Goal: Task Accomplishment & Management: Manage account settings

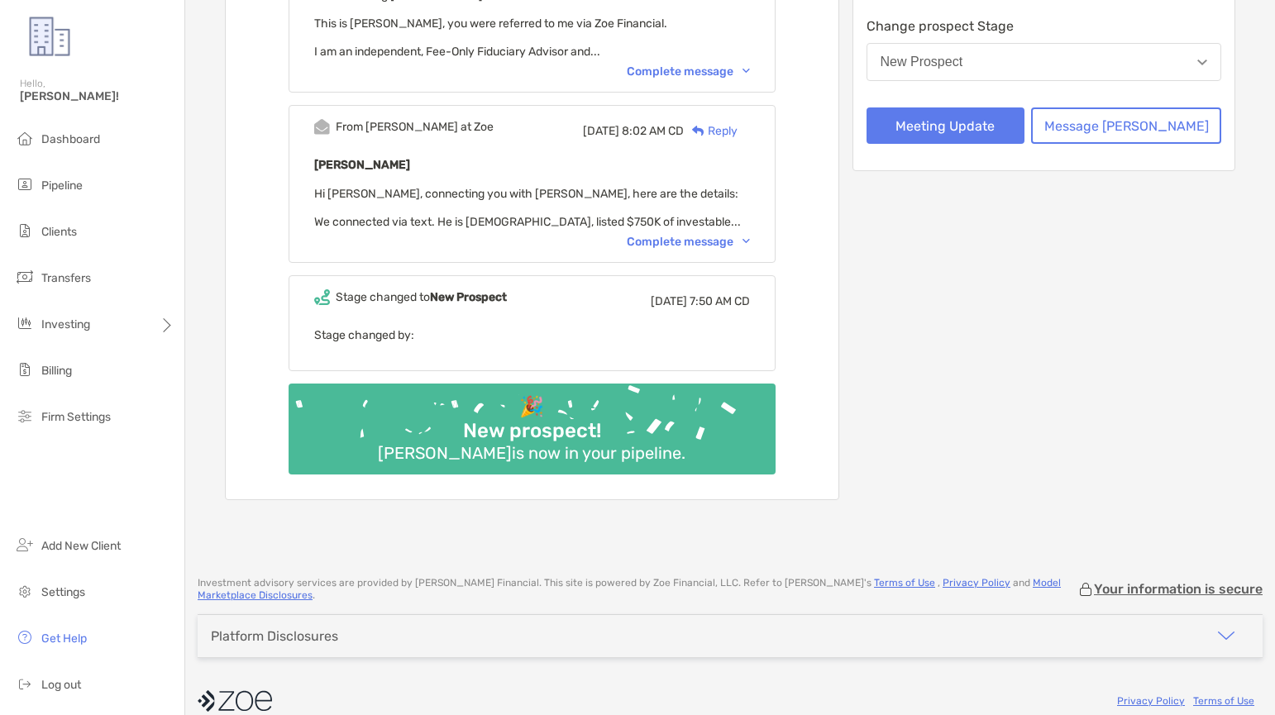
scroll to position [3, 0]
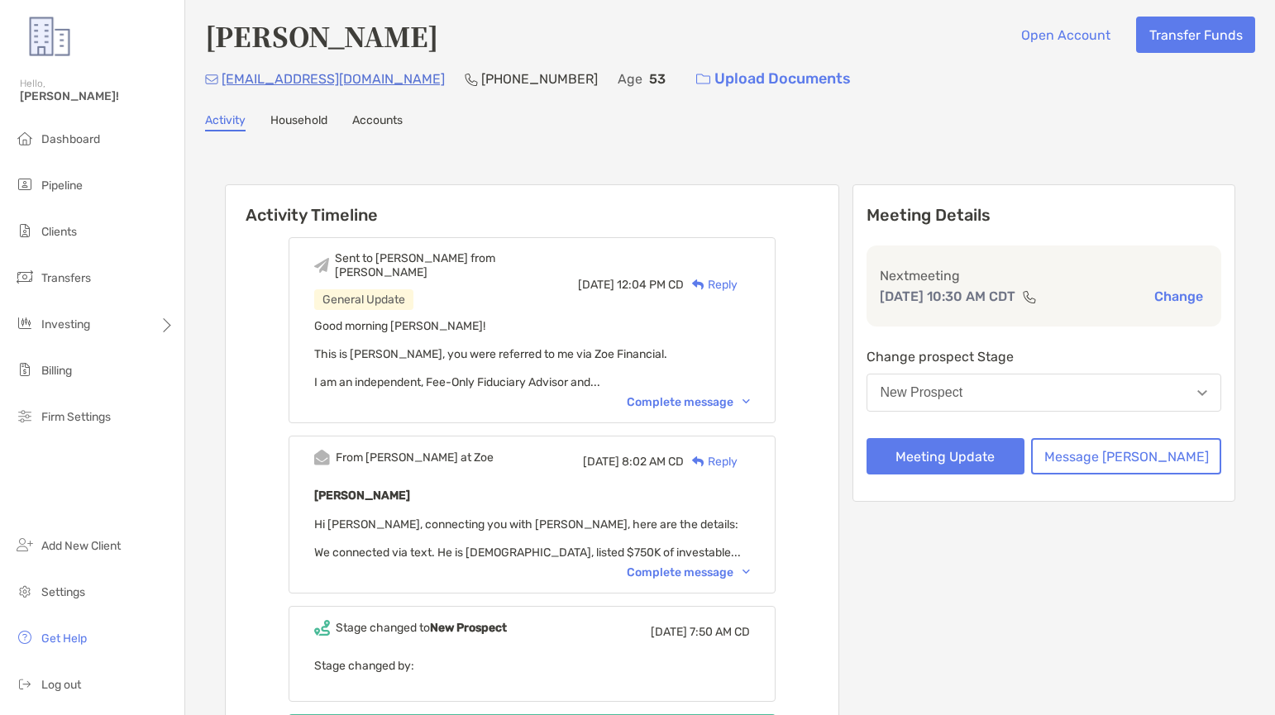
click at [1042, 387] on button "New Prospect" at bounding box center [1045, 393] width 356 height 38
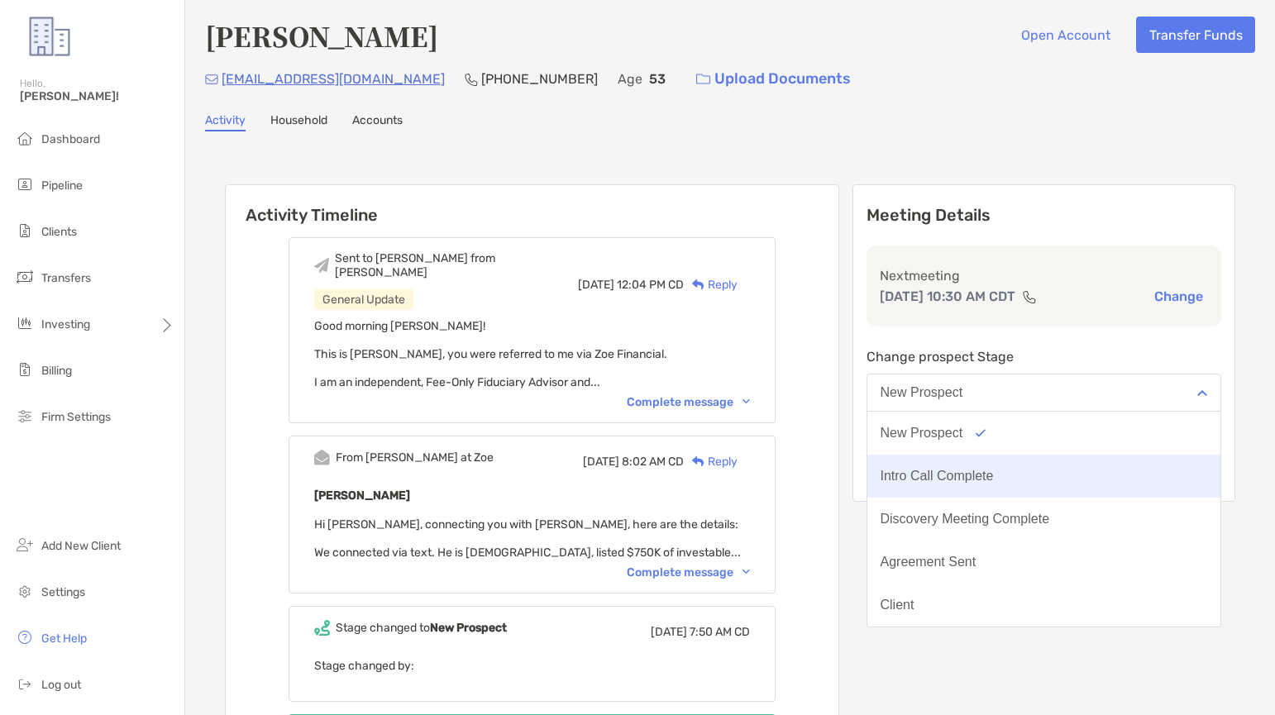
click at [1030, 474] on button "Intro Call Complete" at bounding box center [1045, 476] width 354 height 43
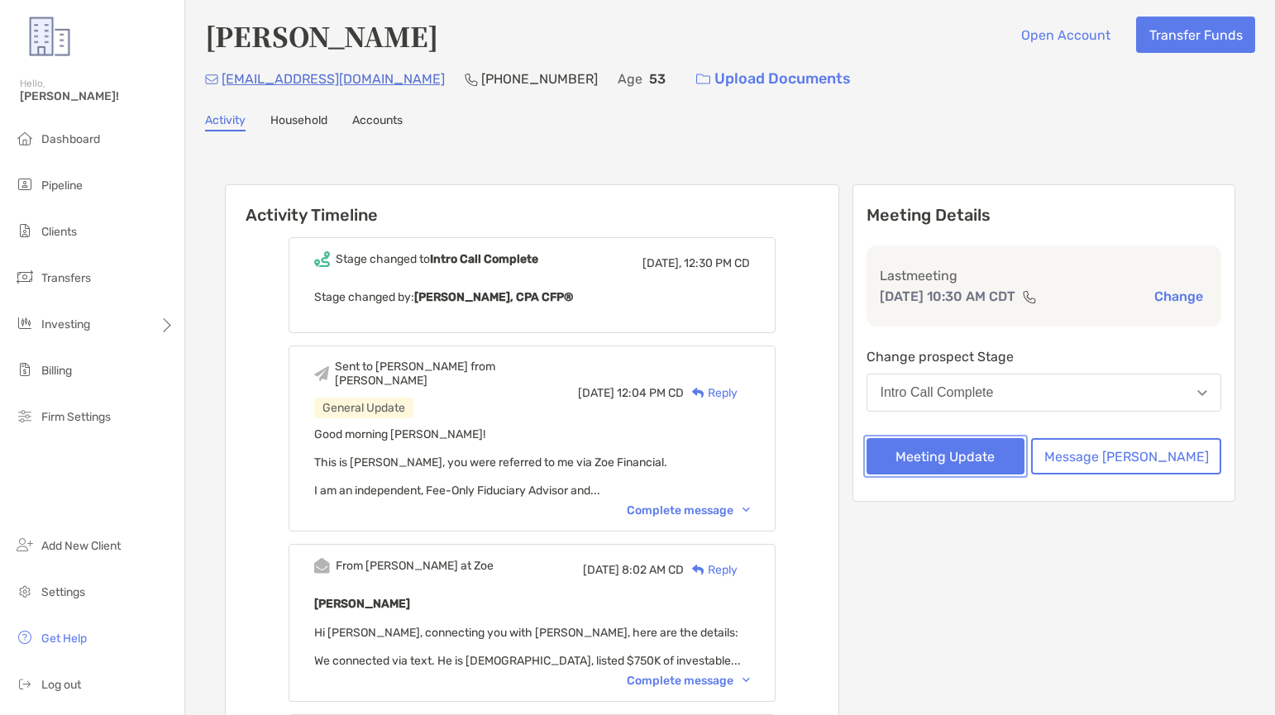
click at [988, 453] on button "Meeting Update" at bounding box center [946, 456] width 159 height 36
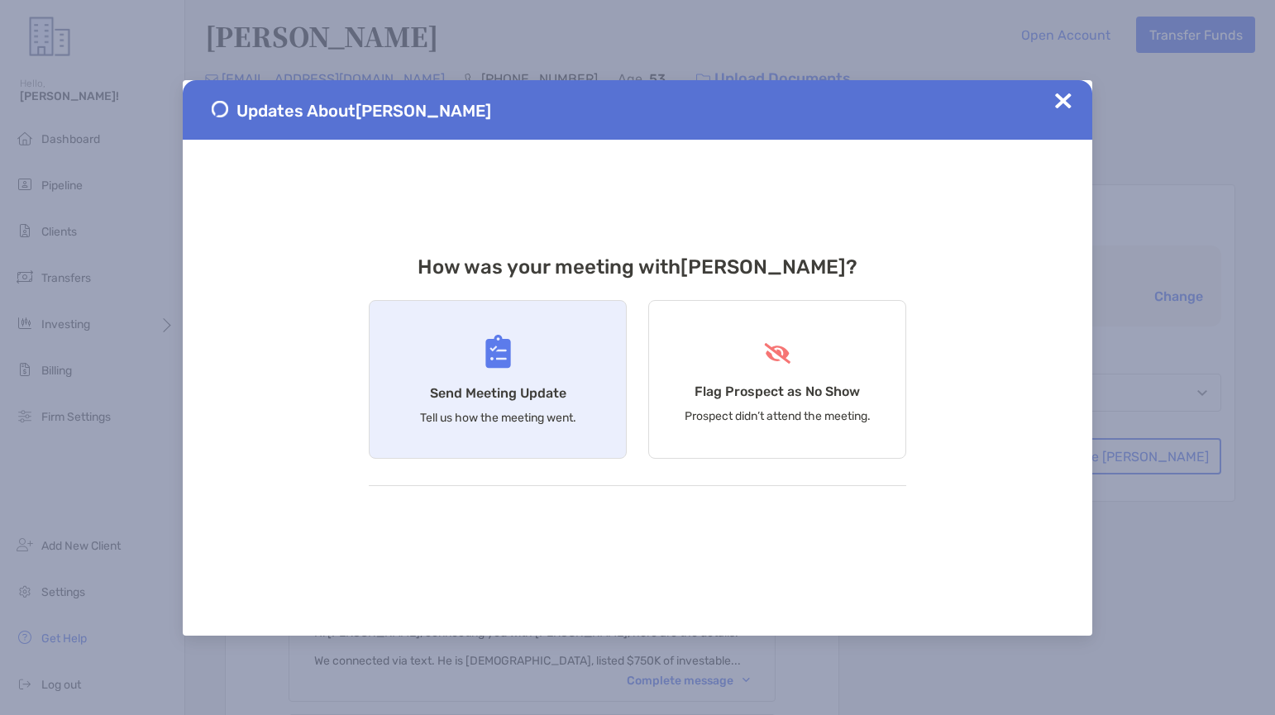
click at [490, 366] on img at bounding box center [499, 352] width 26 height 34
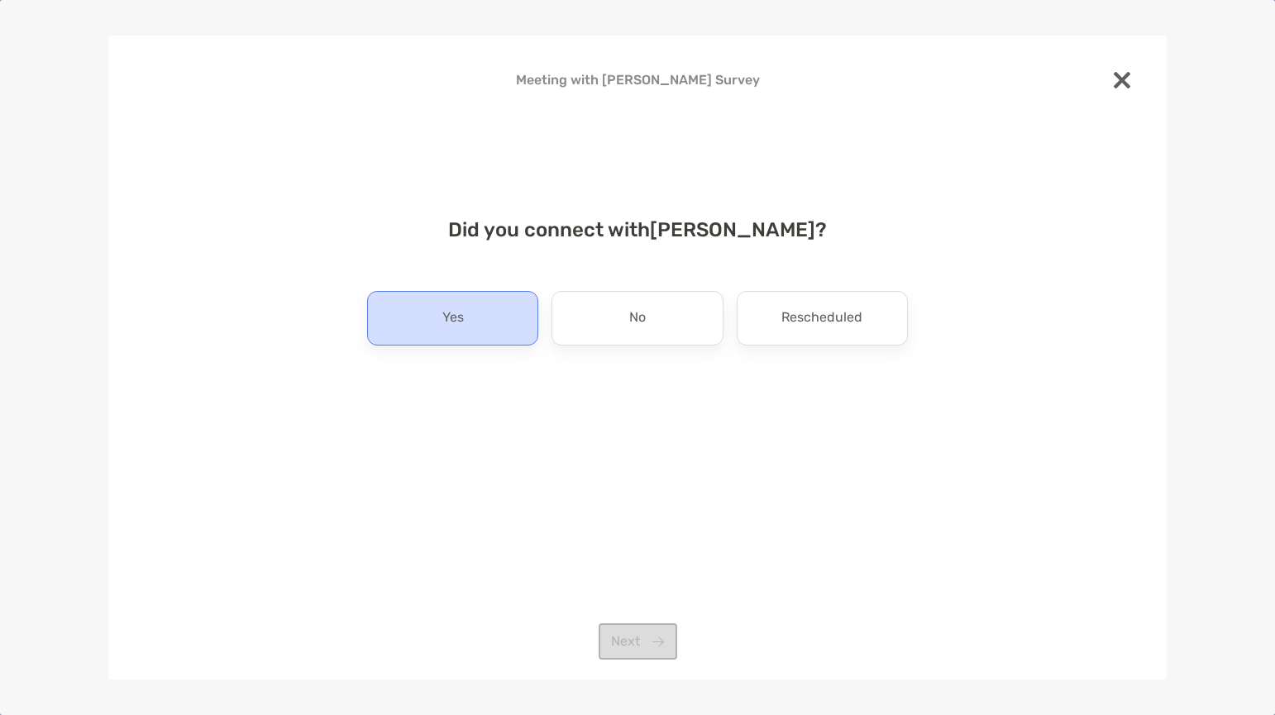
click at [466, 314] on div "Yes" at bounding box center [452, 318] width 171 height 55
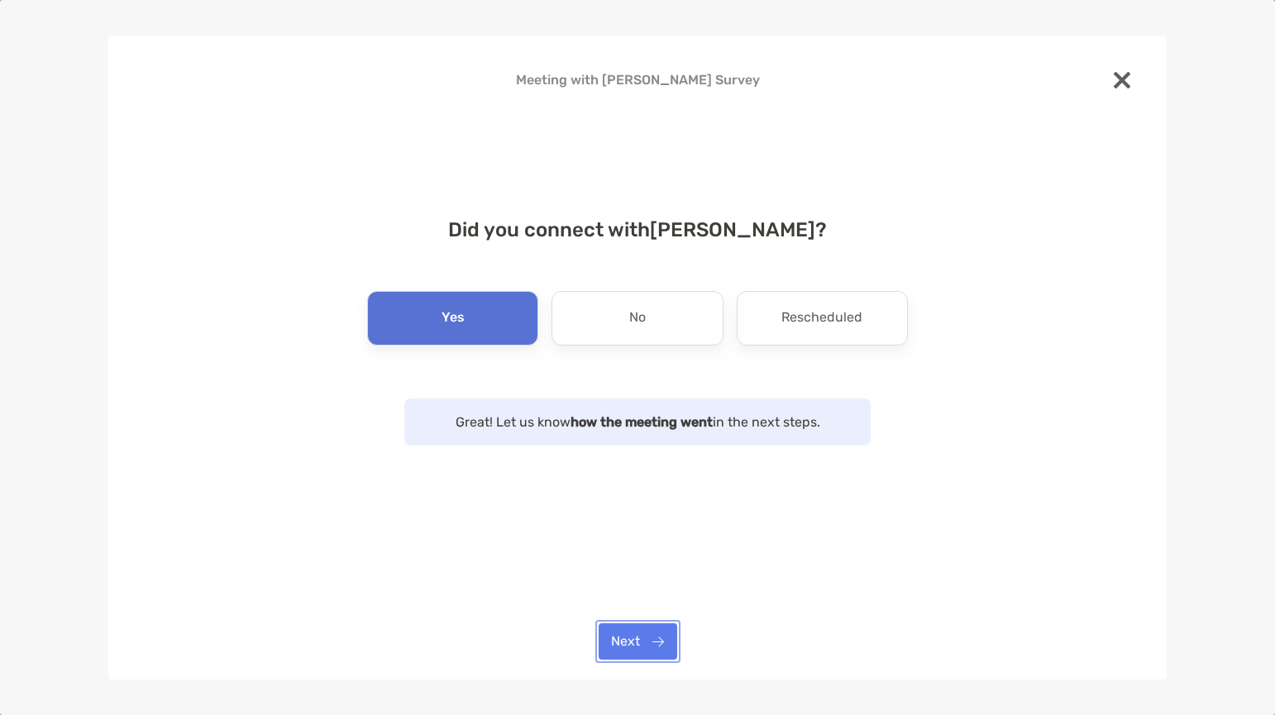
click at [631, 652] on button "Next" at bounding box center [638, 642] width 79 height 36
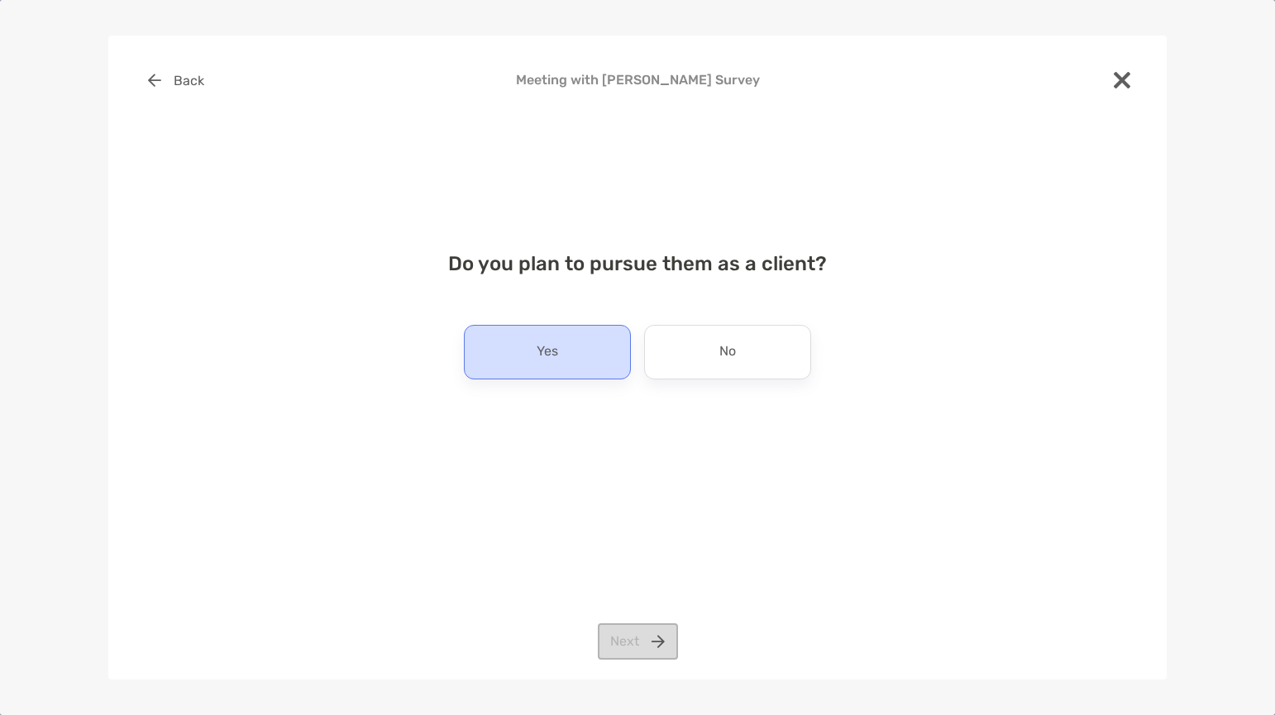
click at [585, 357] on div "Yes" at bounding box center [547, 352] width 167 height 55
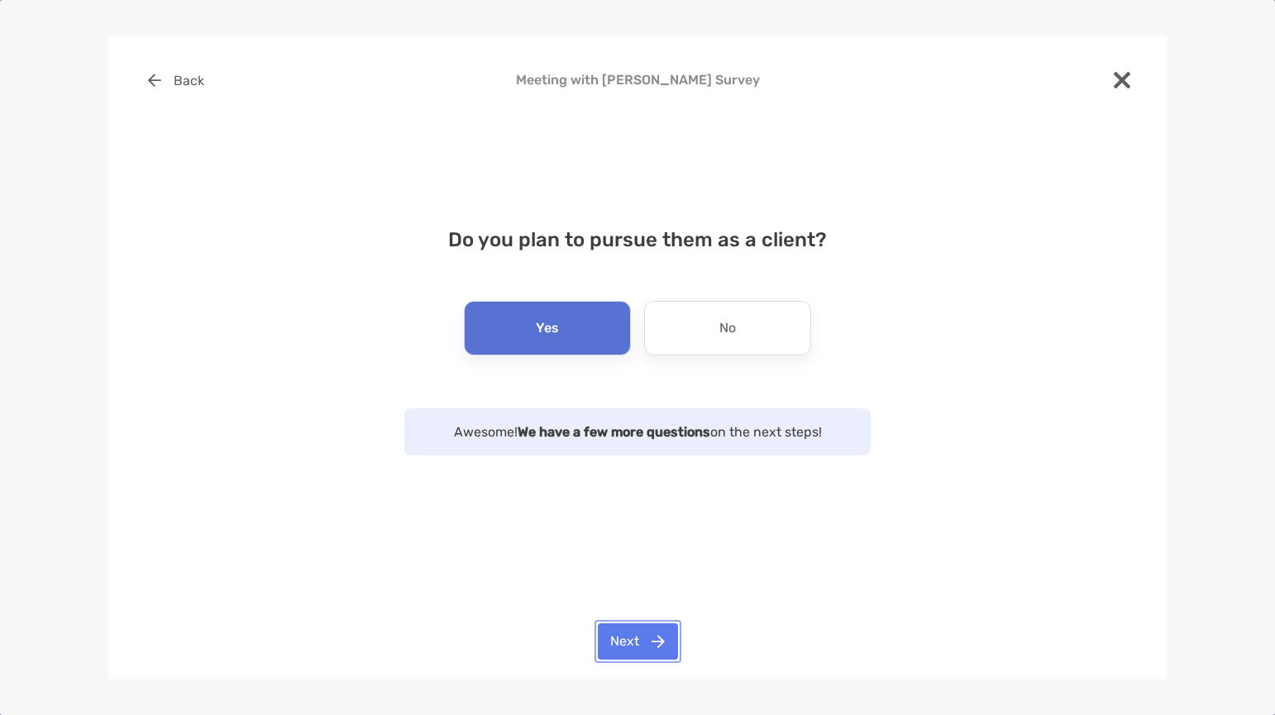
click at [636, 640] on button "Next" at bounding box center [638, 642] width 80 height 36
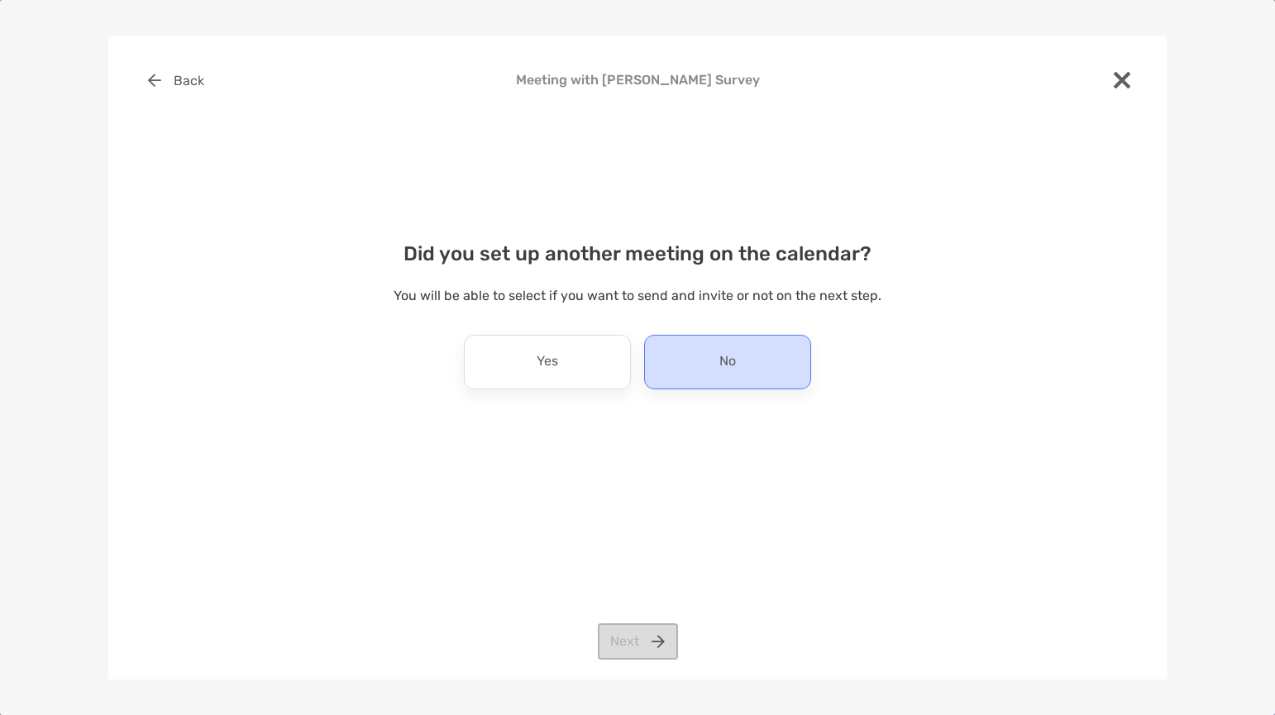
click at [680, 360] on div "No" at bounding box center [727, 362] width 167 height 55
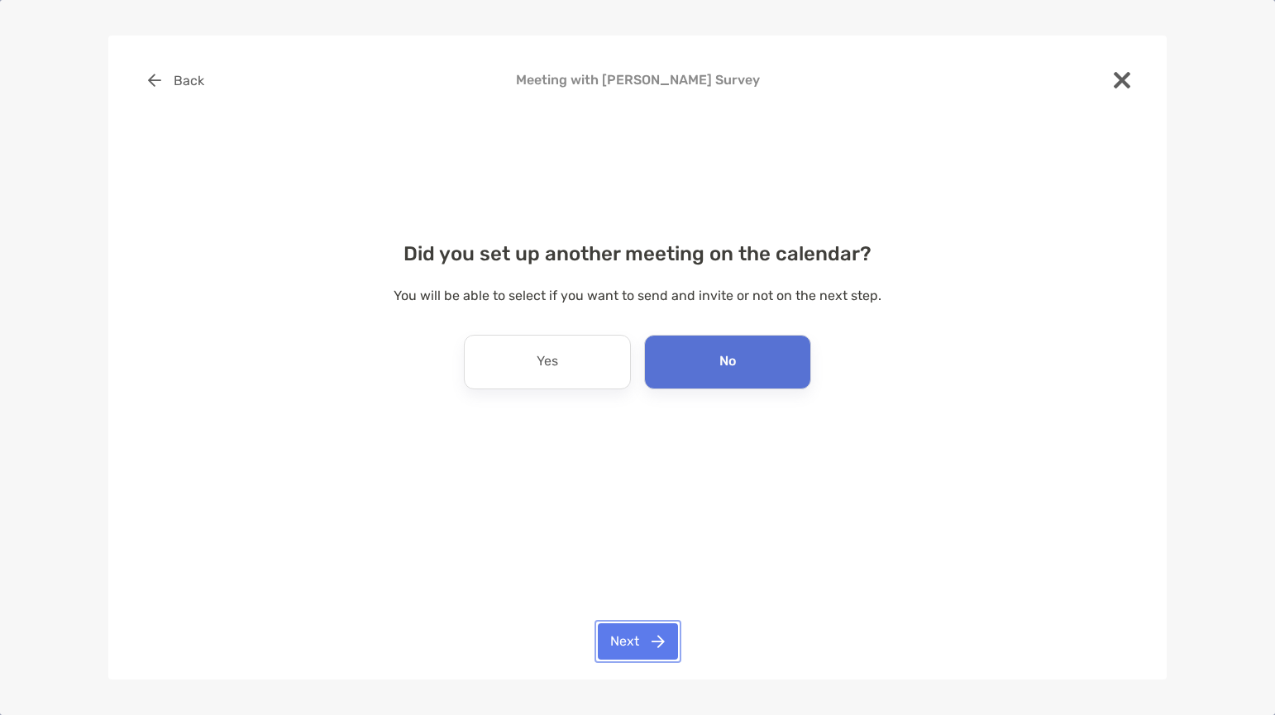
click at [663, 643] on button "Next" at bounding box center [638, 642] width 80 height 36
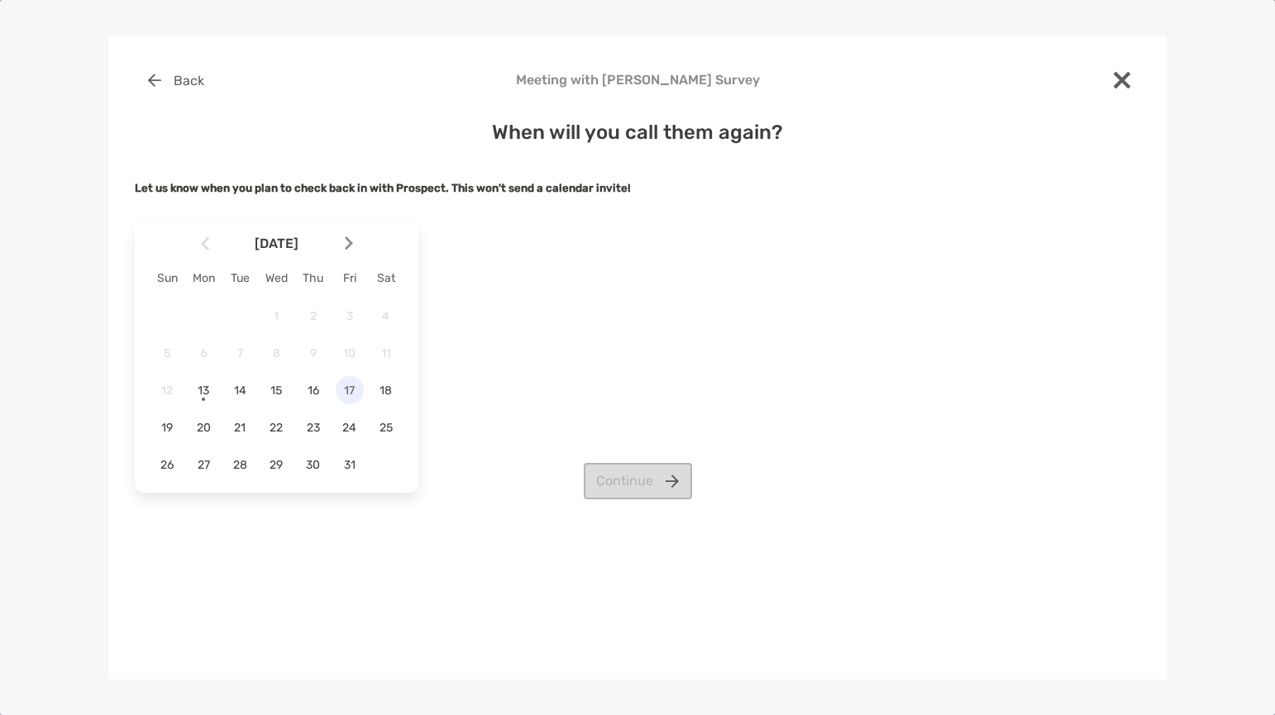
click at [352, 389] on span "17" at bounding box center [350, 391] width 28 height 14
click at [605, 481] on button "Continue" at bounding box center [638, 481] width 108 height 36
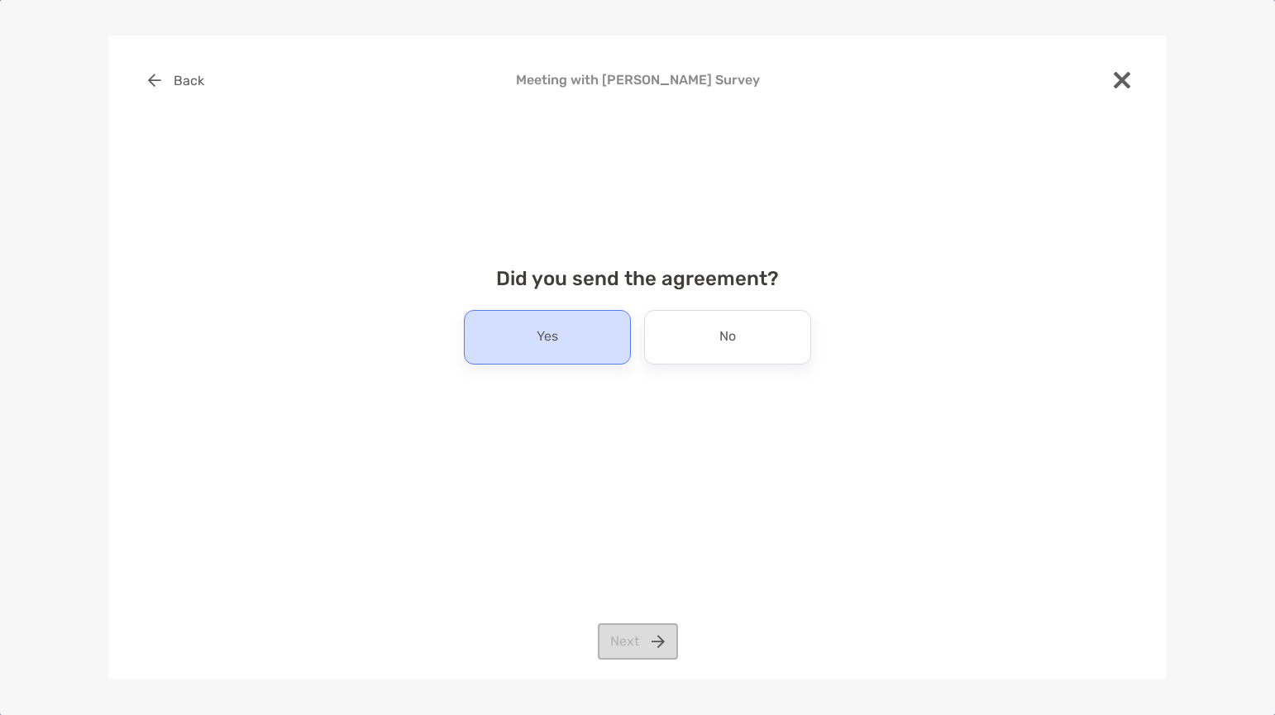
click at [564, 337] on div "Yes" at bounding box center [547, 337] width 167 height 55
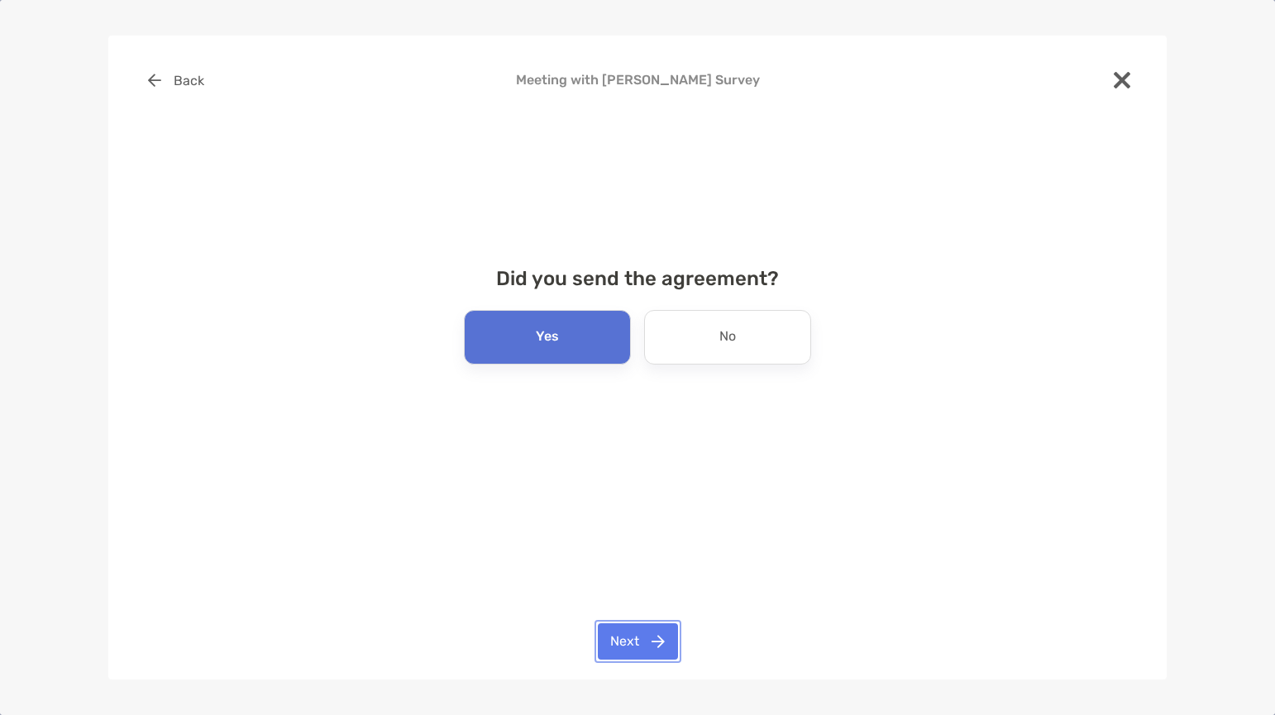
click at [628, 634] on button "Next" at bounding box center [638, 642] width 80 height 36
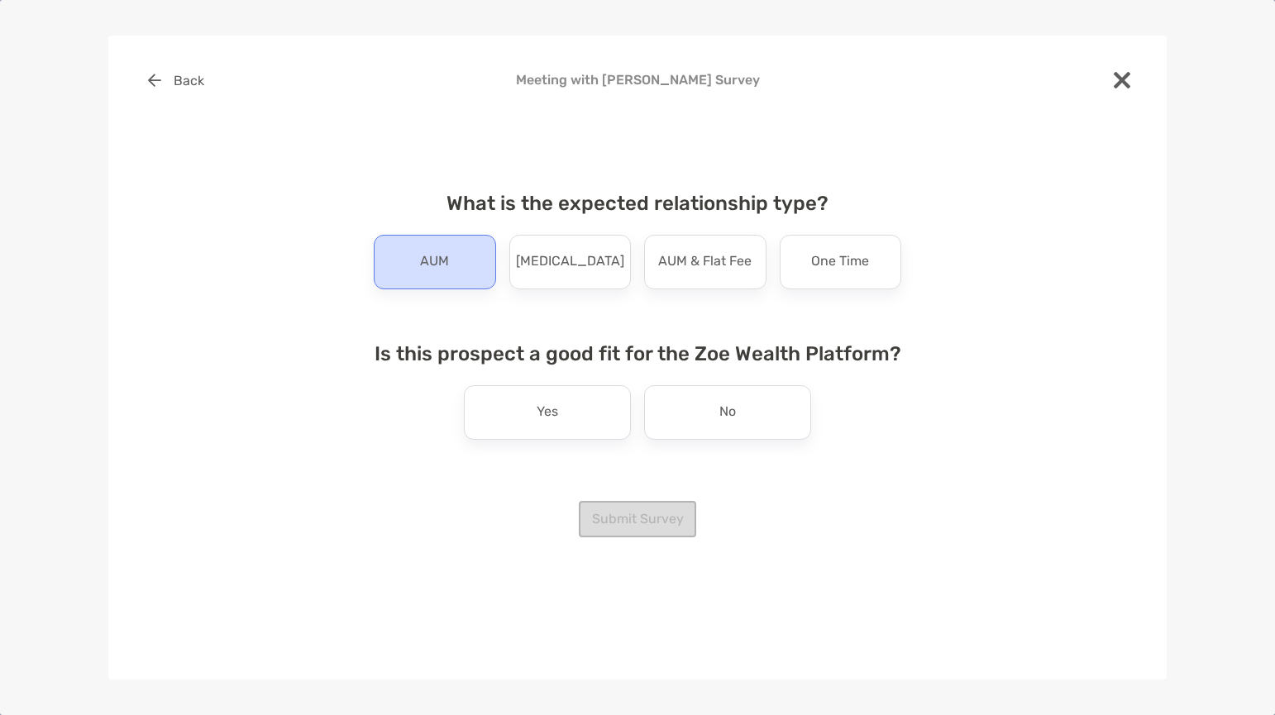
click at [435, 280] on div "AUM" at bounding box center [435, 262] width 122 height 55
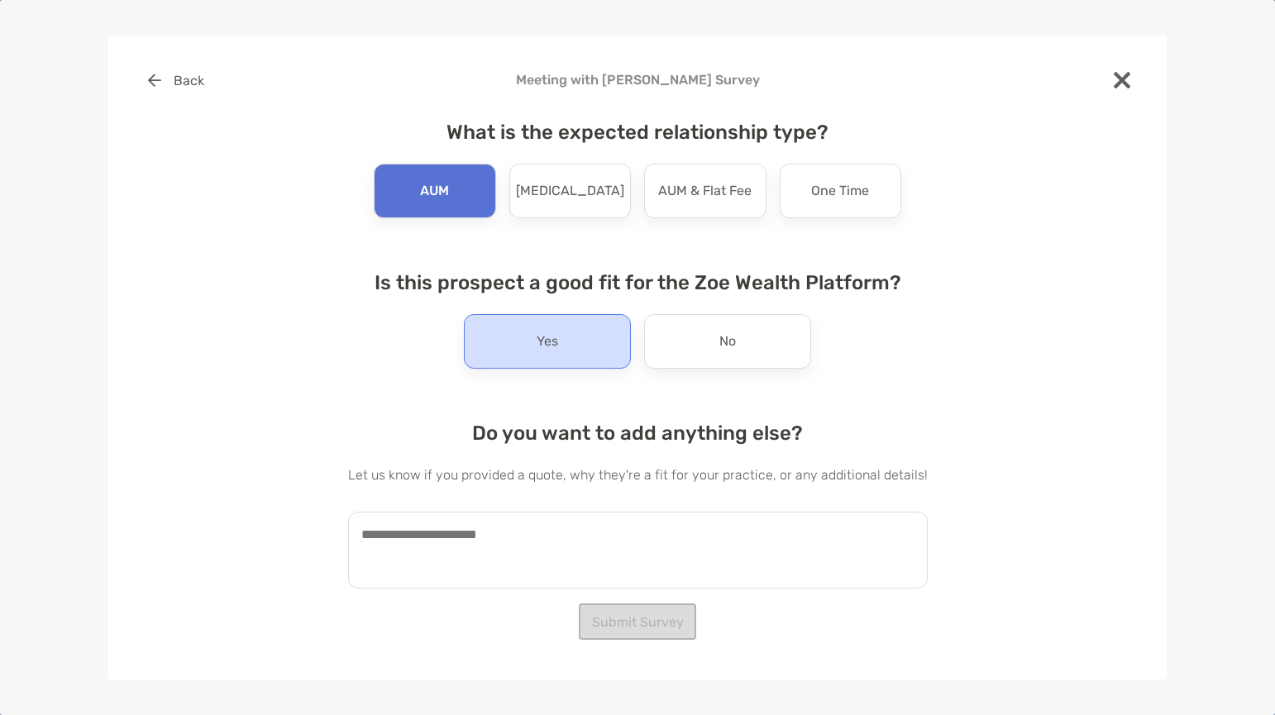
click at [535, 336] on div "Yes" at bounding box center [547, 341] width 167 height 55
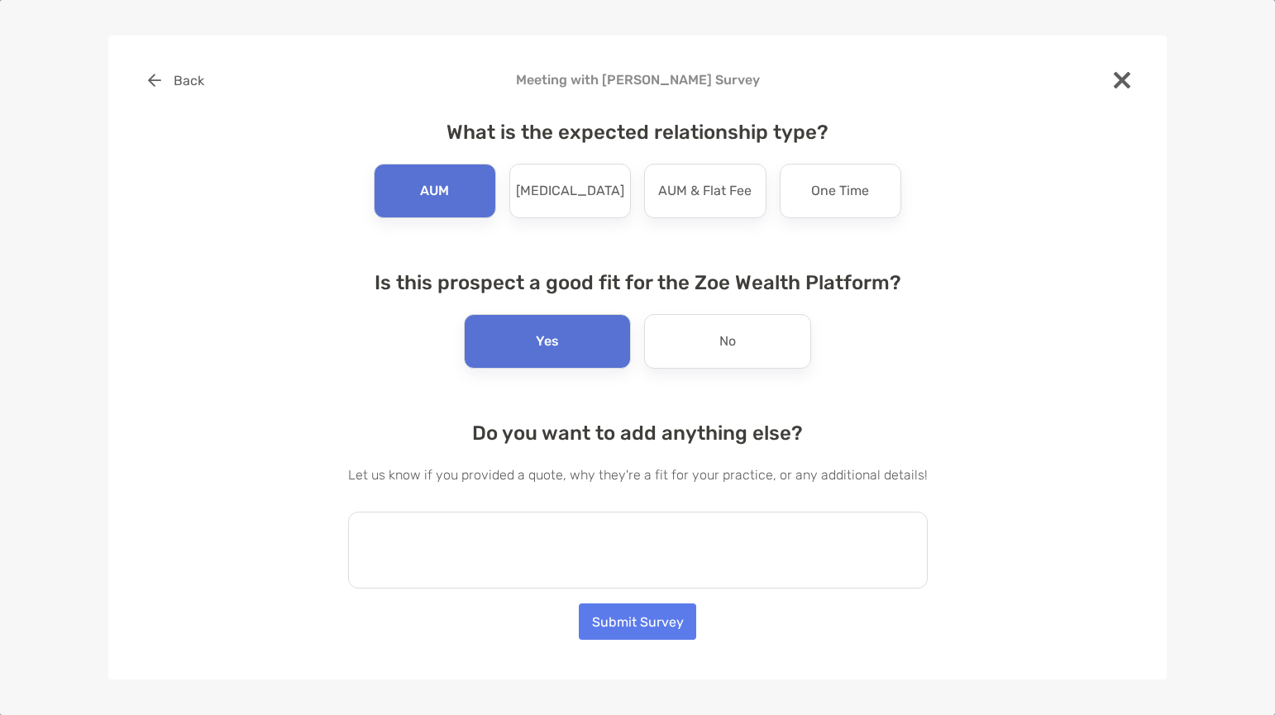
click at [641, 542] on textarea at bounding box center [638, 550] width 580 height 77
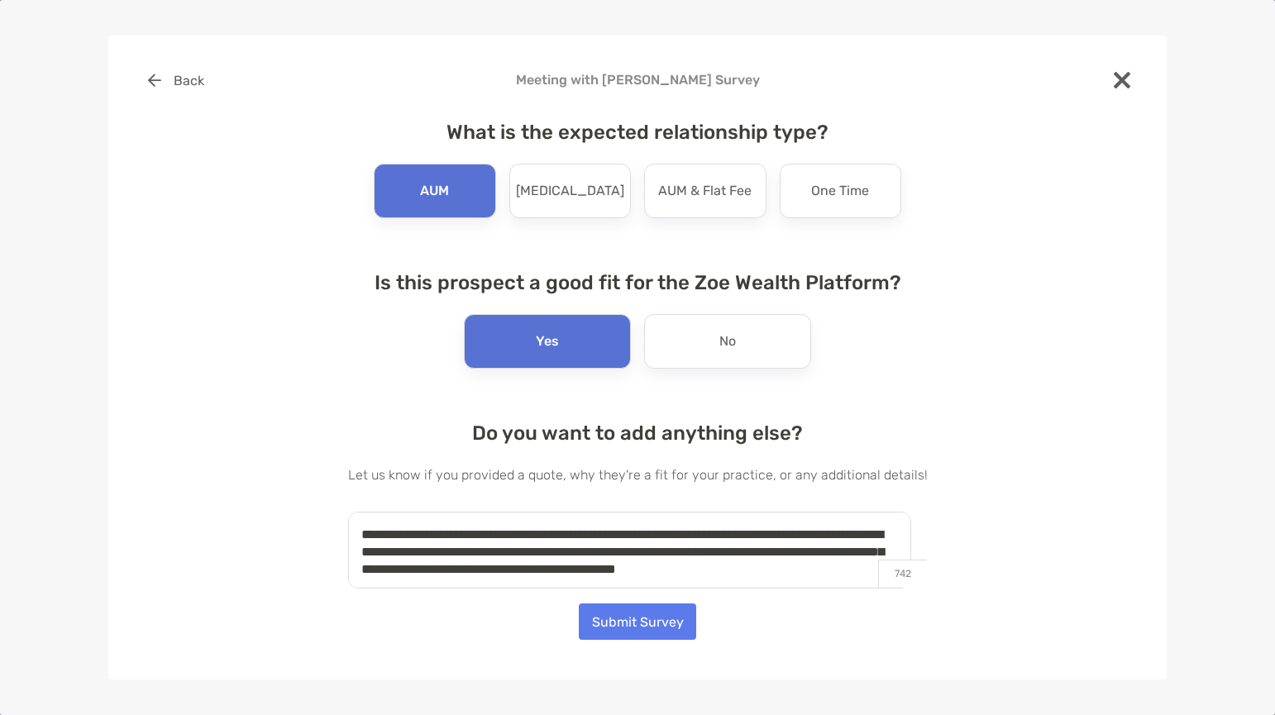
scroll to position [7, 0]
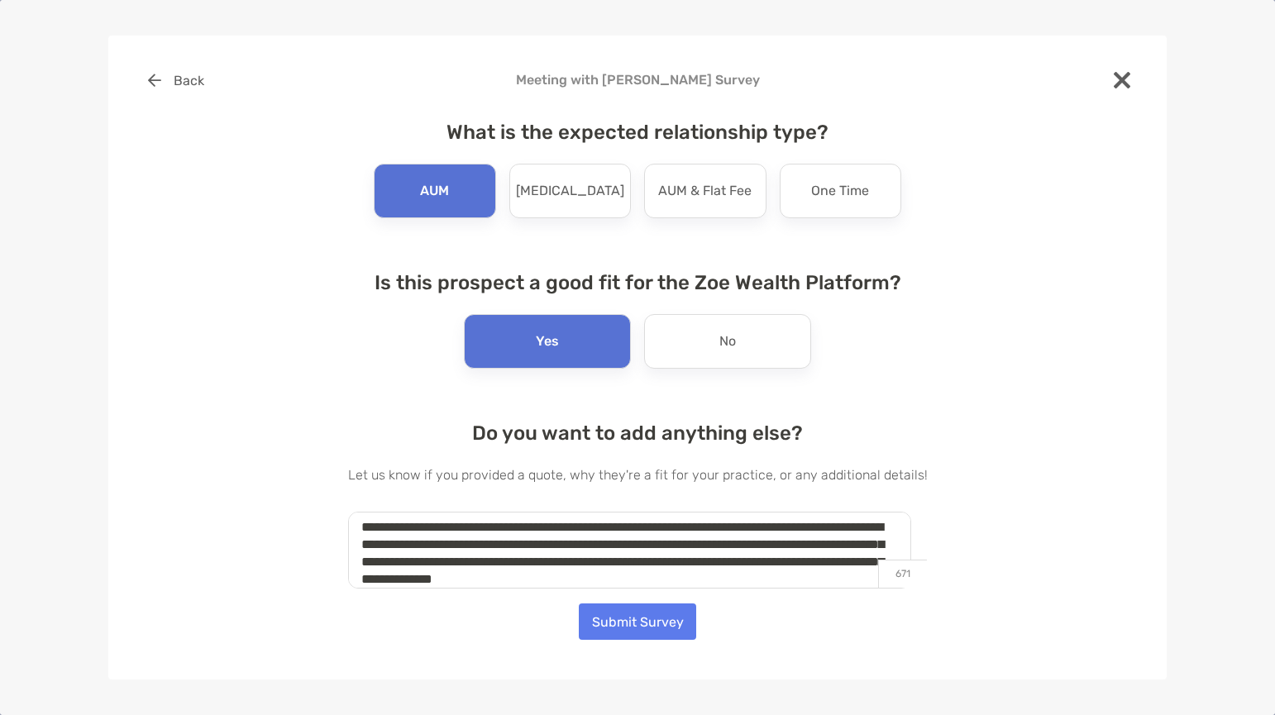
click at [608, 566] on textarea "**********" at bounding box center [629, 550] width 563 height 77
type textarea "**********"
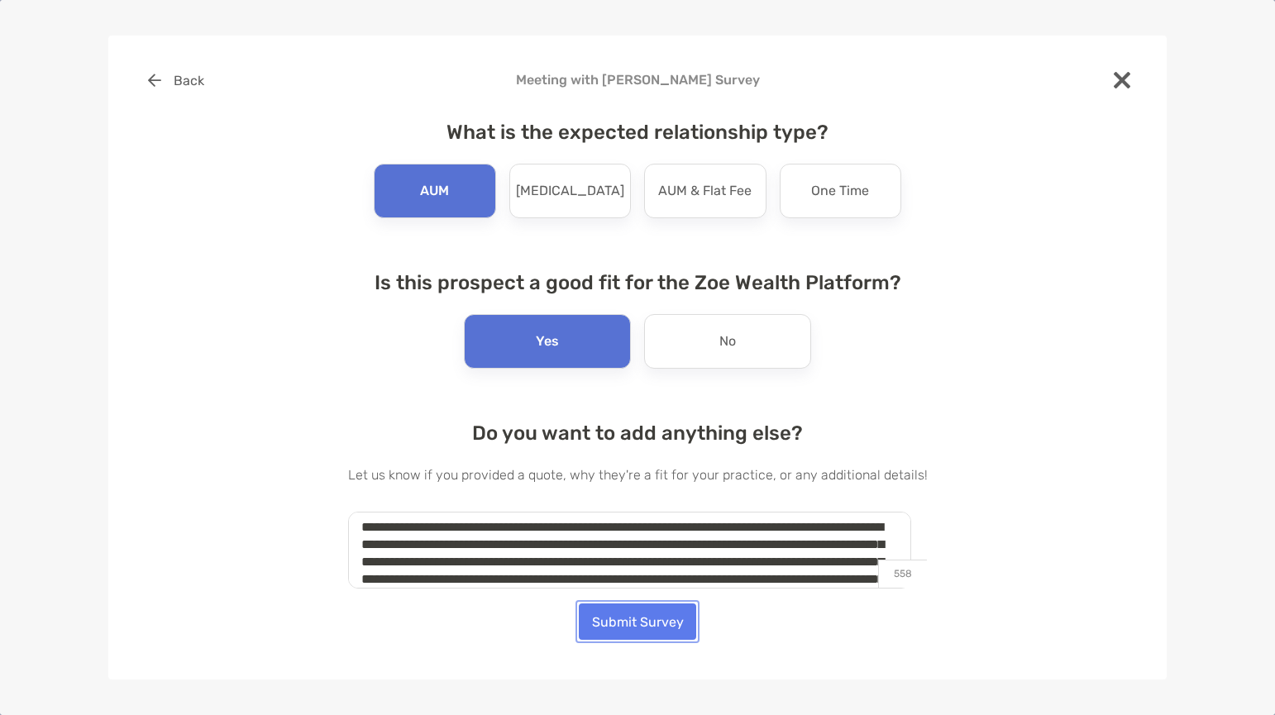
click at [626, 631] on button "Submit Survey" at bounding box center [637, 622] width 117 height 36
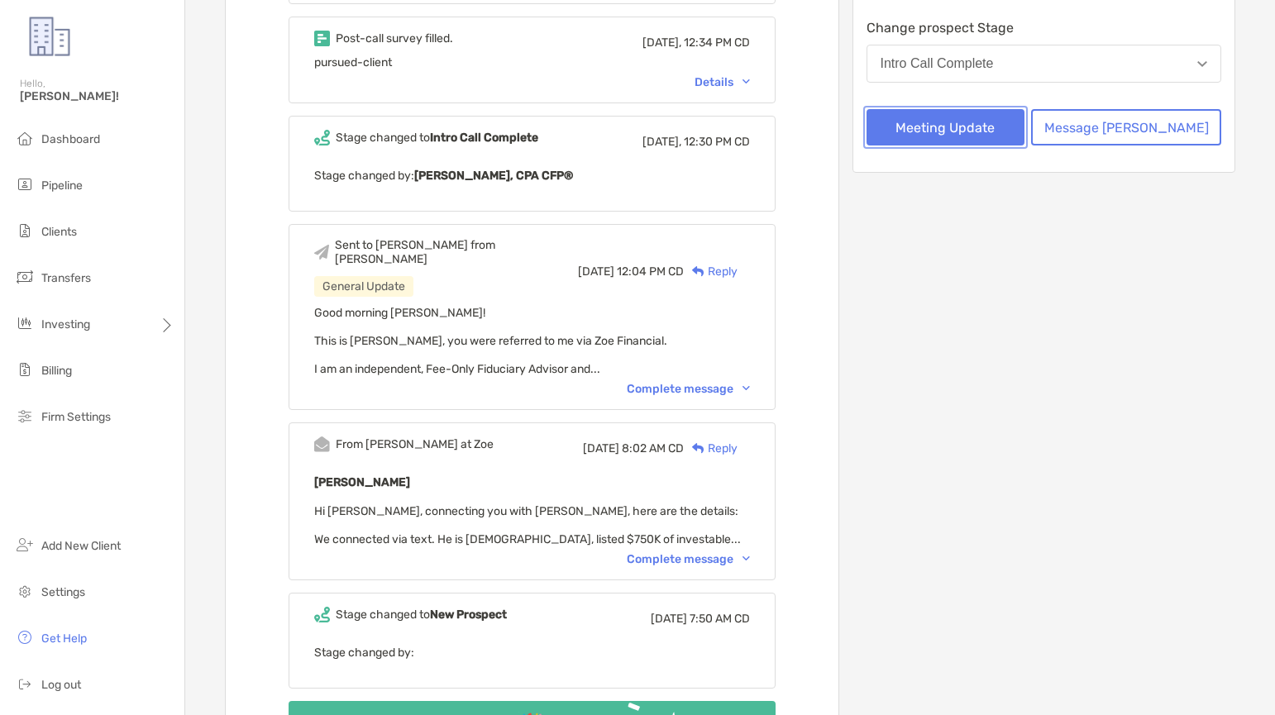
scroll to position [334, 0]
click at [724, 266] on div "Reply" at bounding box center [711, 269] width 54 height 17
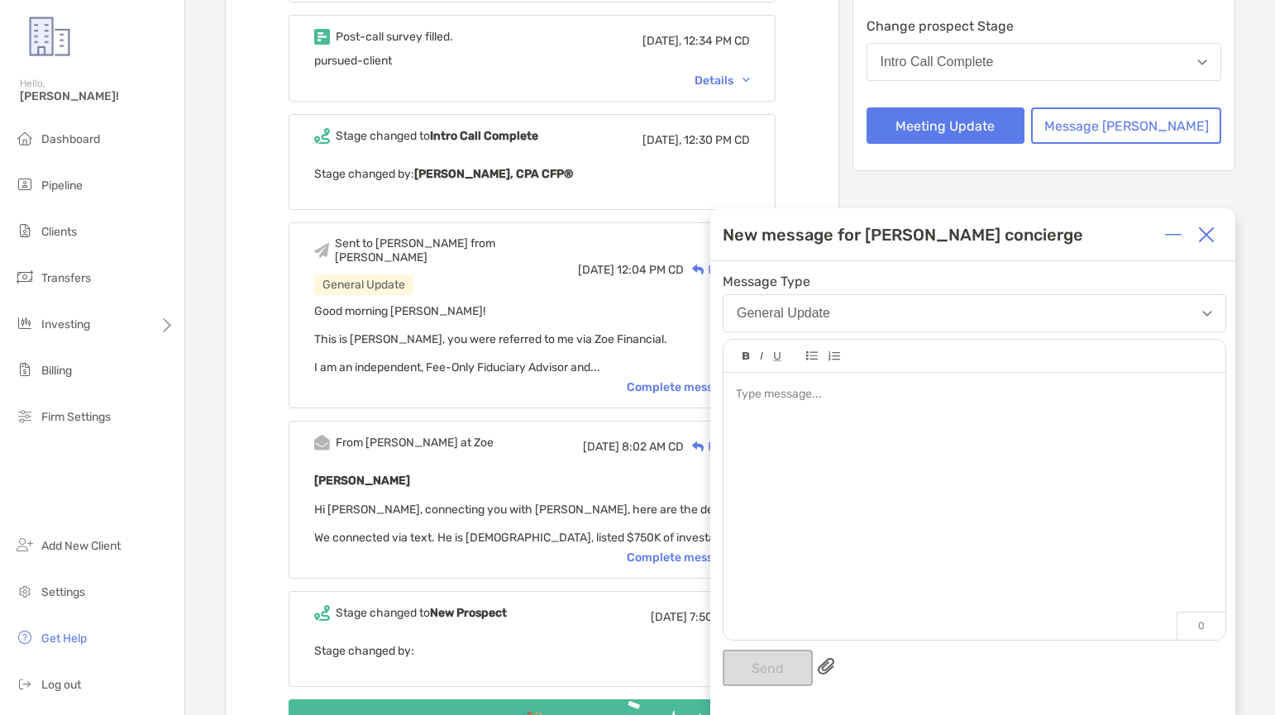
click at [945, 315] on button "General Update" at bounding box center [975, 313] width 504 height 38
click at [941, 316] on button "General Update" at bounding box center [975, 313] width 504 height 38
click at [1211, 239] on img at bounding box center [1206, 235] width 17 height 17
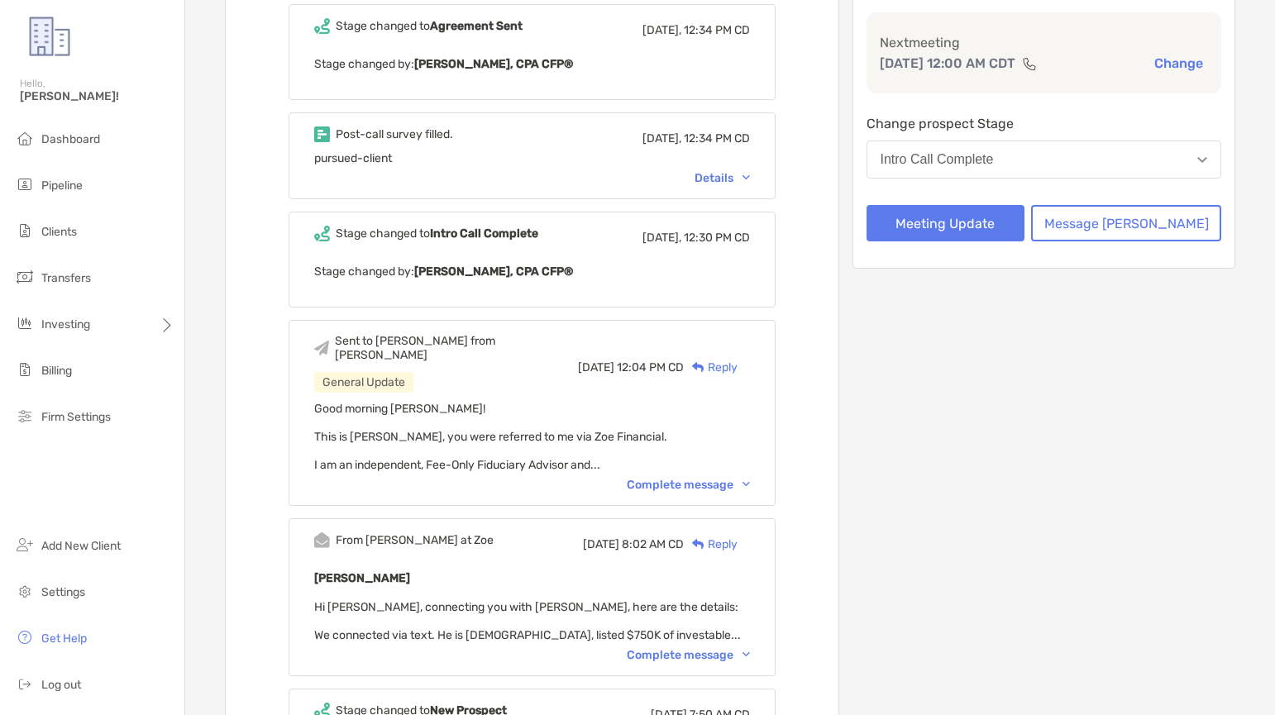
scroll to position [0, 0]
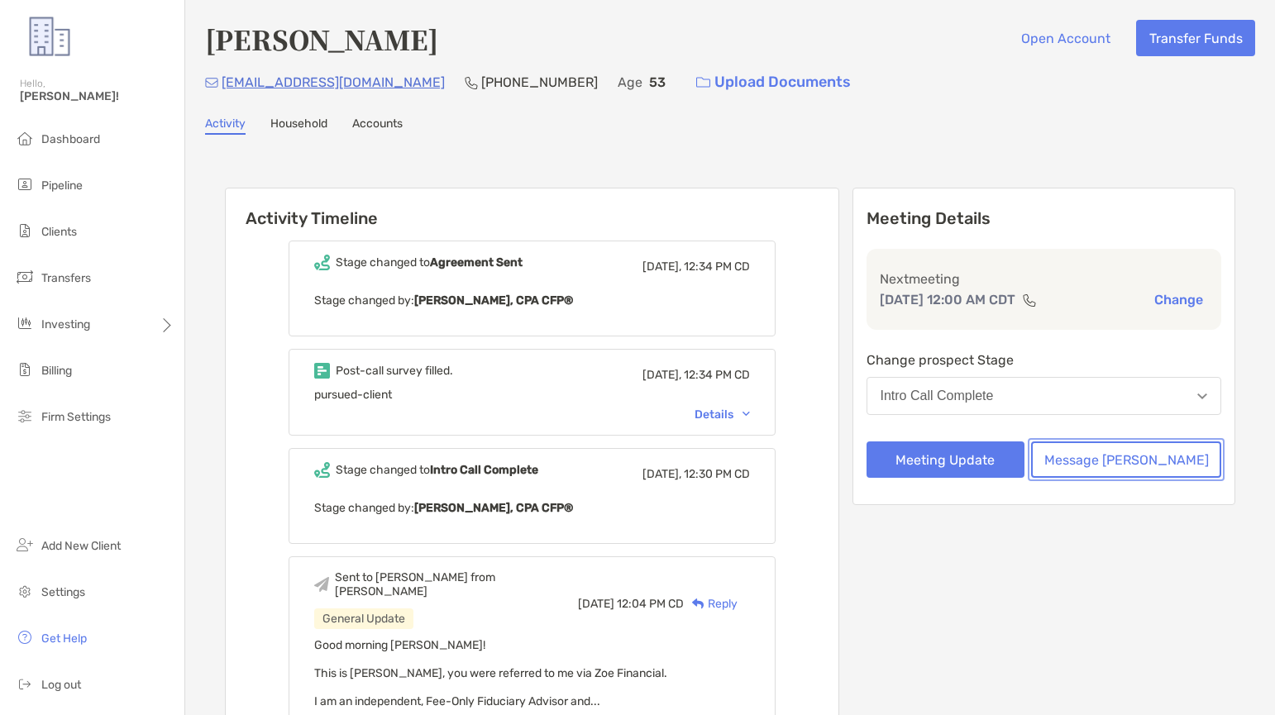
click at [1118, 466] on button "Message [PERSON_NAME]" at bounding box center [1126, 460] width 190 height 36
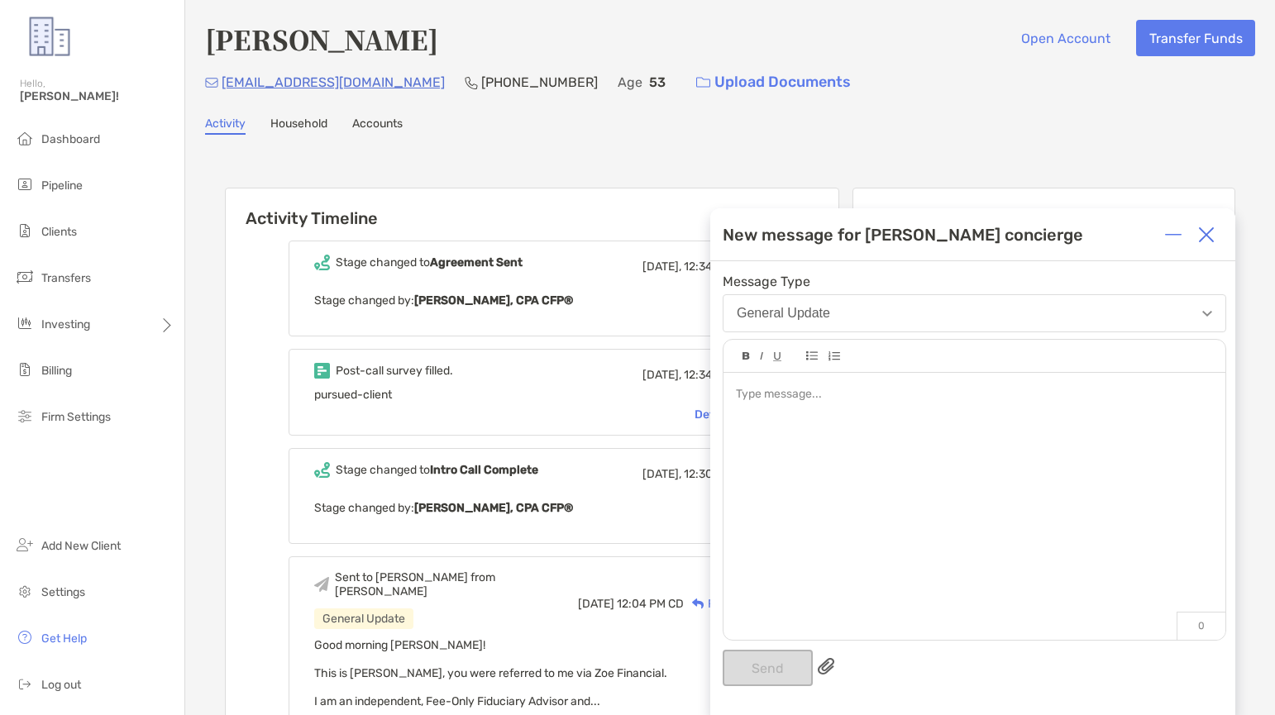
click at [937, 240] on div "New message for Zoe concierge" at bounding box center [903, 235] width 361 height 20
click at [913, 316] on button "General Update" at bounding box center [975, 313] width 504 height 38
click at [918, 145] on div "Leo Vivit Open Account Transfer Funds llvivit@msn.com (209) 923-1484 Age 53 Upl…" at bounding box center [730, 605] width 1090 height 1211
click at [1220, 241] on div at bounding box center [1206, 234] width 33 height 33
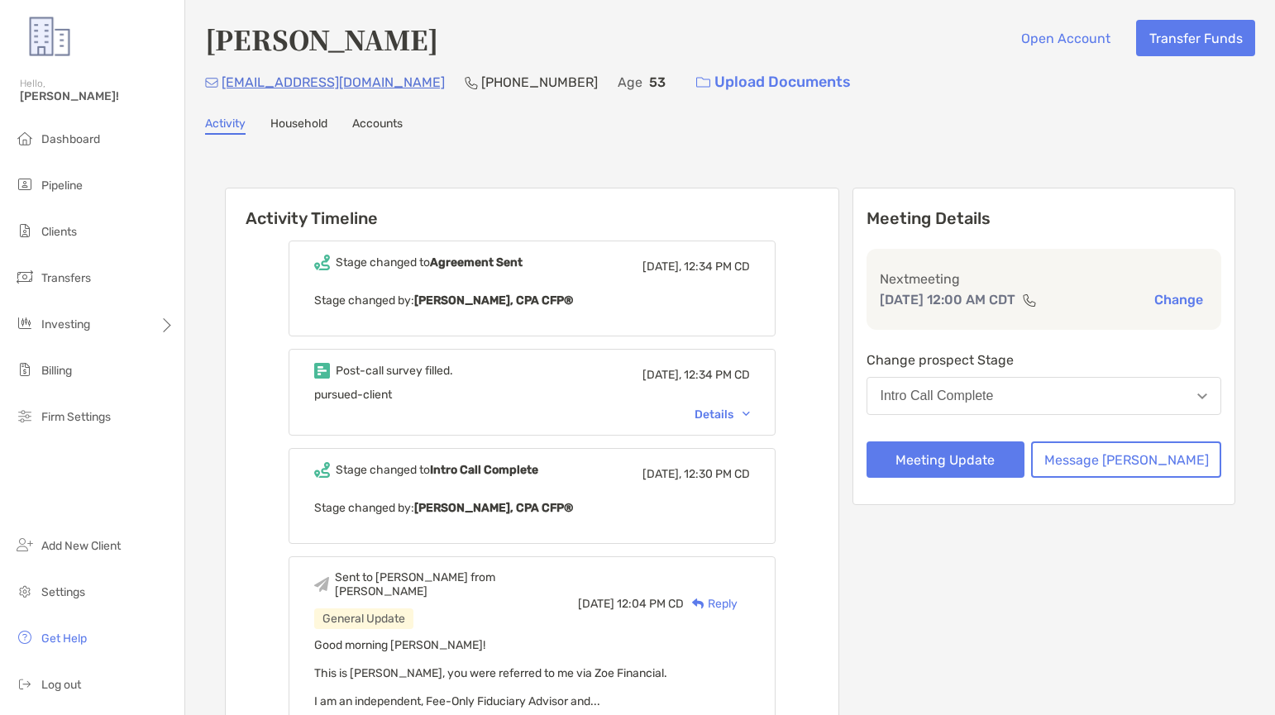
click at [289, 127] on link "Household" at bounding box center [298, 126] width 57 height 18
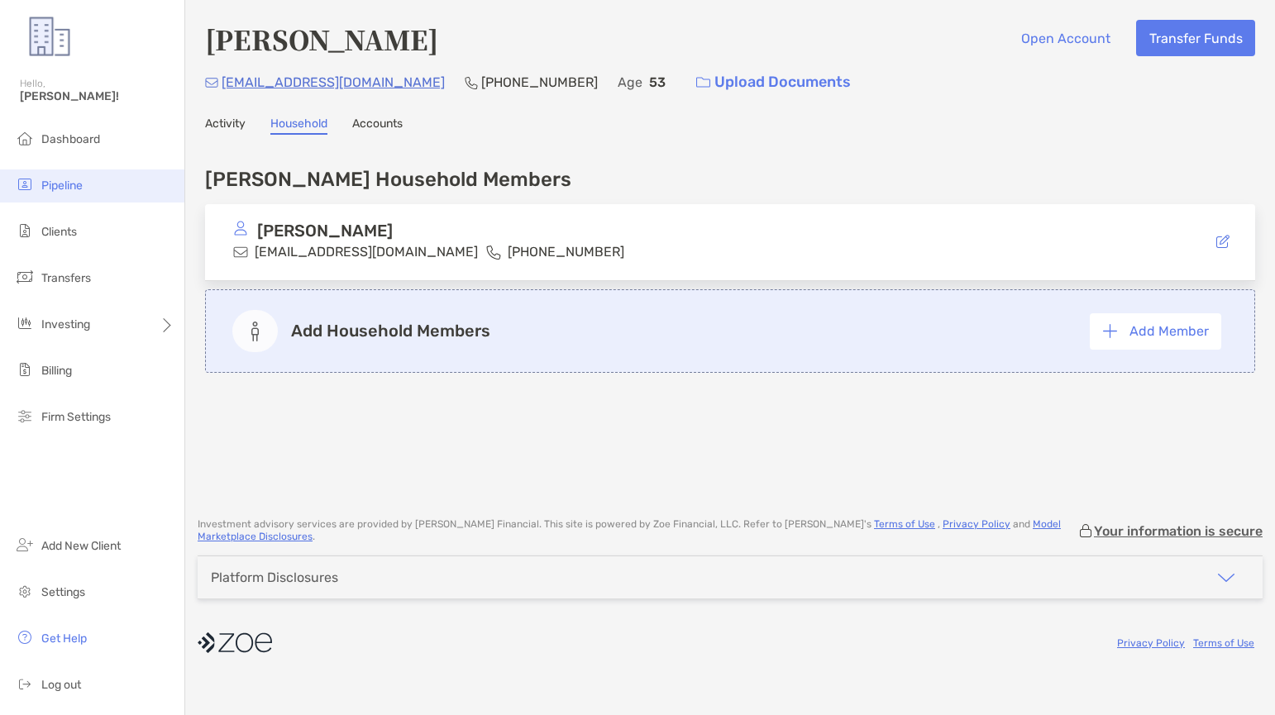
click at [55, 187] on span "Pipeline" at bounding box center [61, 186] width 41 height 14
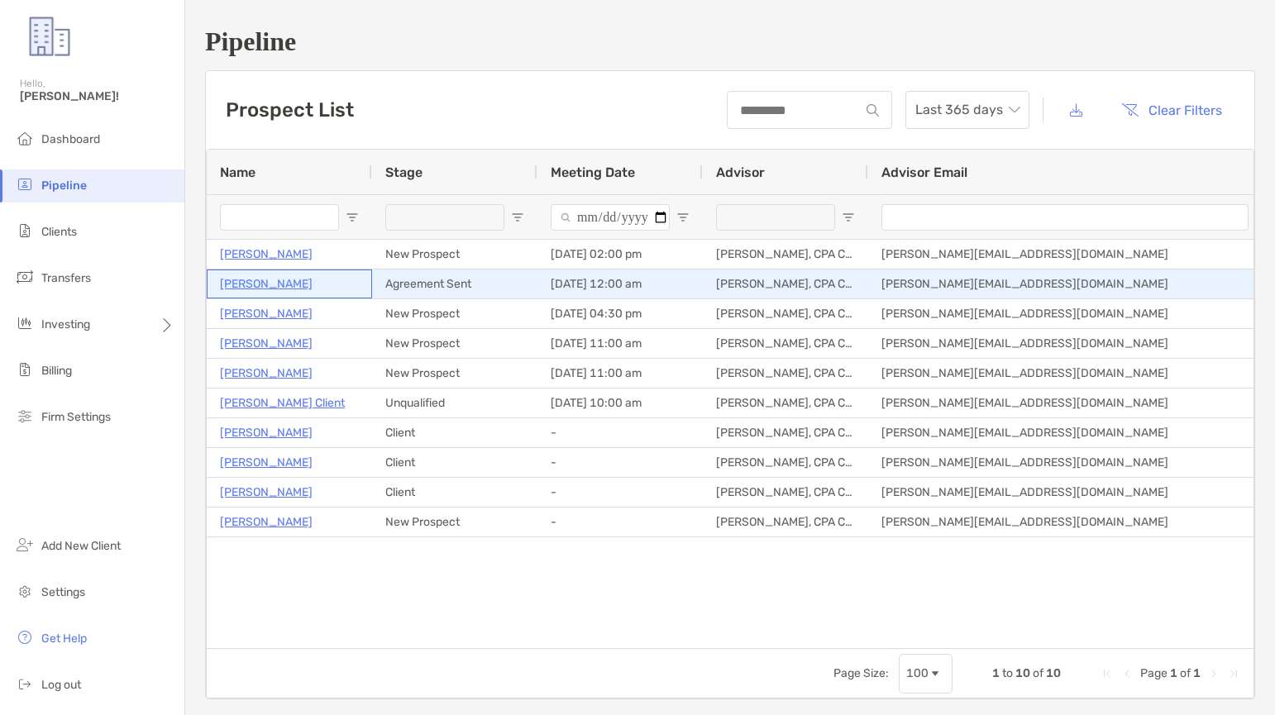
click at [242, 280] on p "Leo Vivit" at bounding box center [266, 284] width 93 height 21
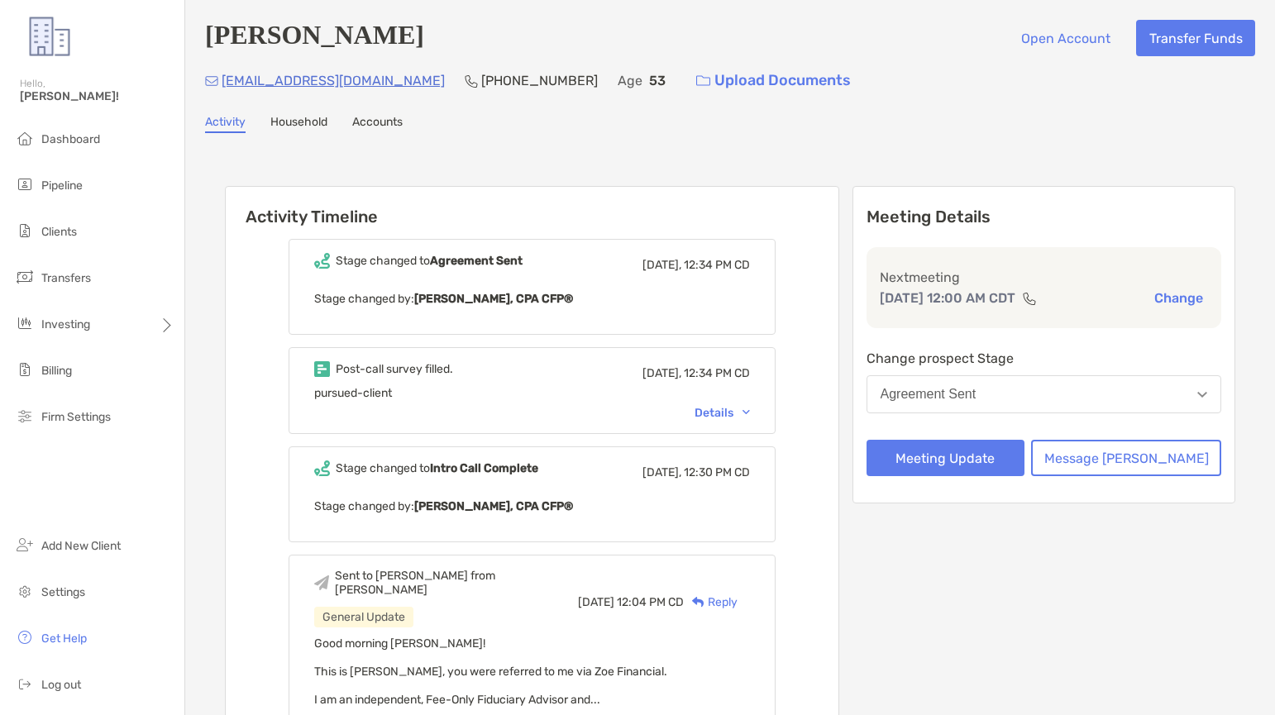
click at [551, 209] on h6 "Activity Timeline" at bounding box center [532, 207] width 613 height 40
click at [281, 84] on p "[EMAIL_ADDRESS][DOMAIN_NAME]" at bounding box center [333, 80] width 223 height 21
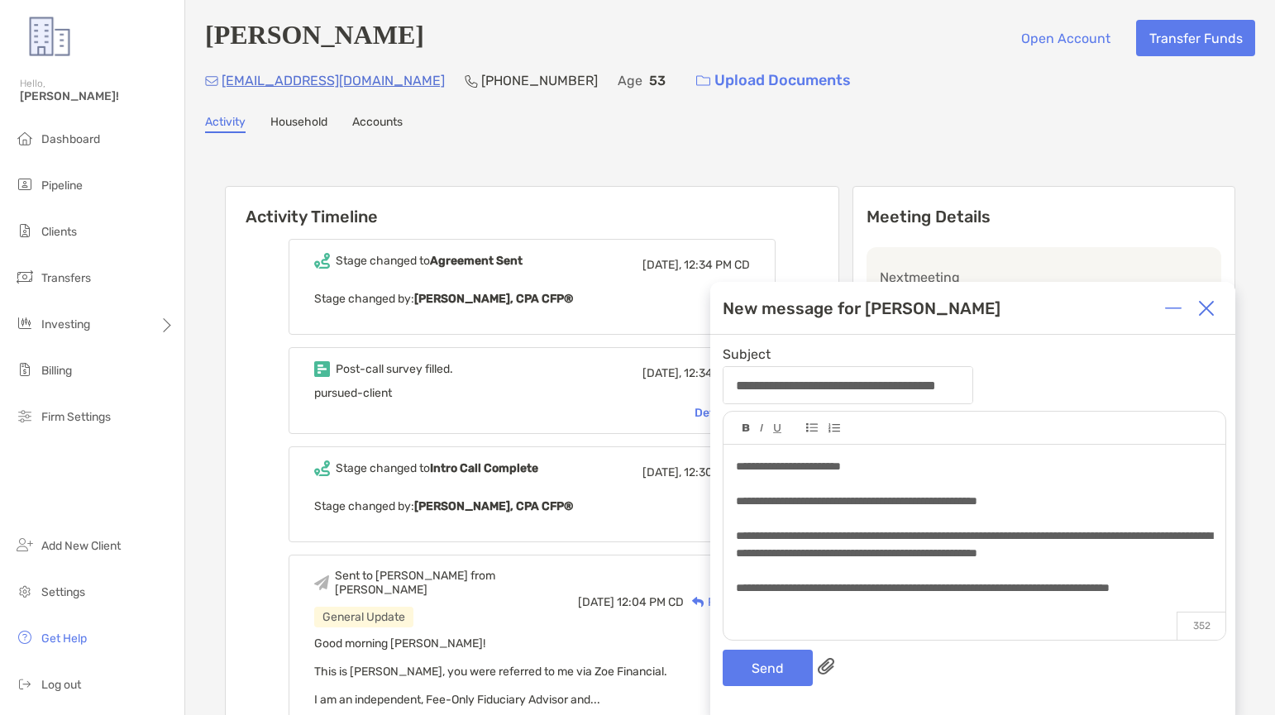
scroll to position [7, 0]
click at [840, 562] on div "**********" at bounding box center [974, 545] width 476 height 35
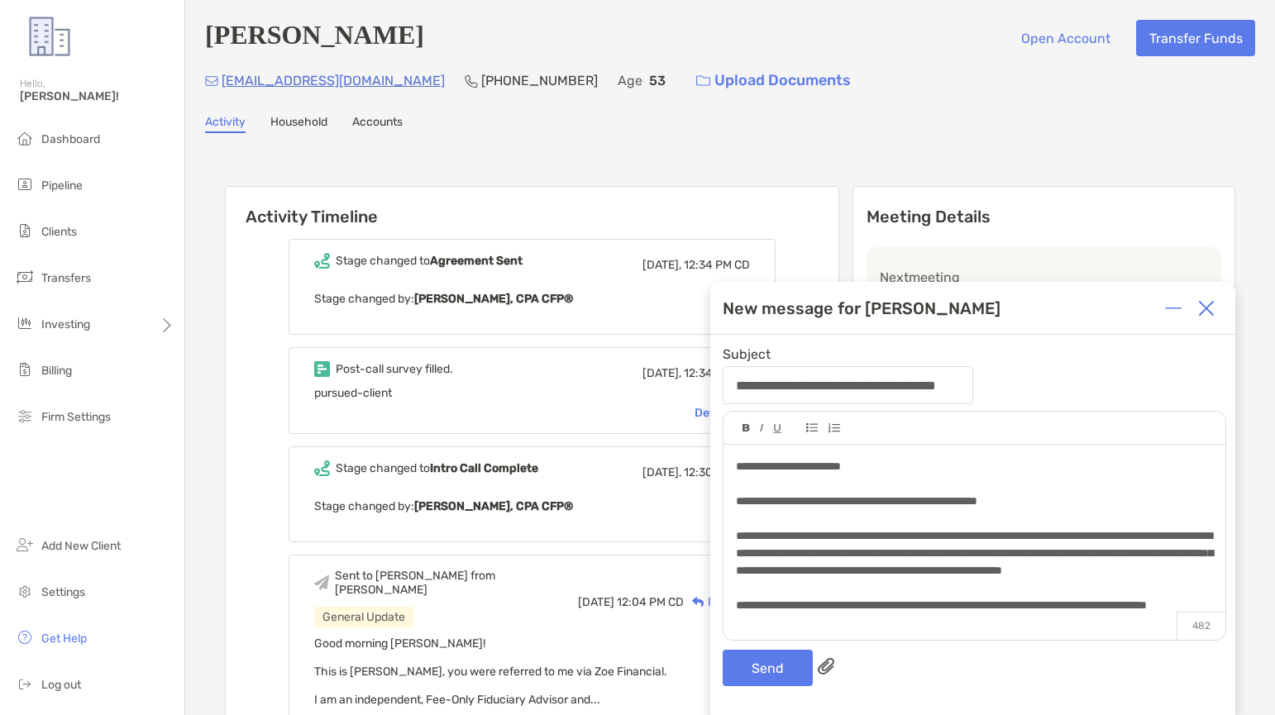
scroll to position [26, 0]
click at [899, 609] on div "**********" at bounding box center [974, 605] width 476 height 17
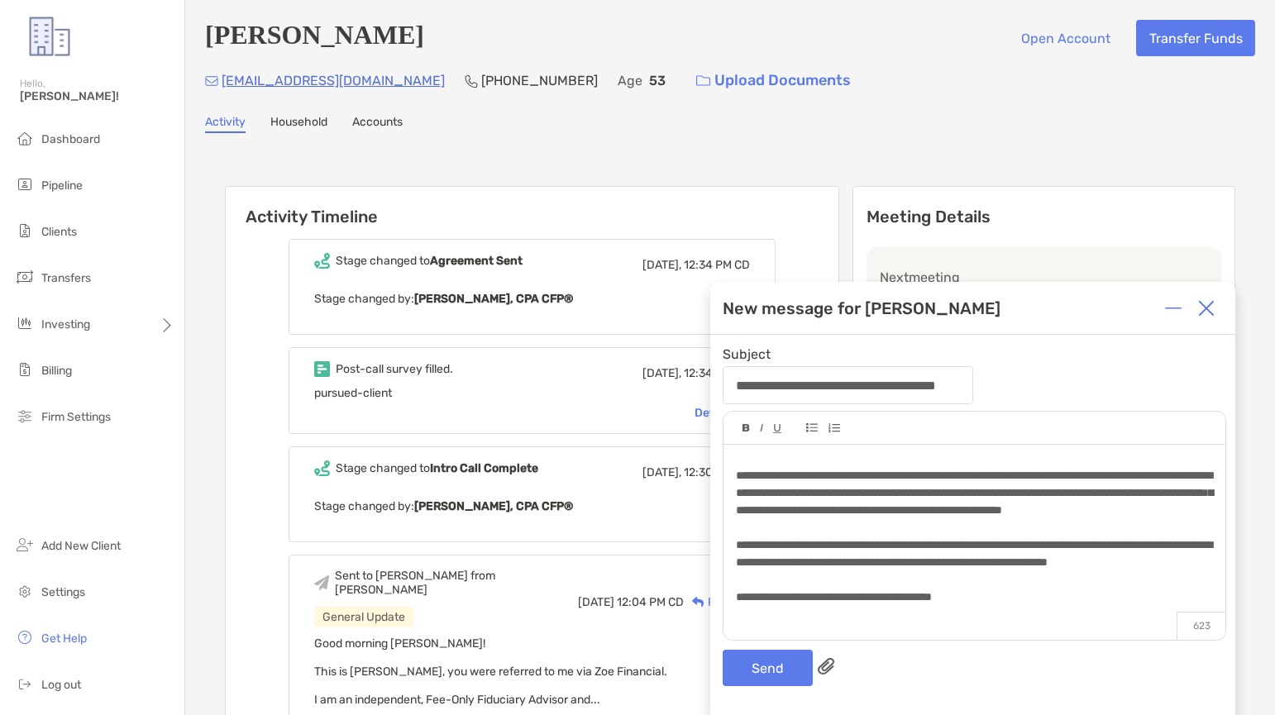
scroll to position [95, 0]
click at [812, 430] on img at bounding box center [812, 427] width 12 height 9
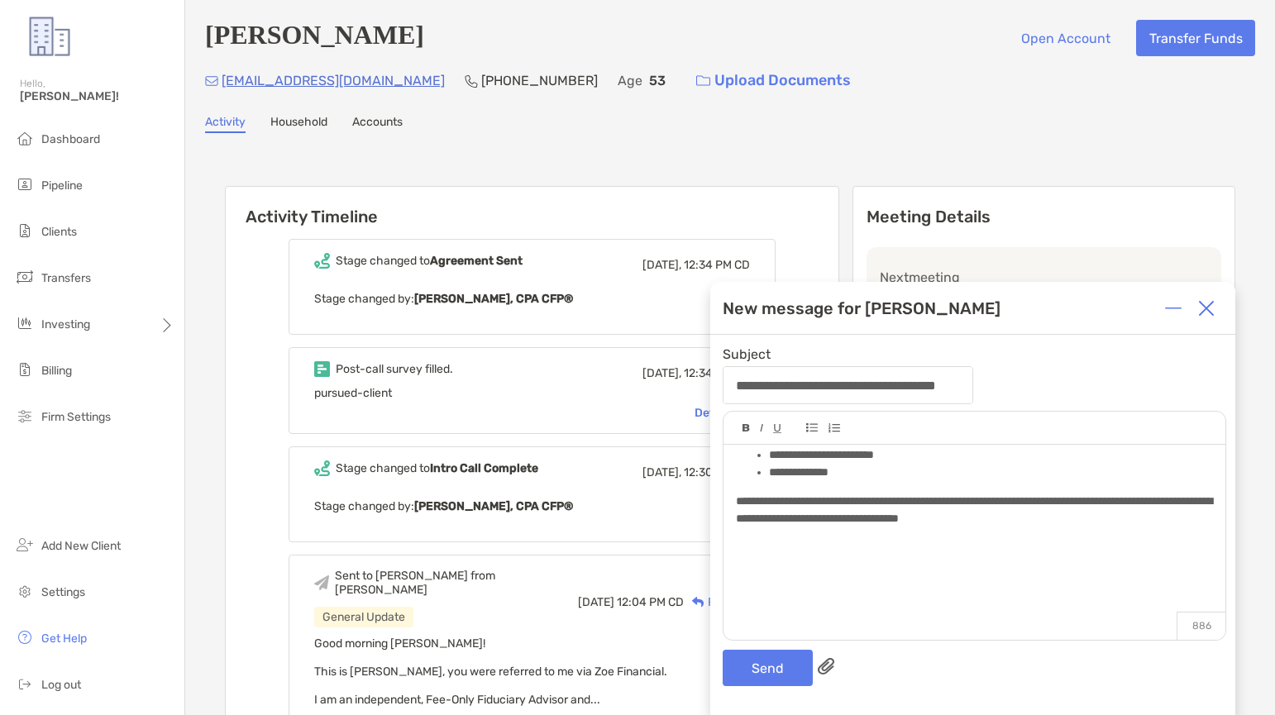
scroll to position [273, 0]
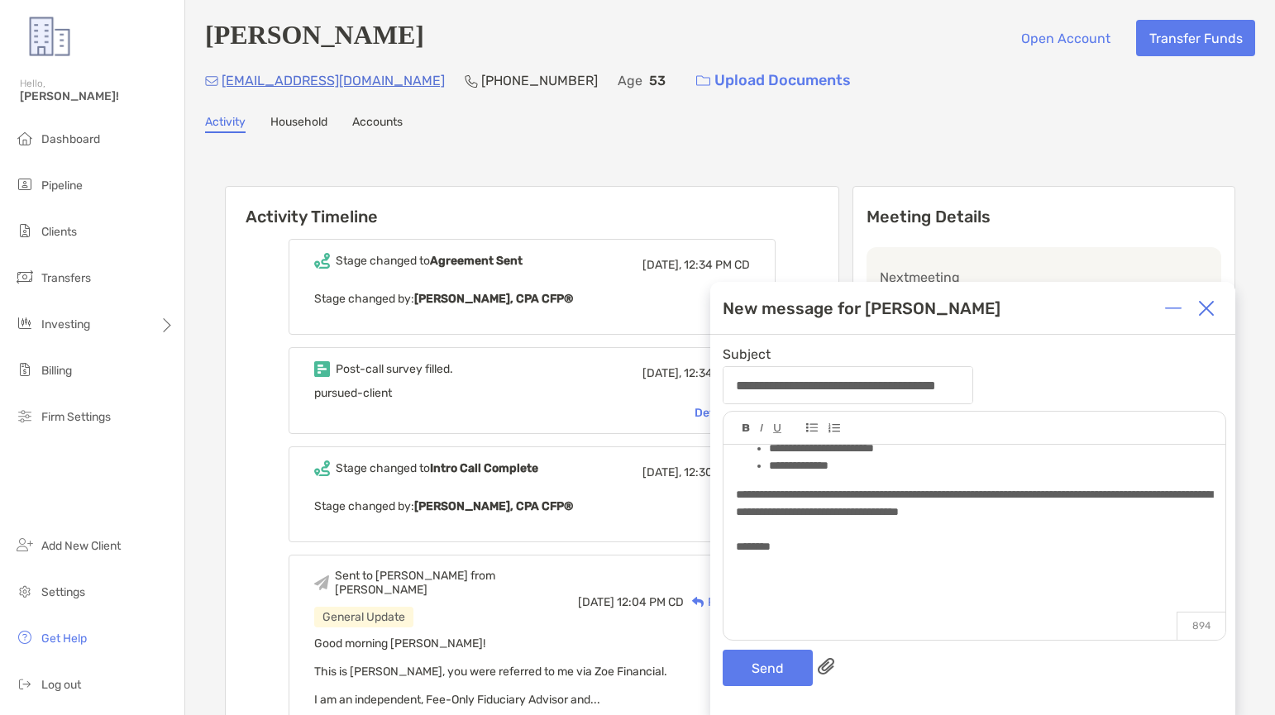
click at [784, 556] on div "*******" at bounding box center [974, 546] width 476 height 17
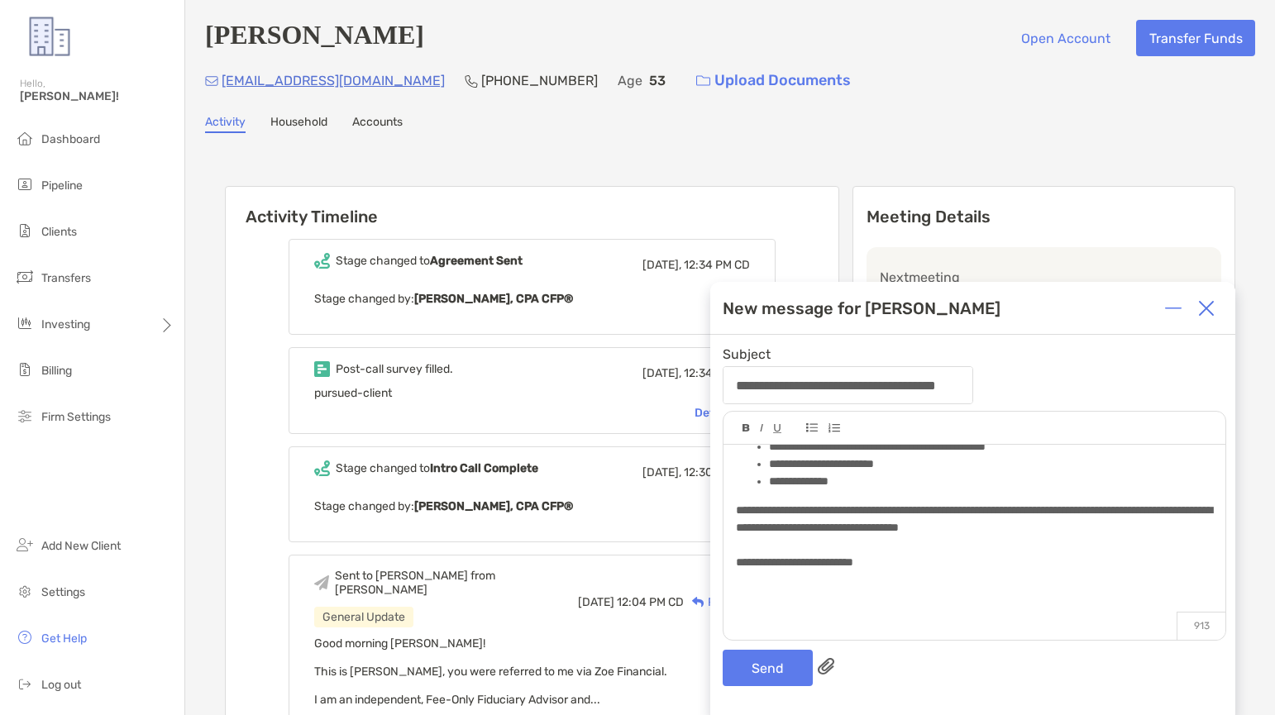
scroll to position [190, 0]
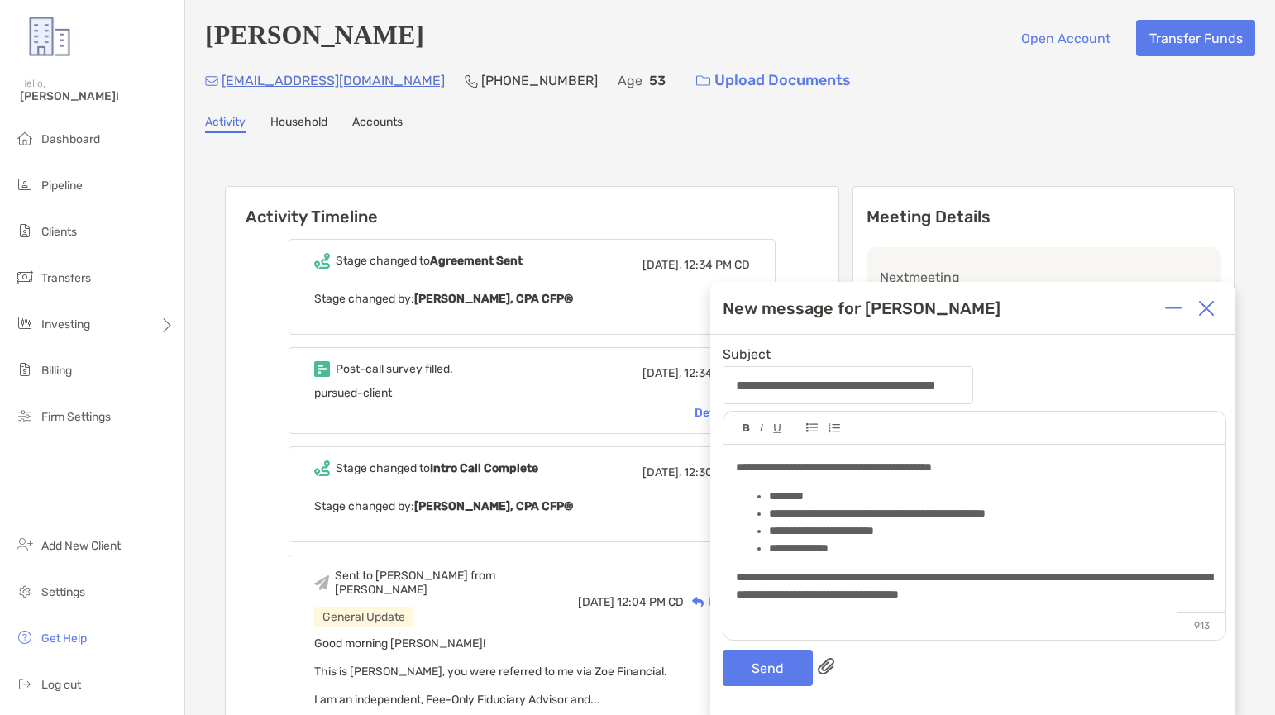
click at [824, 667] on img at bounding box center [826, 666] width 17 height 17
click at [0, 0] on input "file" at bounding box center [0, 0] width 0 height 0
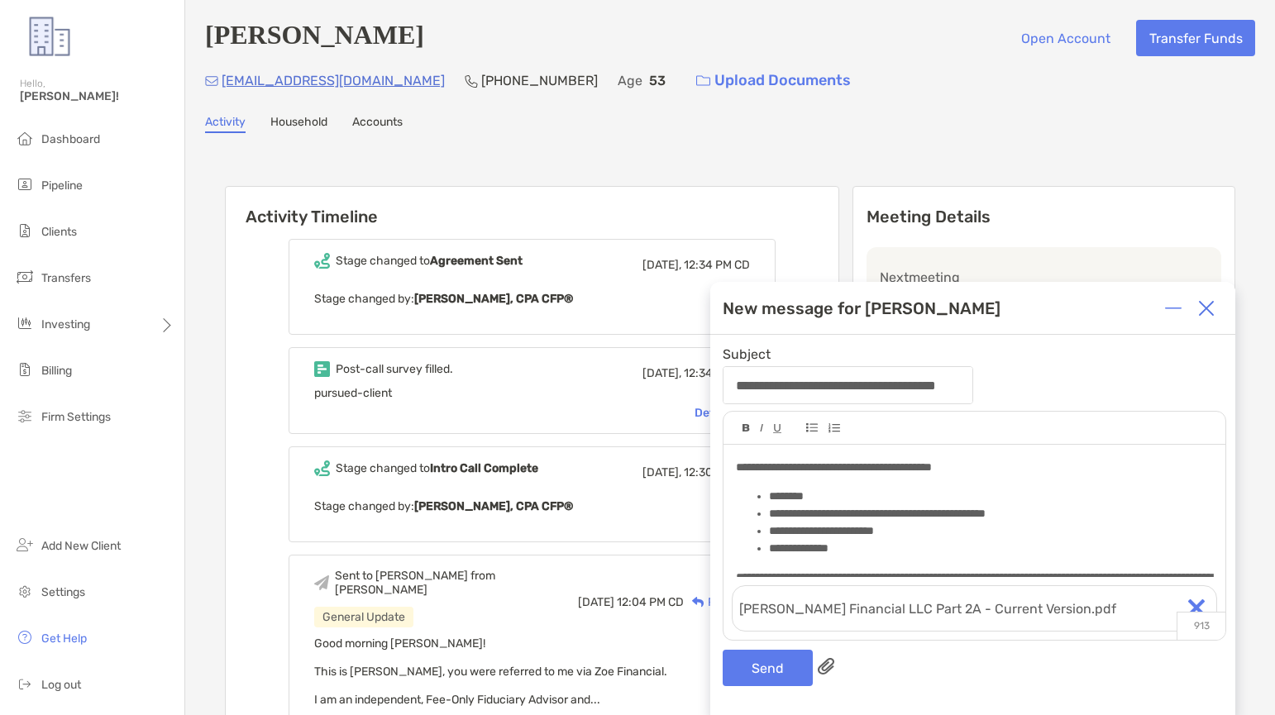
click at [819, 669] on img at bounding box center [826, 666] width 17 height 17
click at [0, 0] on input "file" at bounding box center [0, 0] width 0 height 0
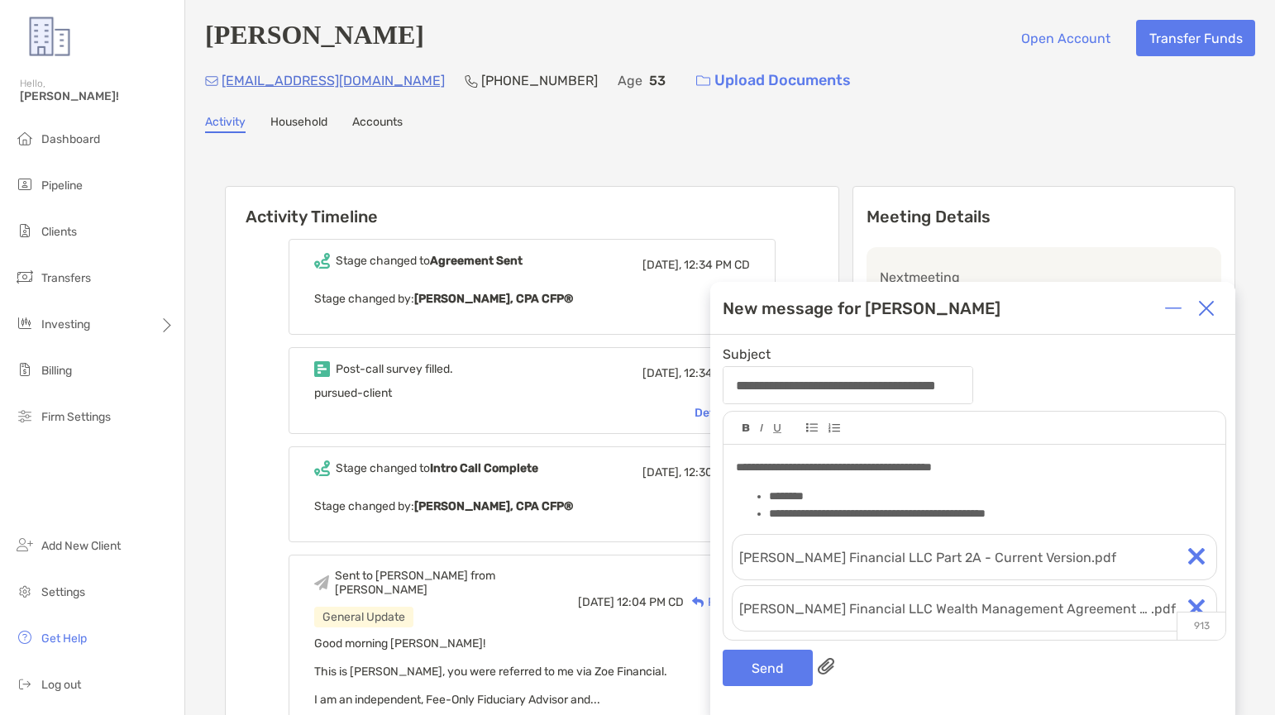
click at [824, 665] on img at bounding box center [826, 666] width 17 height 17
click at [0, 0] on input "file" at bounding box center [0, 0] width 0 height 0
click at [825, 667] on img at bounding box center [826, 666] width 17 height 17
click at [0, 0] on input "file" at bounding box center [0, 0] width 0 height 0
click at [830, 666] on img at bounding box center [826, 666] width 17 height 17
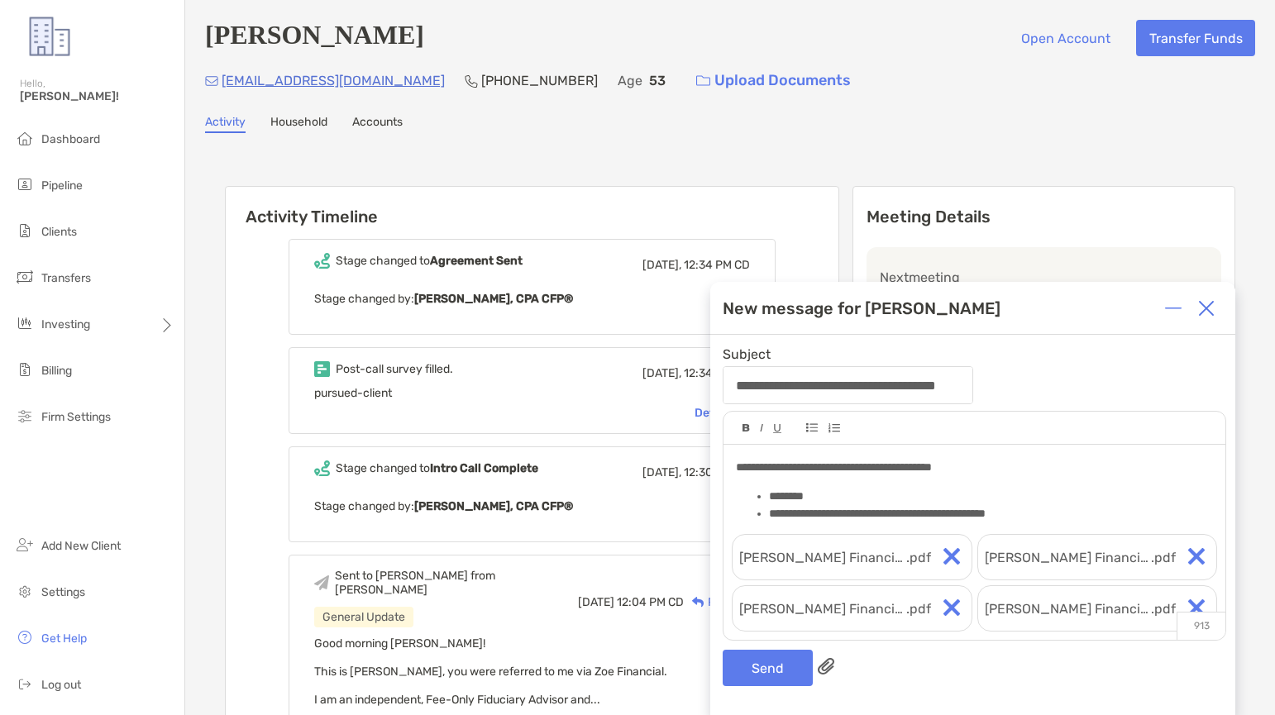
click at [0, 0] on input "file" at bounding box center [0, 0] width 0 height 0
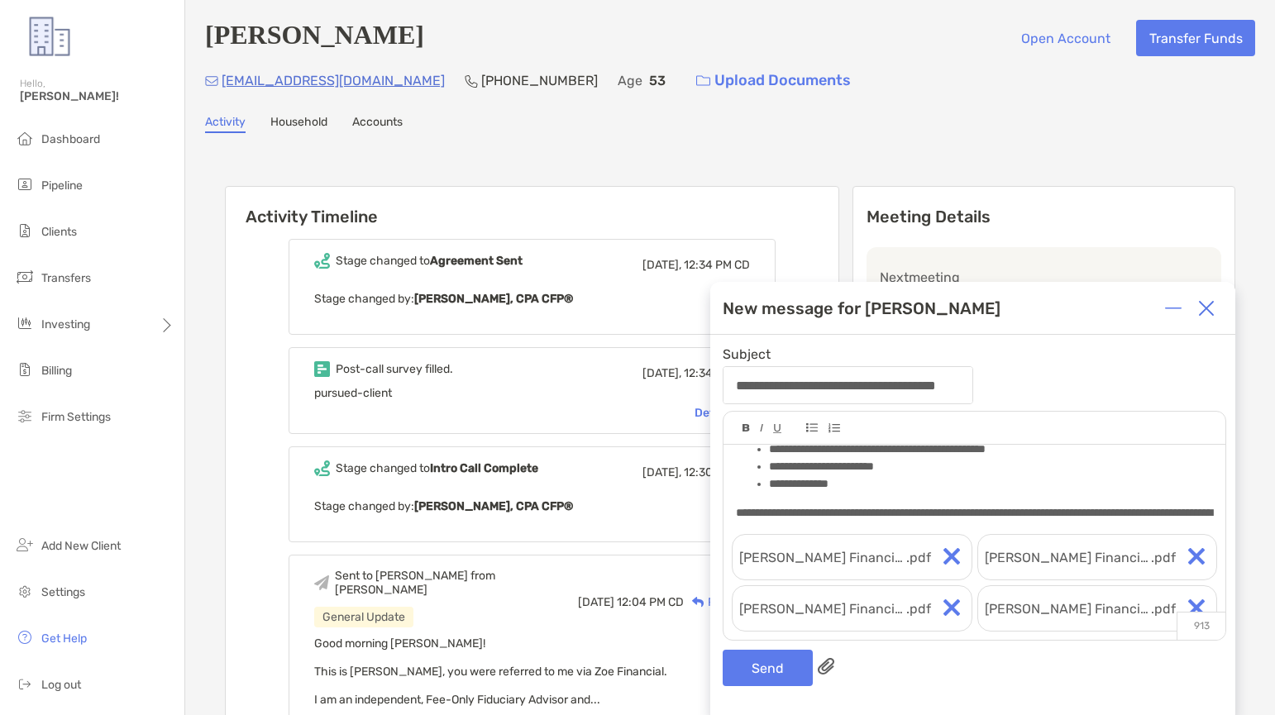
scroll to position [271, 0]
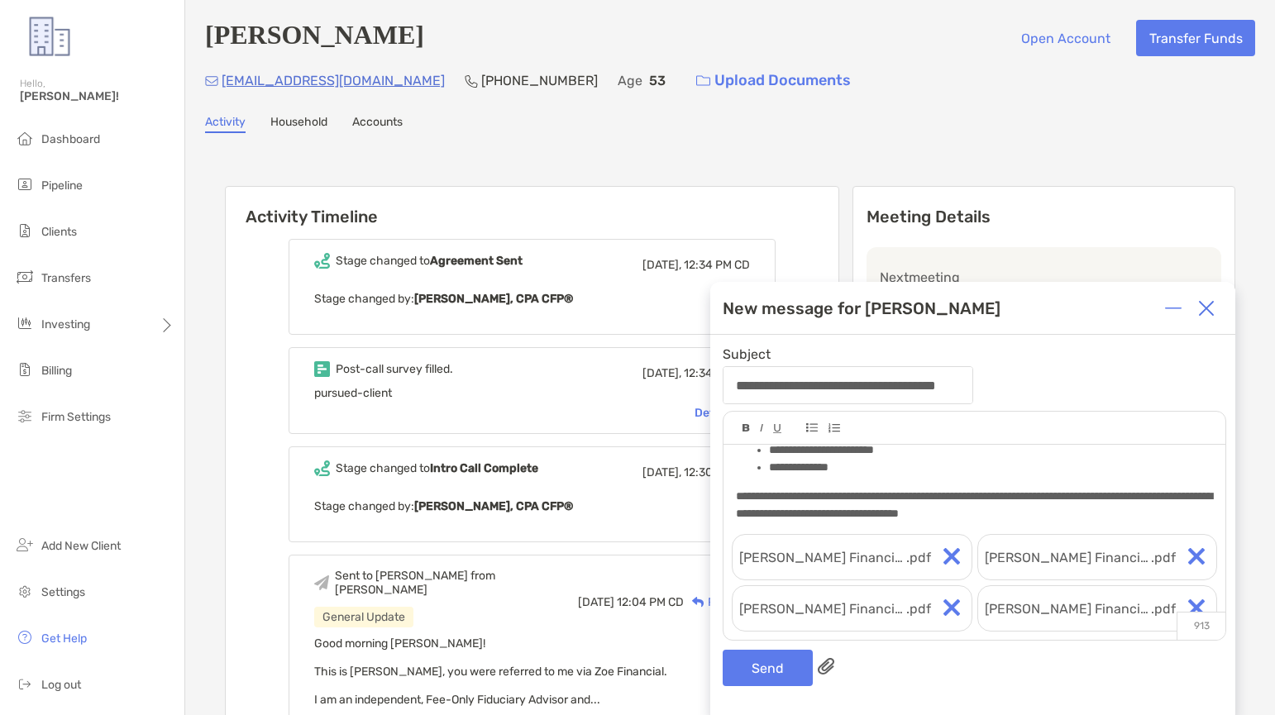
click at [824, 672] on img at bounding box center [826, 666] width 17 height 17
click at [0, 0] on input "file" at bounding box center [0, 0] width 0 height 0
click at [939, 553] on span "Stein Financial LLC Asset Management Agreement - Current" at bounding box center [945, 558] width 85 height 21
click at [786, 558] on span "Stein Financial LLC Part 2A - Current Version" at bounding box center [781, 558] width 85 height 21
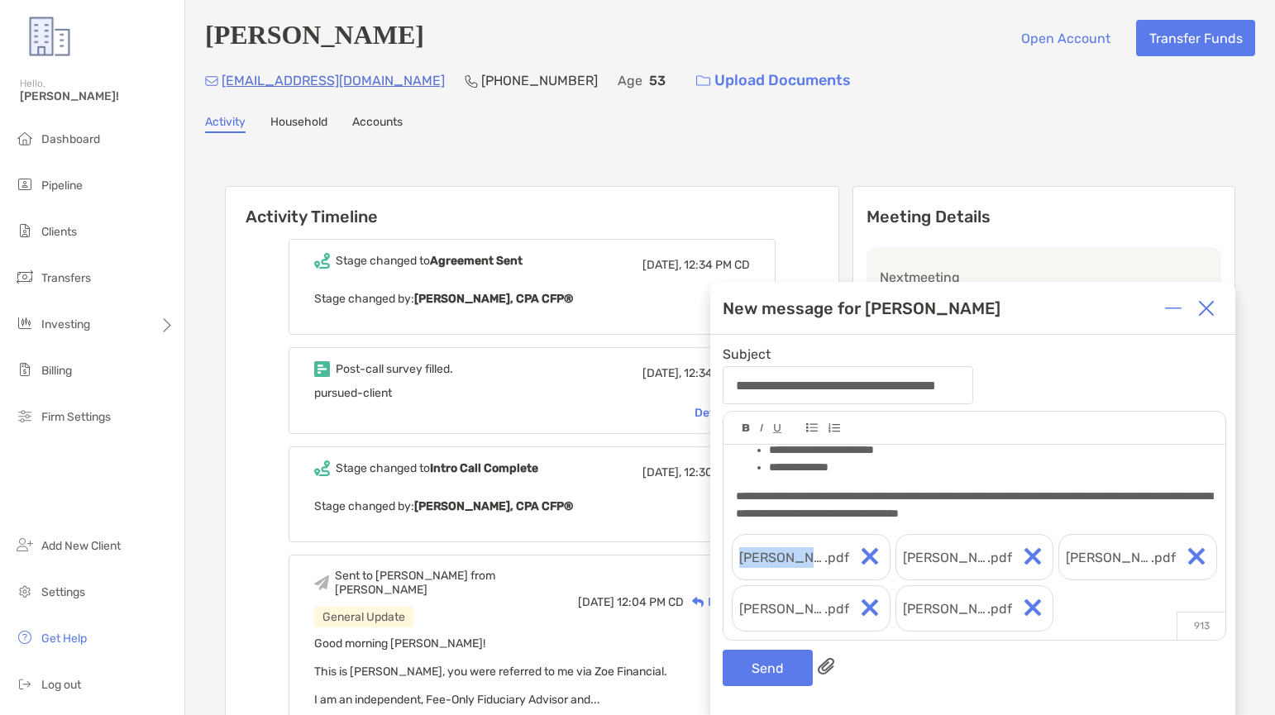
click at [786, 558] on span "Stein Financial LLC Part 2A - Current Version" at bounding box center [781, 558] width 85 height 21
click at [970, 682] on div "Send" at bounding box center [975, 668] width 504 height 36
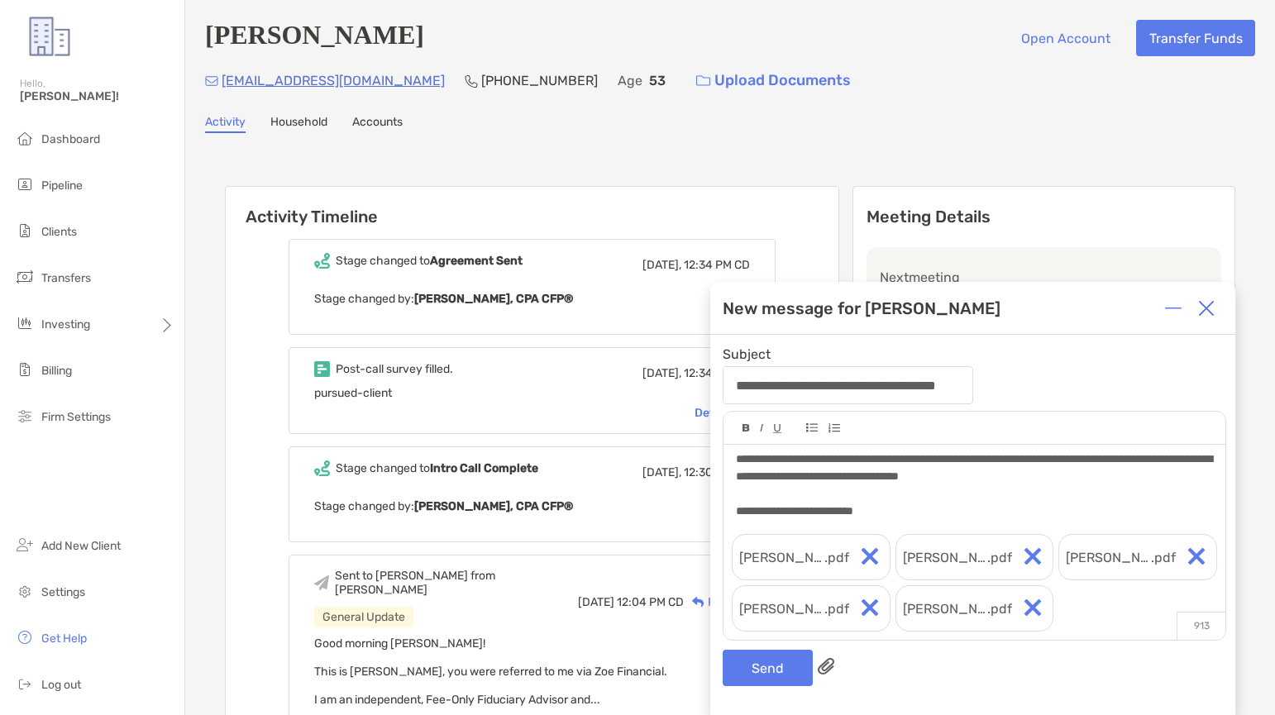
scroll to position [390, 0]
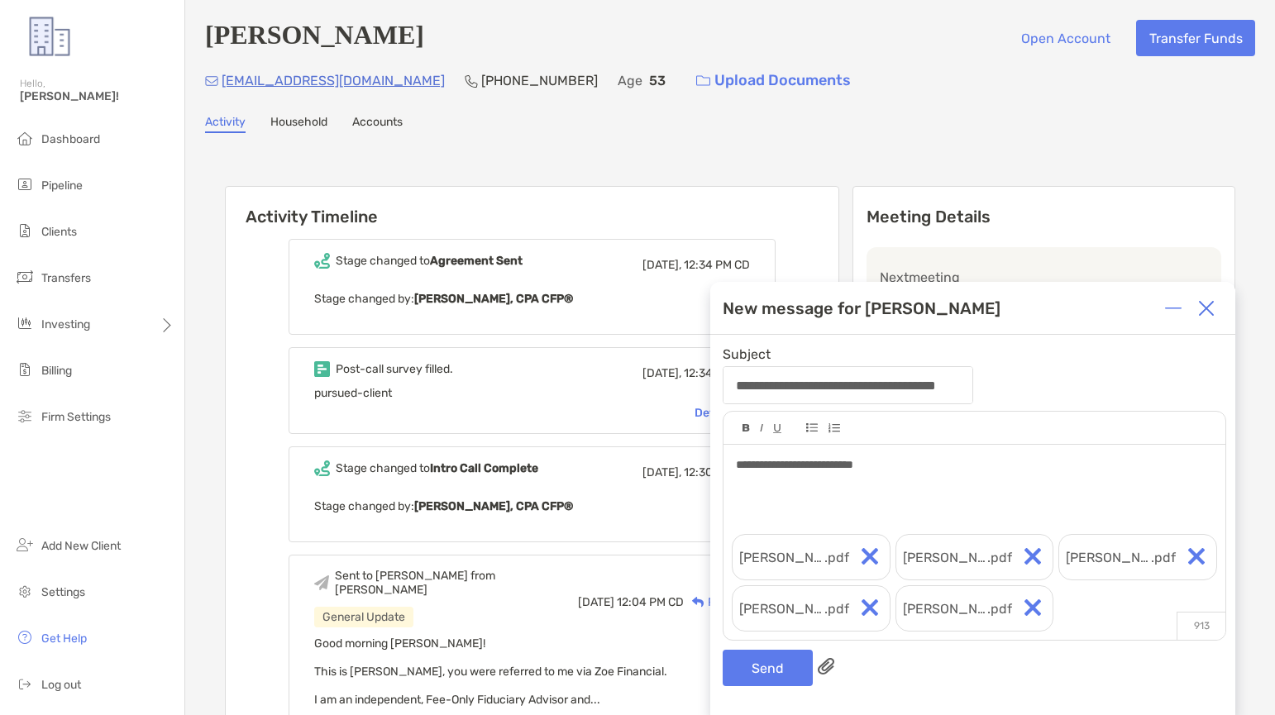
click at [736, 468] on span "**********" at bounding box center [794, 465] width 117 height 12
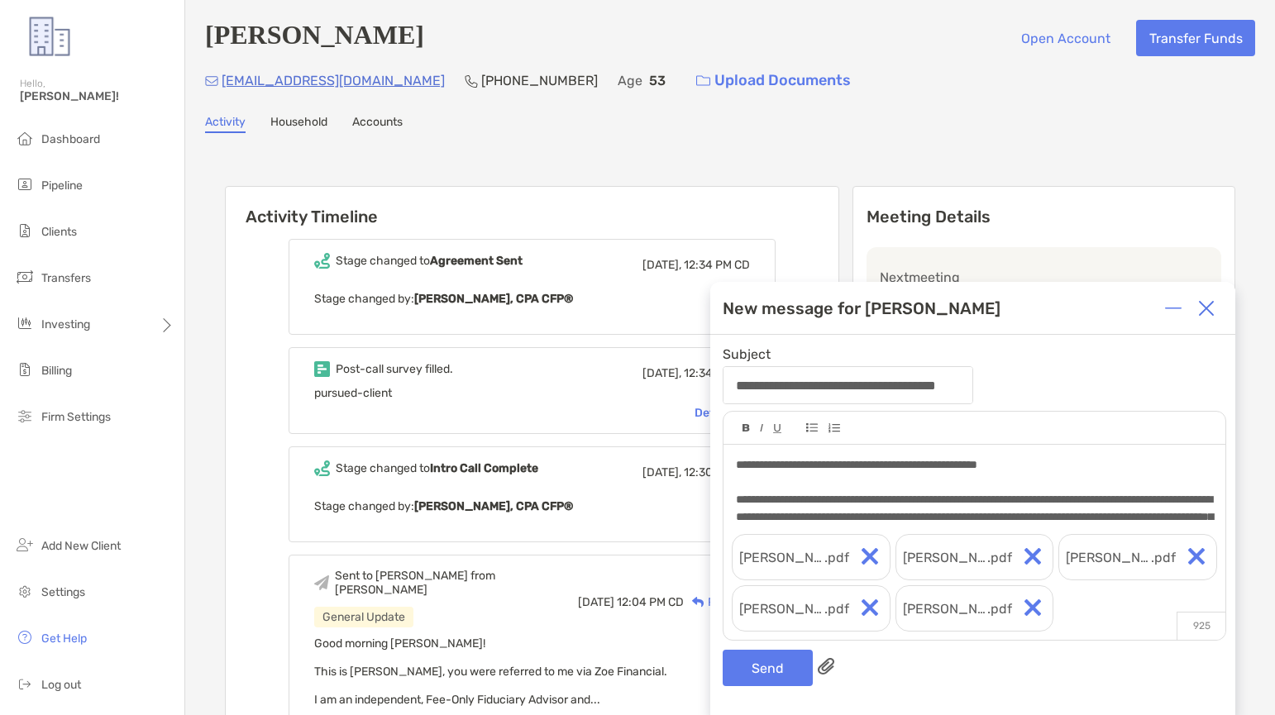
scroll to position [0, 0]
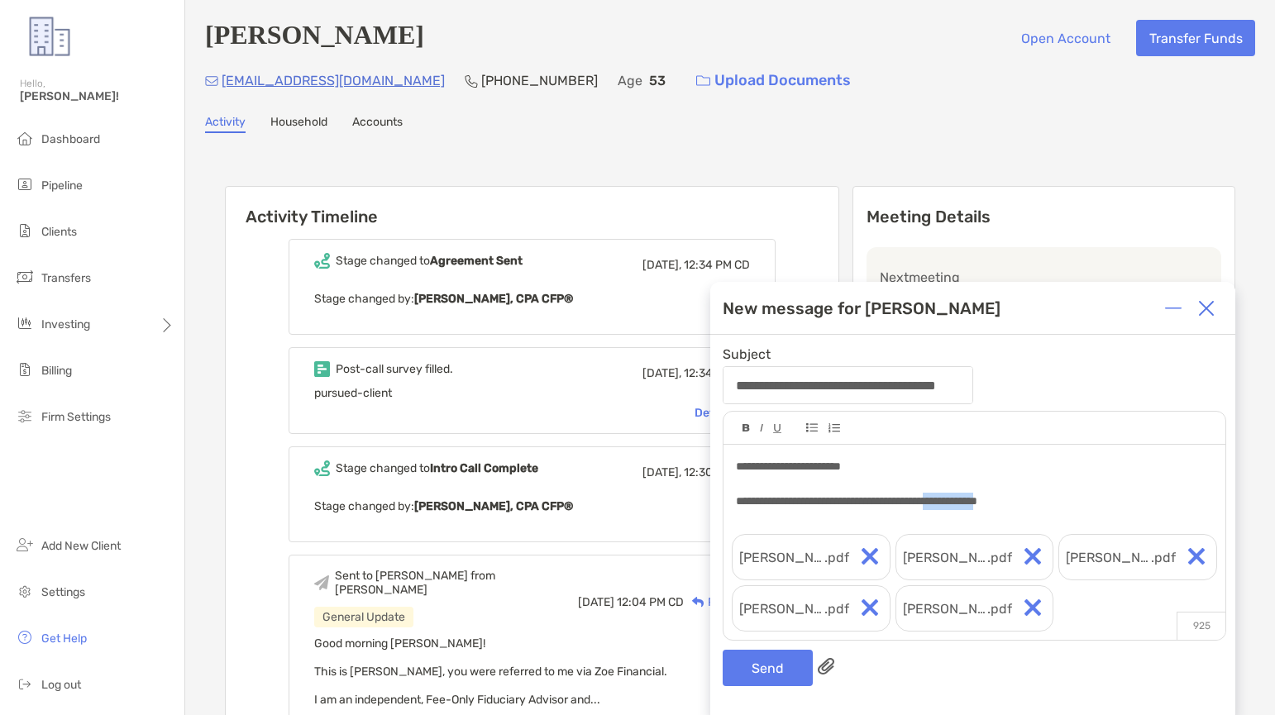
drag, startPoint x: 1040, startPoint y: 500, endPoint x: 974, endPoint y: 495, distance: 66.4
click at [974, 495] on span "**********" at bounding box center [857, 501] width 242 height 12
click at [1079, 504] on div "**********" at bounding box center [974, 501] width 476 height 17
click at [778, 672] on button "Send" at bounding box center [768, 668] width 90 height 36
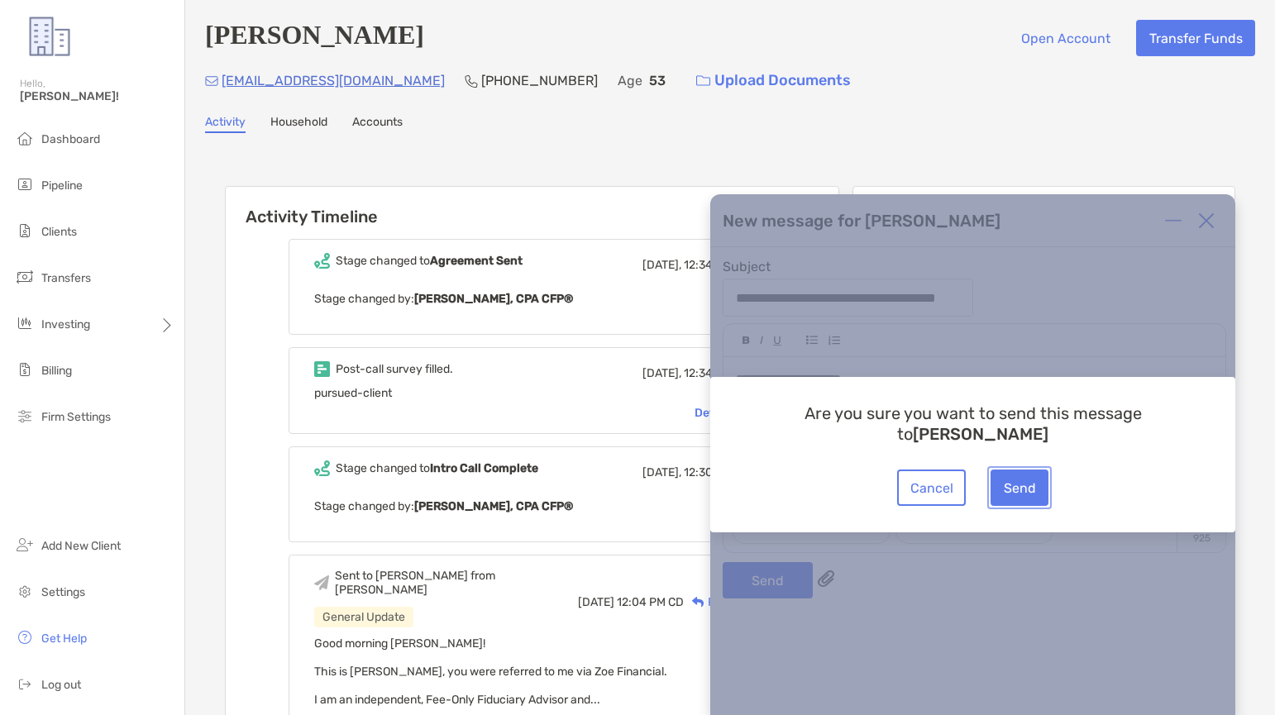
click at [1031, 480] on button "Send" at bounding box center [1020, 488] width 58 height 36
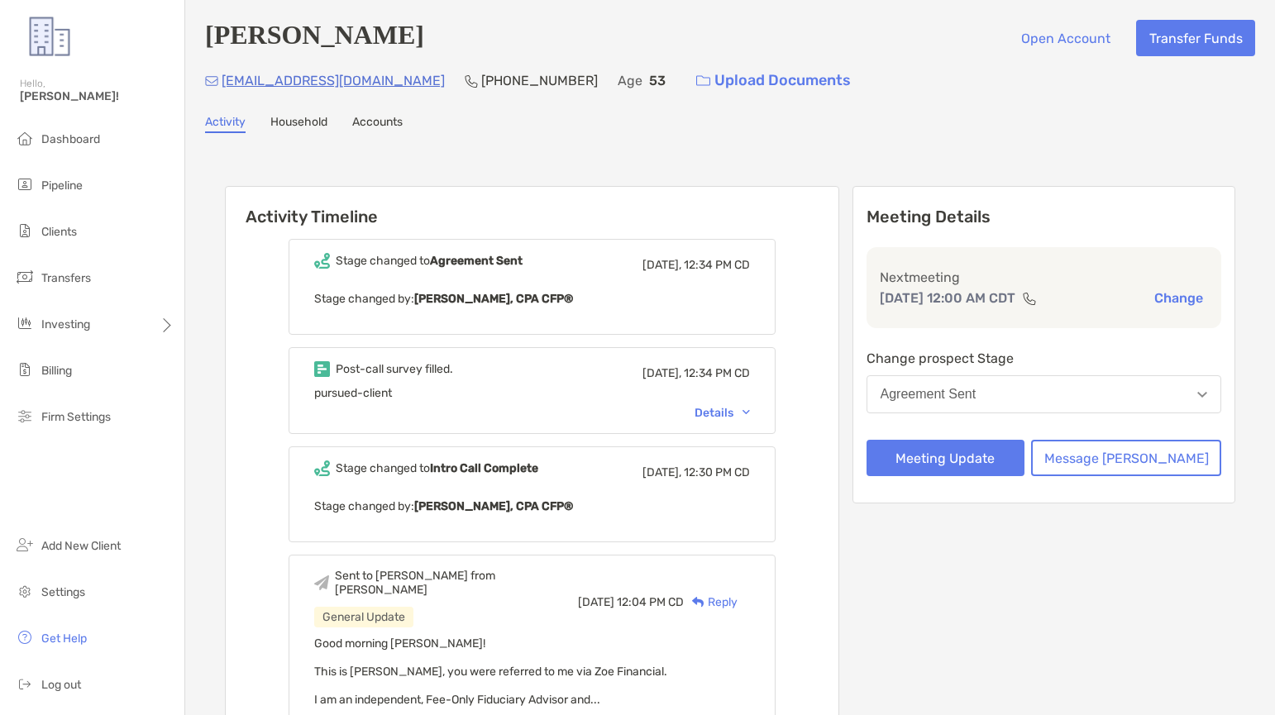
click at [263, 87] on p "llvivit@msn.com" at bounding box center [333, 80] width 223 height 21
click at [279, 84] on p "llvivit@msn.com" at bounding box center [333, 80] width 223 height 21
click at [1059, 580] on div "Meeting Details Next meeting Oct 17, 12:00 AM CDT Change Change prospect Stage …" at bounding box center [1045, 667] width 384 height 963
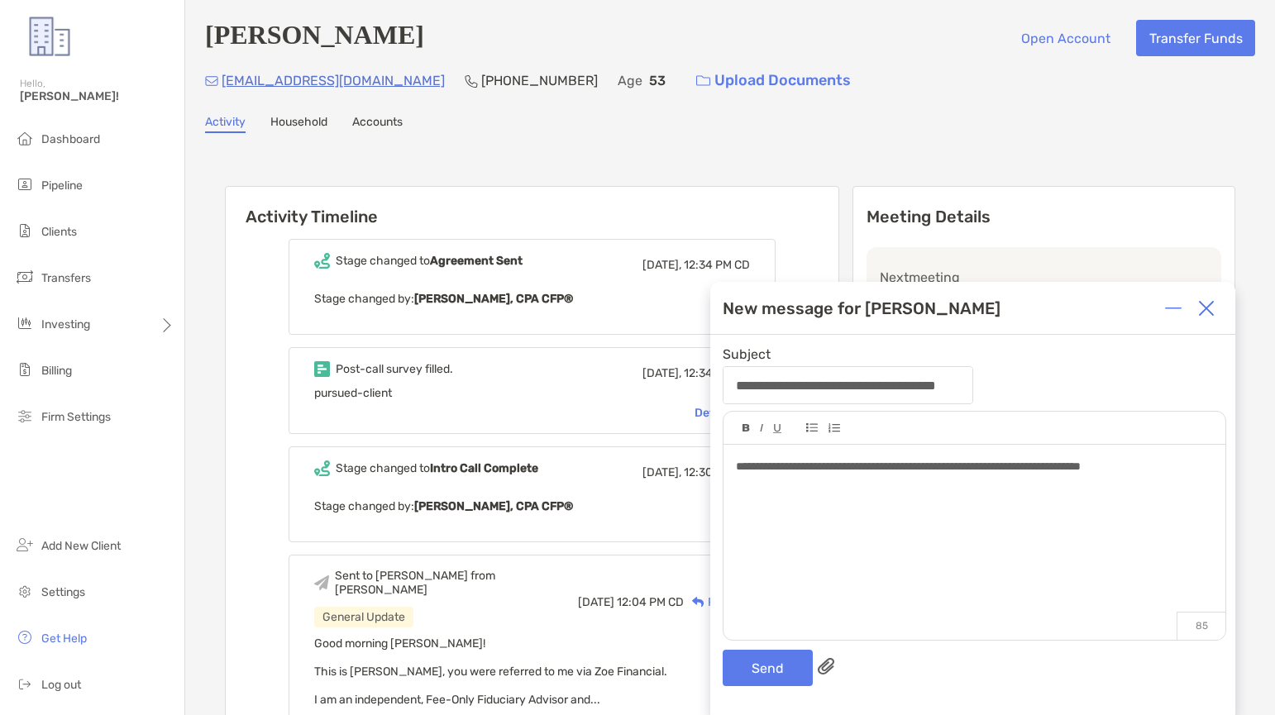
drag, startPoint x: 739, startPoint y: 509, endPoint x: 742, endPoint y: 500, distance: 9.4
click at [739, 509] on div at bounding box center [974, 501] width 476 height 17
click at [796, 503] on div "********" at bounding box center [974, 501] width 476 height 17
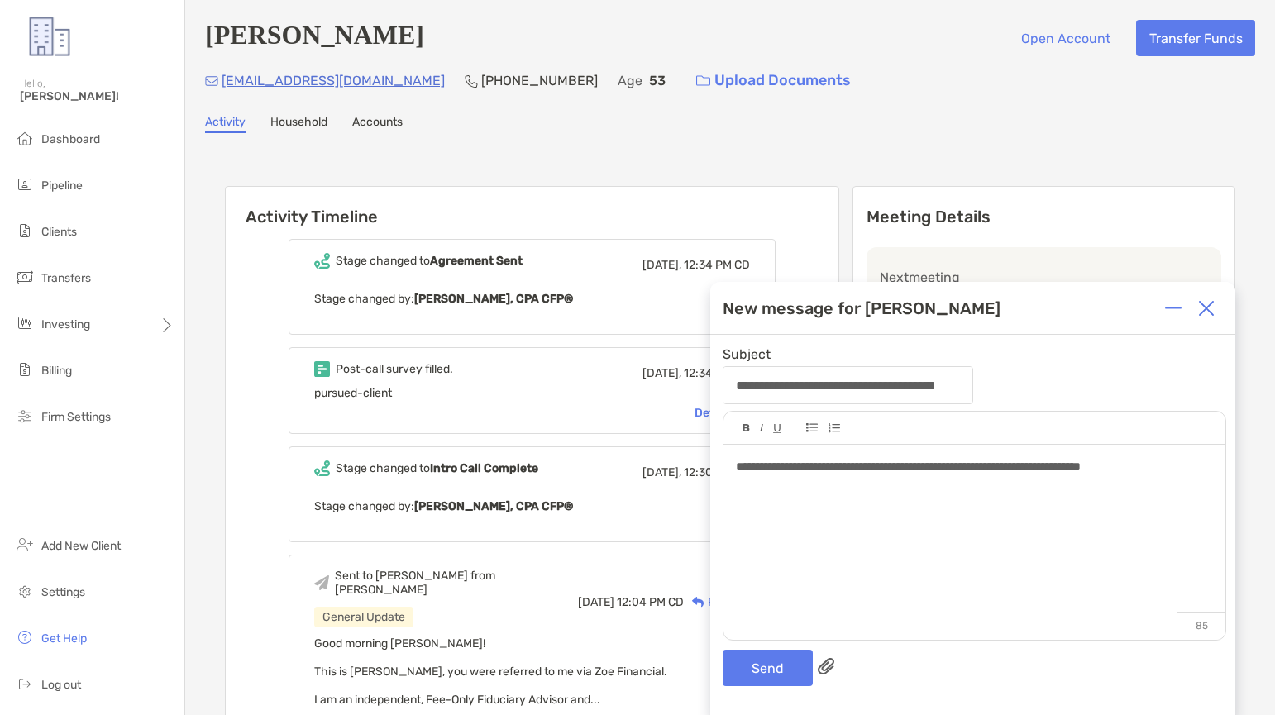
click at [757, 500] on div at bounding box center [974, 501] width 476 height 17
click at [801, 507] on div "********" at bounding box center [974, 501] width 476 height 17
click at [743, 519] on div "**********" at bounding box center [975, 534] width 502 height 179
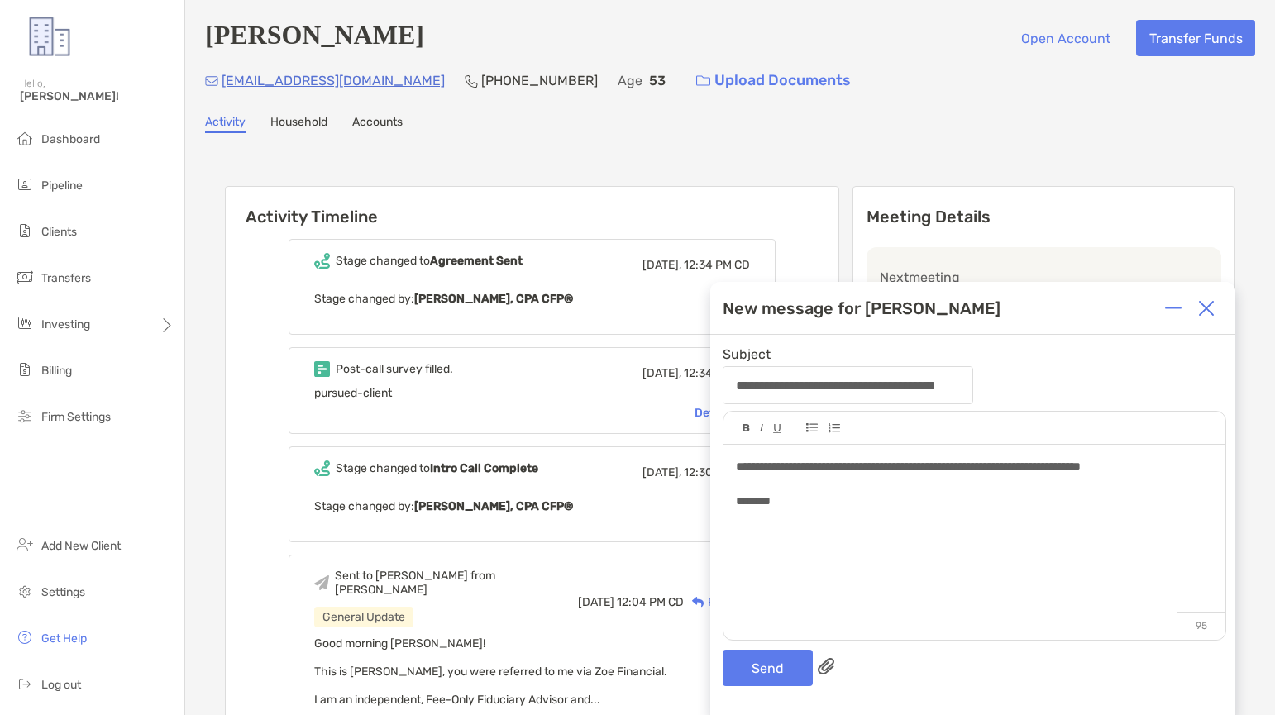
click at [771, 504] on span "********" at bounding box center [753, 501] width 35 height 12
drag, startPoint x: 782, startPoint y: 500, endPoint x: 704, endPoint y: 485, distance: 79.2
click at [704, 485] on div "Activity Timeline Stage changed to Agreement Sent Today, 12:34 PM CD Stage chan…" at bounding box center [730, 670] width 1050 height 1040
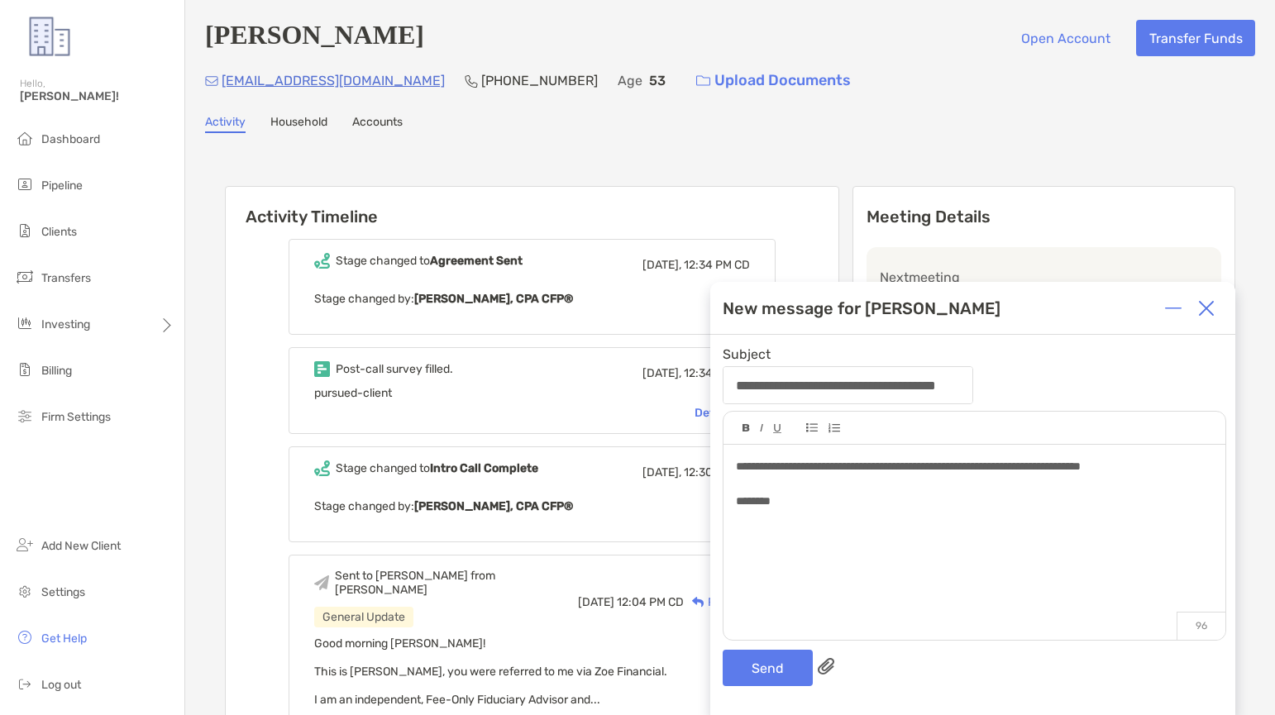
click at [851, 529] on div at bounding box center [974, 536] width 476 height 17
click at [770, 500] on span "********" at bounding box center [753, 501] width 35 height 12
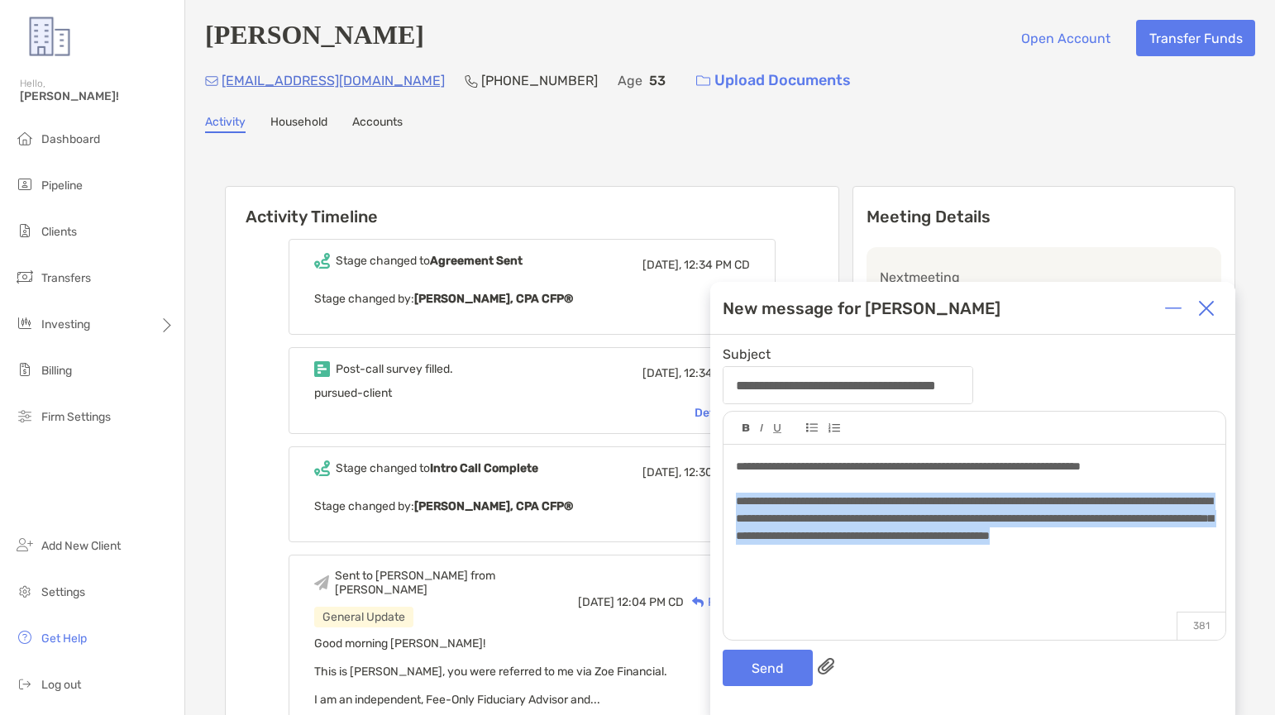
drag, startPoint x: 1000, startPoint y: 570, endPoint x: 729, endPoint y: 500, distance: 280.3
click at [729, 500] on div "**********" at bounding box center [975, 534] width 502 height 179
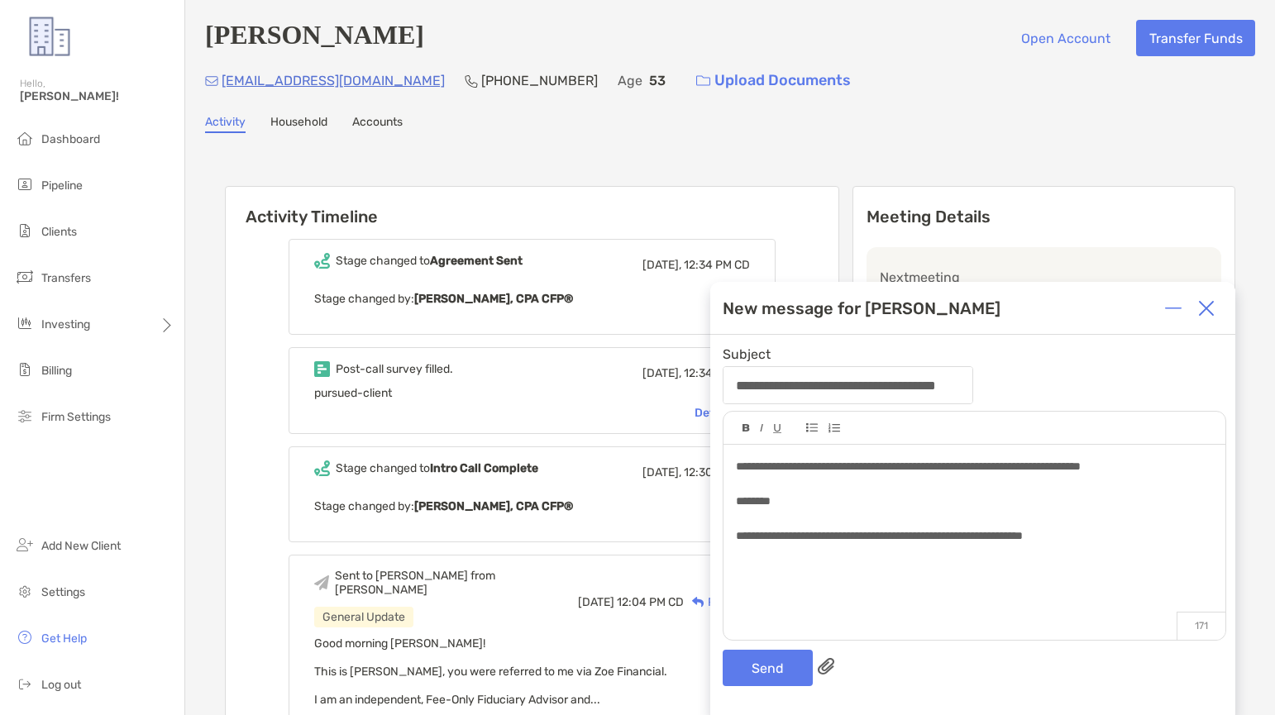
click at [1076, 468] on span "**********" at bounding box center [908, 467] width 345 height 12
click at [763, 671] on button "Send" at bounding box center [768, 668] width 90 height 36
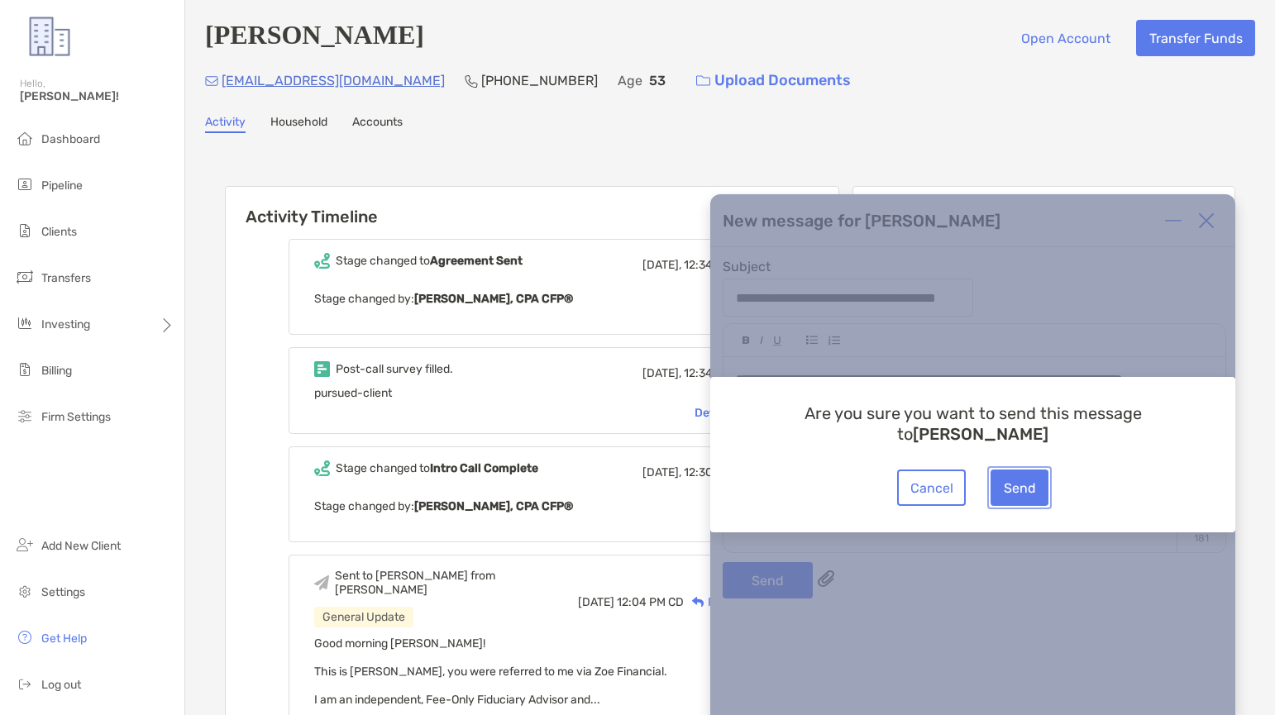
click at [1018, 479] on button "Send" at bounding box center [1020, 488] width 58 height 36
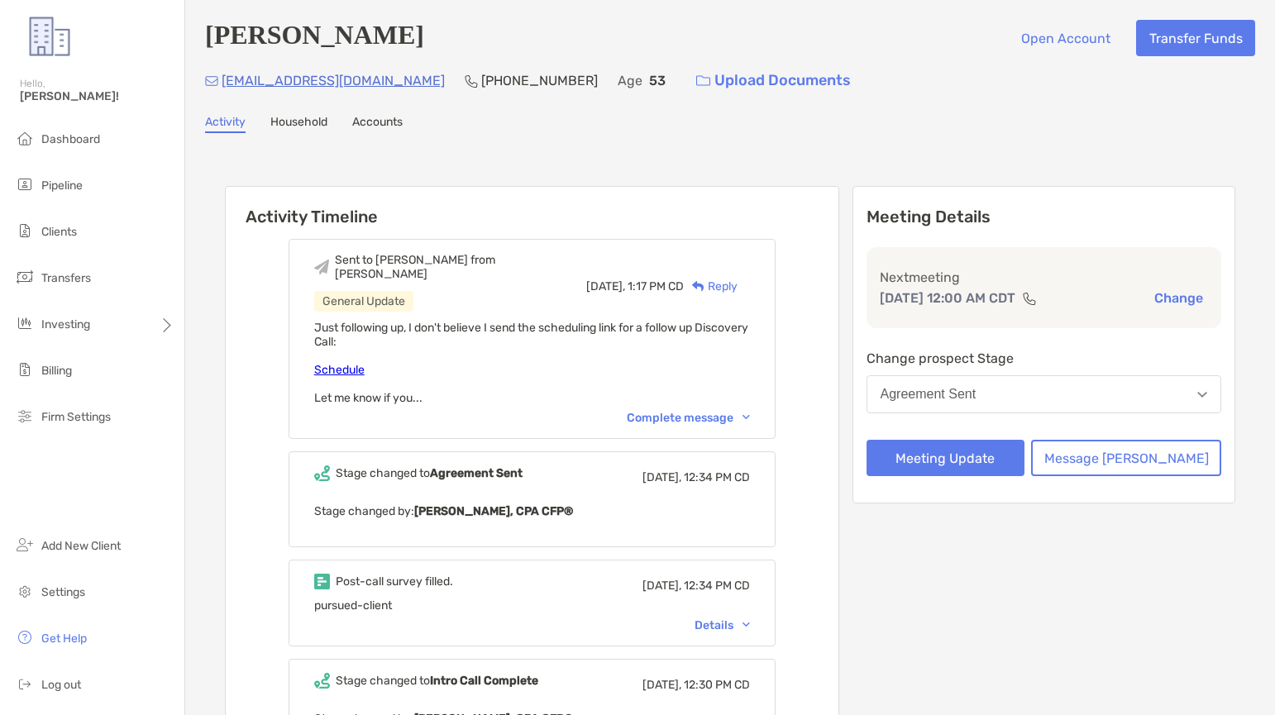
click at [749, 411] on div "Complete message" at bounding box center [688, 418] width 123 height 14
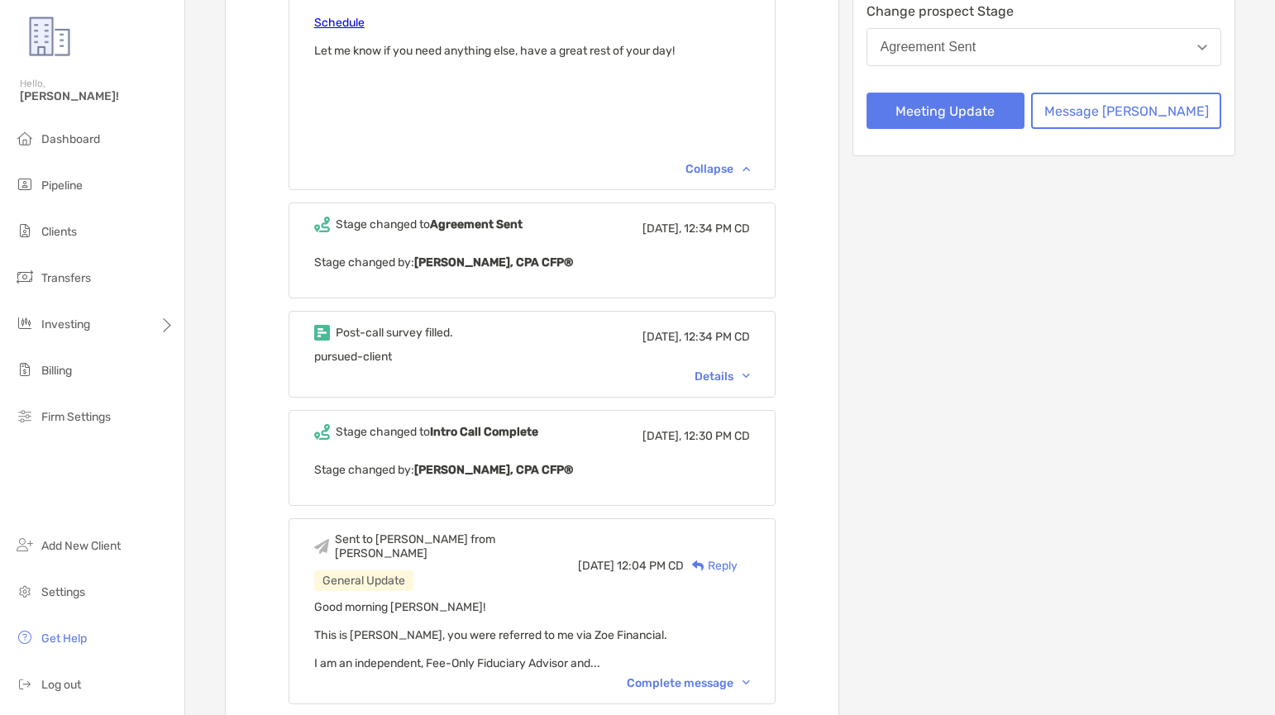
scroll to position [414, 0]
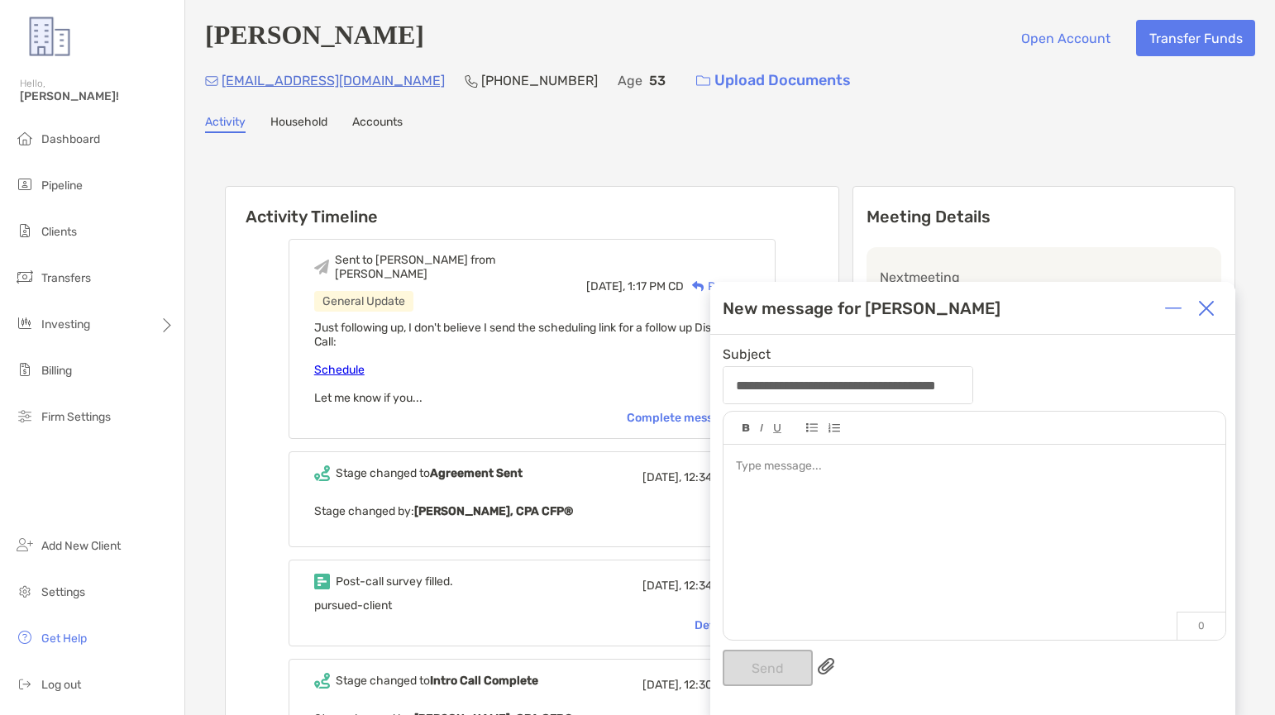
click at [1208, 304] on img at bounding box center [1206, 308] width 17 height 17
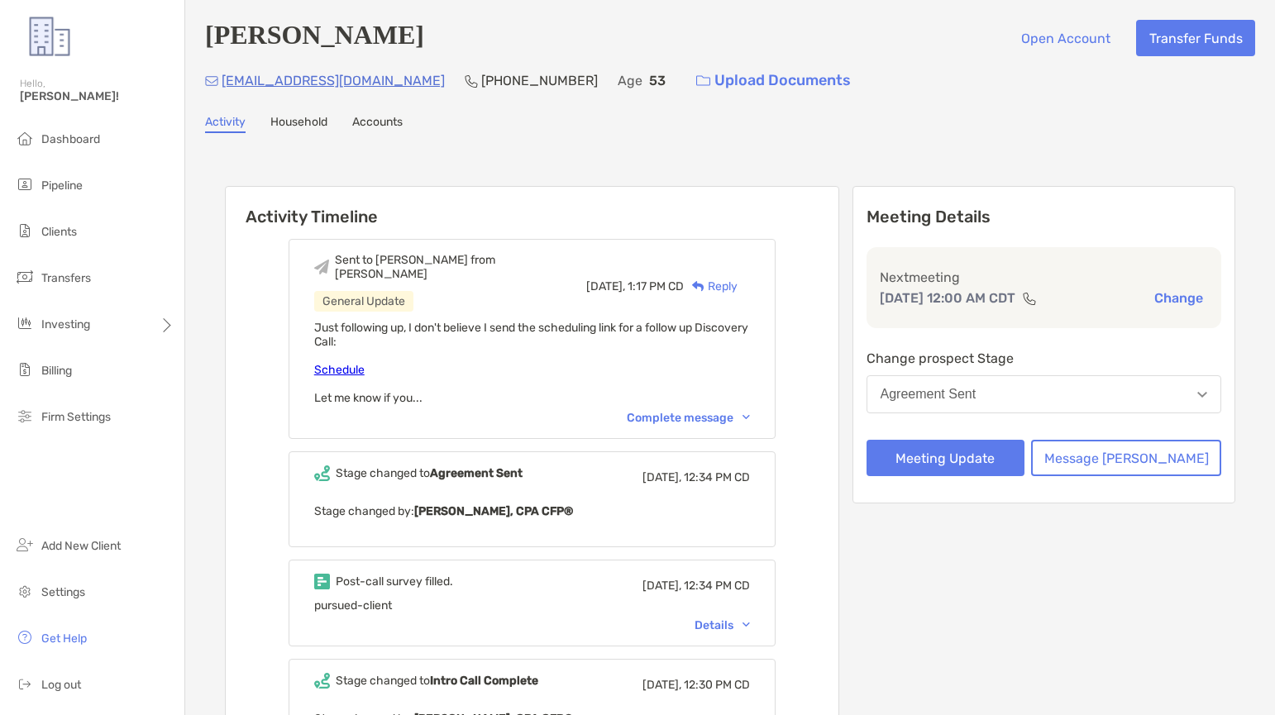
click at [1093, 456] on button "Message [PERSON_NAME]" at bounding box center [1126, 458] width 190 height 36
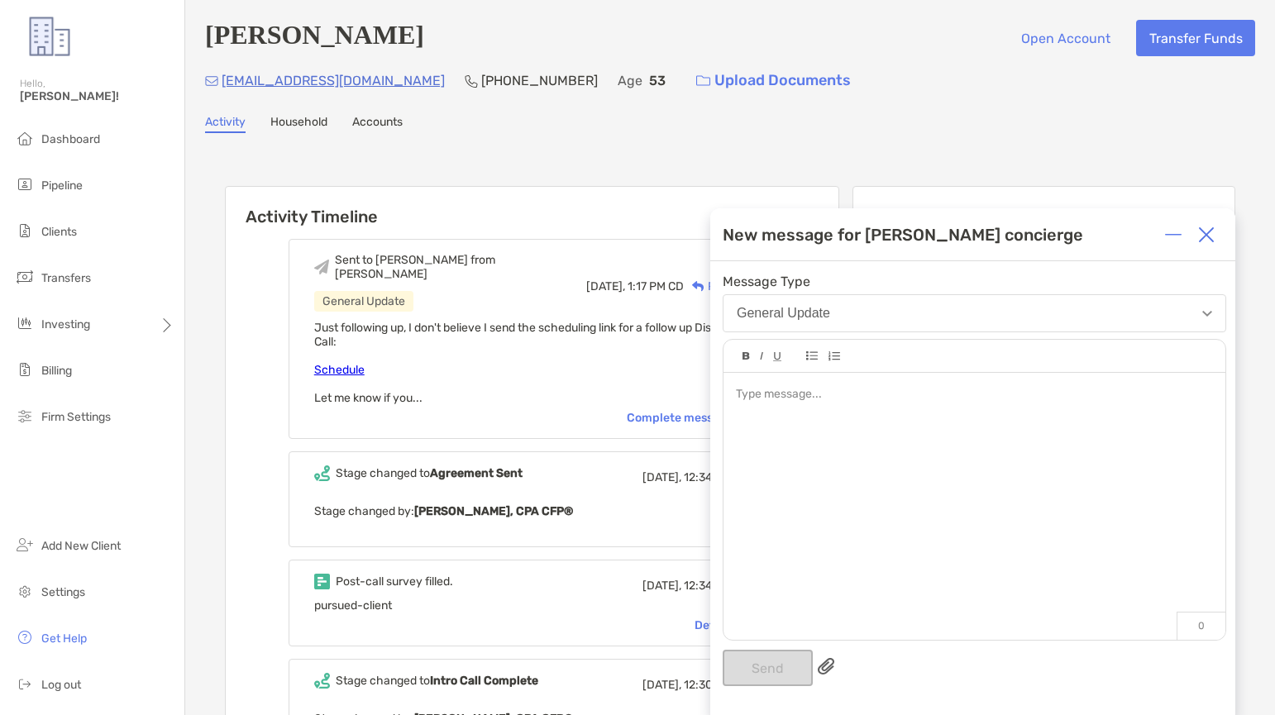
click at [949, 324] on button "General Update" at bounding box center [975, 313] width 504 height 38
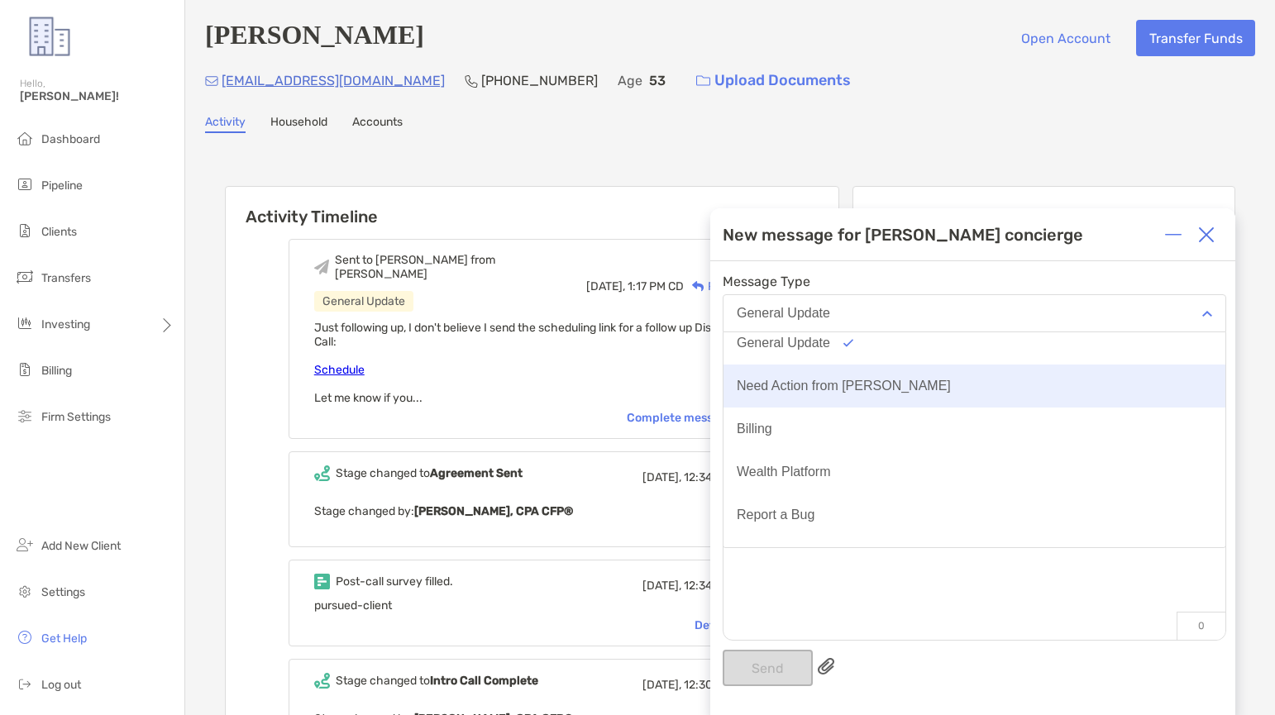
scroll to position [83, 0]
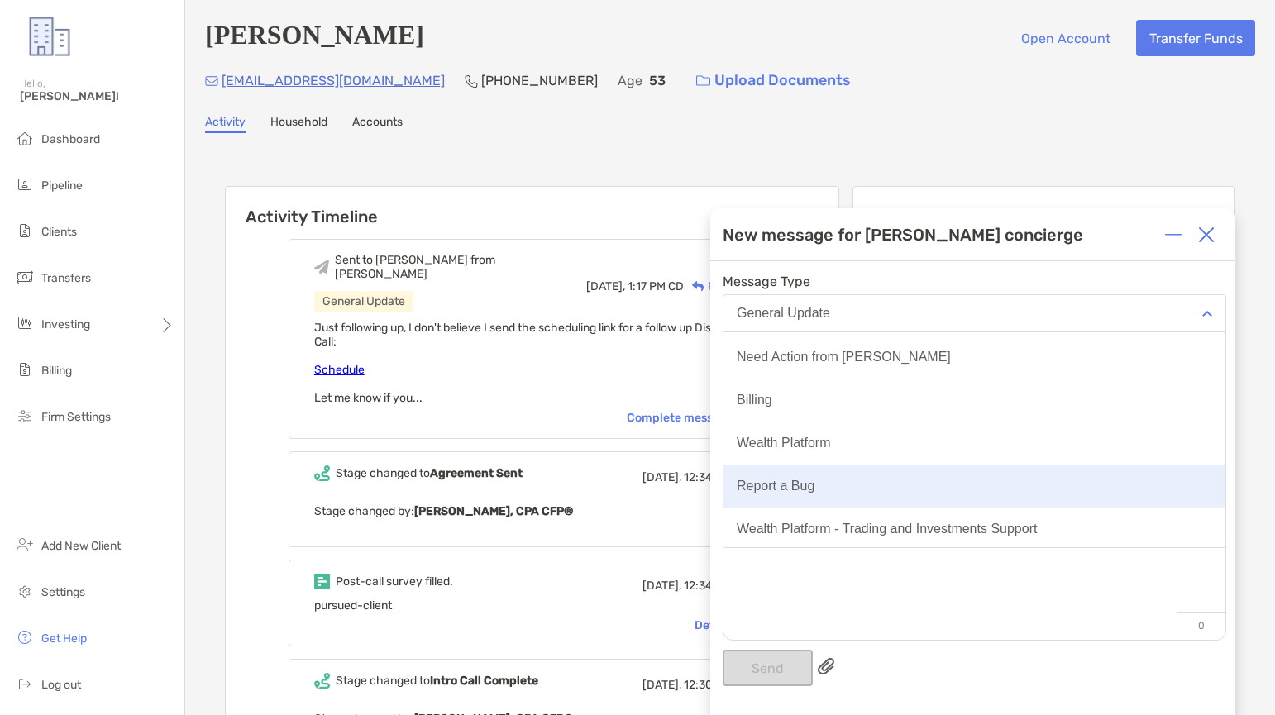
click at [948, 492] on button "Report a Bug" at bounding box center [975, 486] width 502 height 43
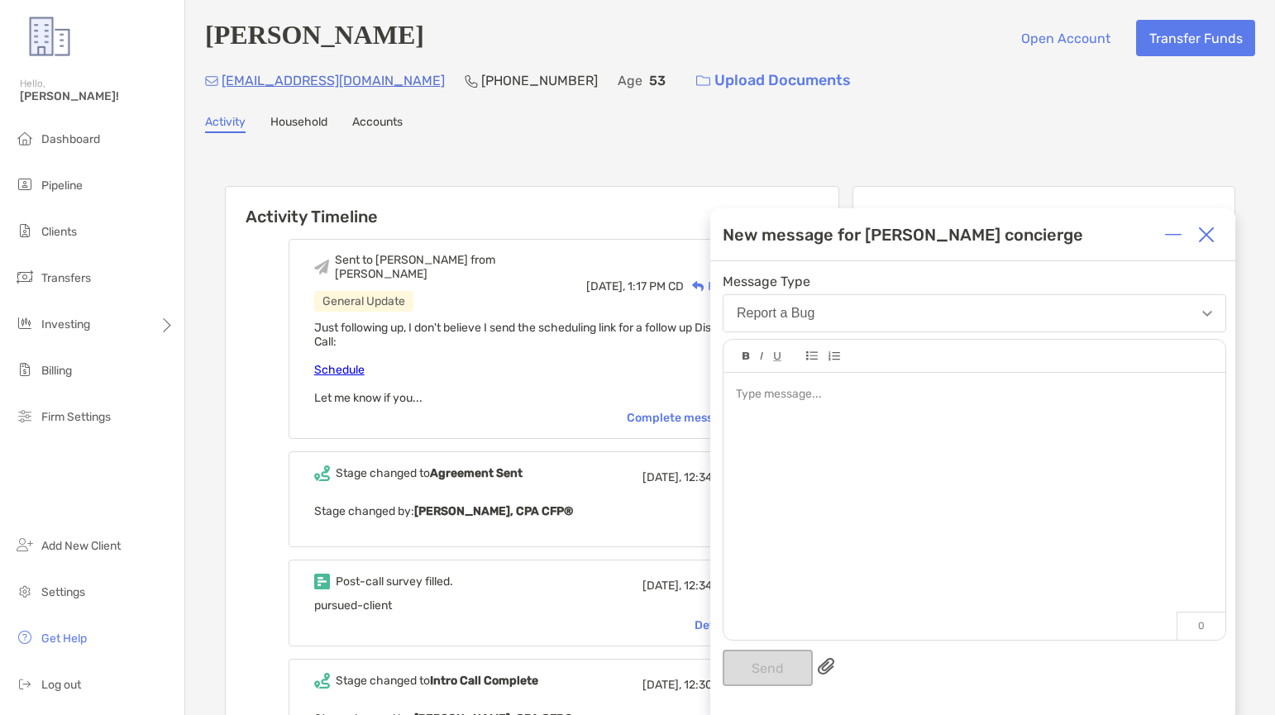
click at [832, 457] on div at bounding box center [975, 498] width 502 height 251
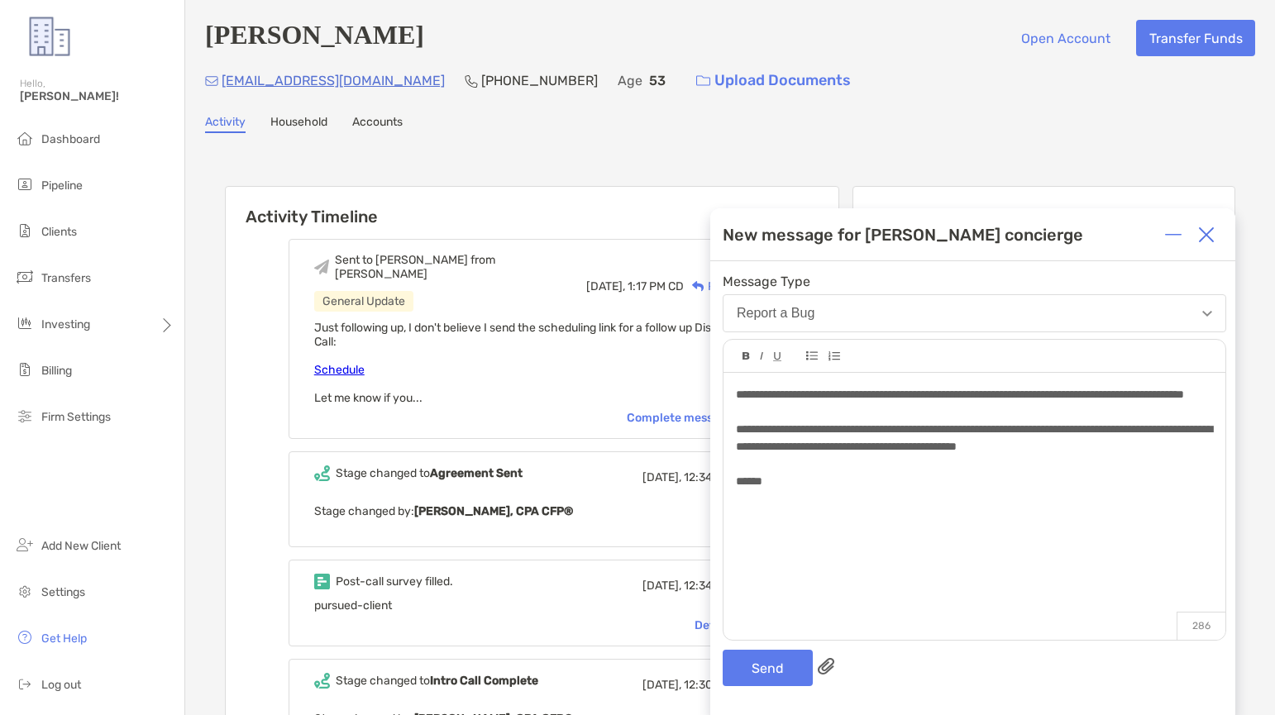
click at [818, 395] on span "**********" at bounding box center [960, 395] width 448 height 12
click at [776, 664] on button "Send" at bounding box center [768, 668] width 90 height 36
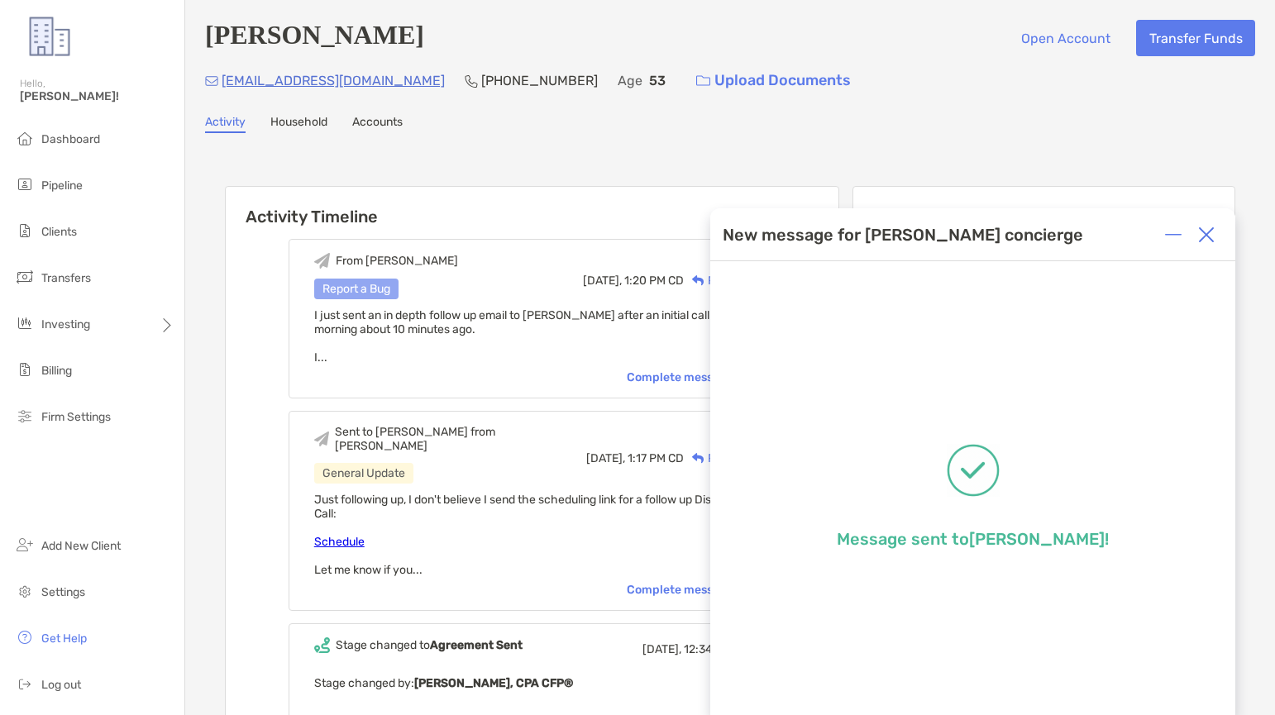
click at [1199, 240] on img at bounding box center [1206, 235] width 17 height 17
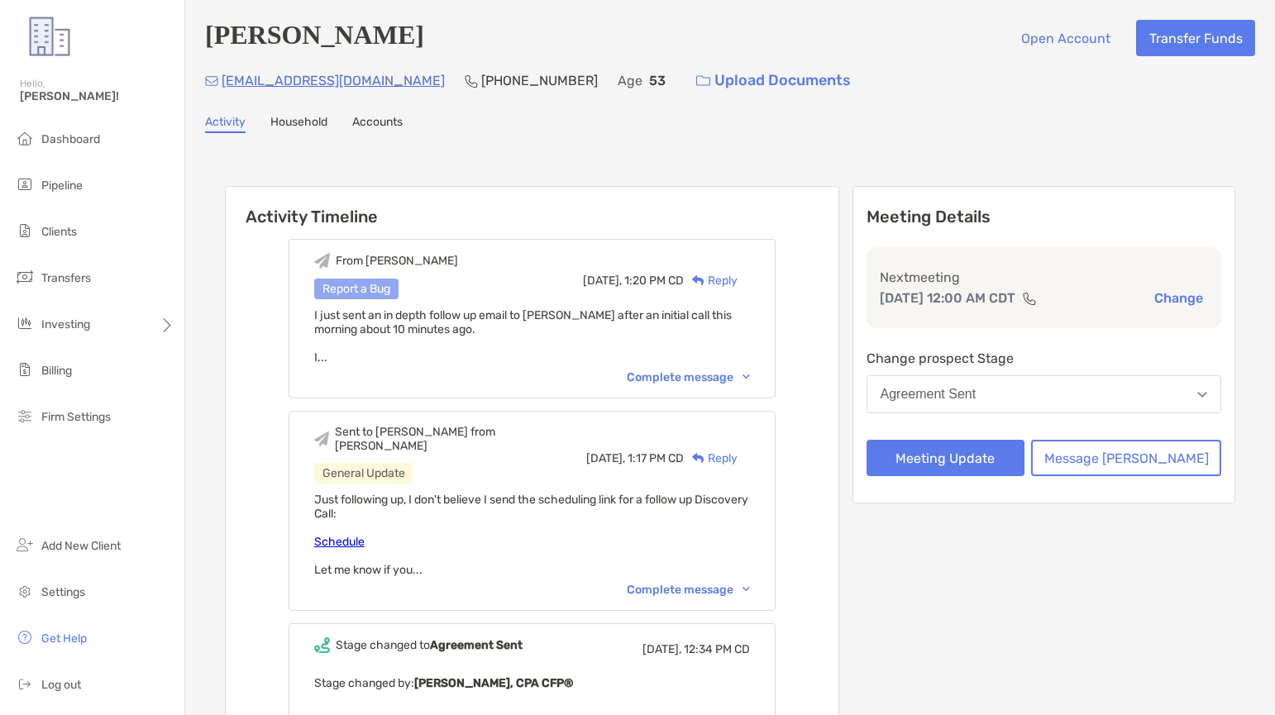
click at [683, 376] on div "Complete message" at bounding box center [688, 378] width 123 height 14
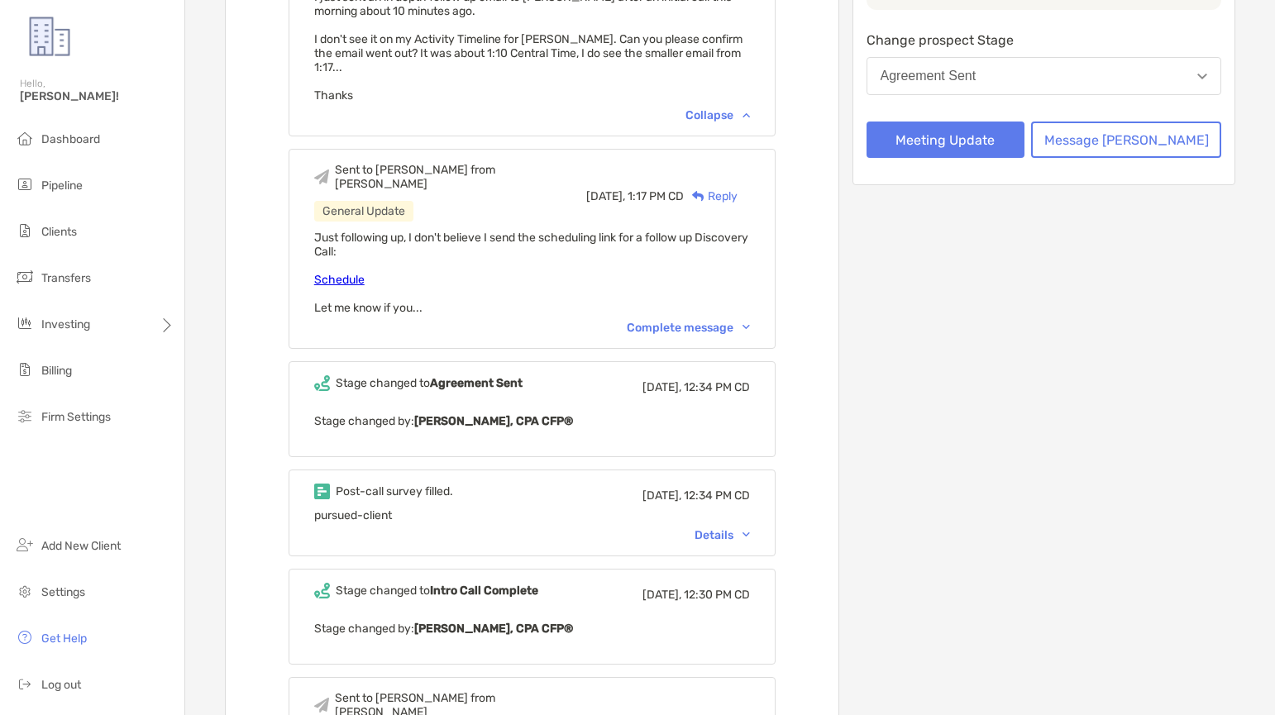
scroll to position [331, 0]
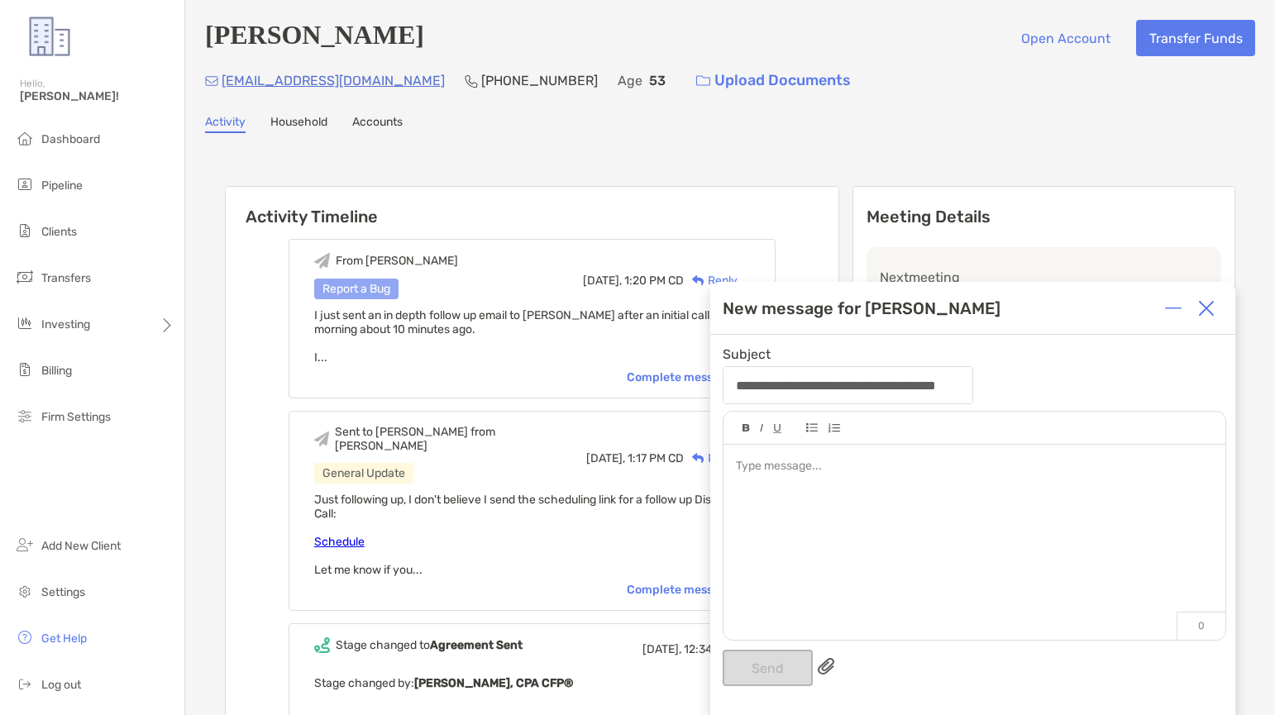
click at [1200, 310] on img at bounding box center [1206, 308] width 17 height 17
drag, startPoint x: 1208, startPoint y: 312, endPoint x: 1190, endPoint y: 298, distance: 23.0
click at [1208, 312] on img at bounding box center [1206, 308] width 17 height 17
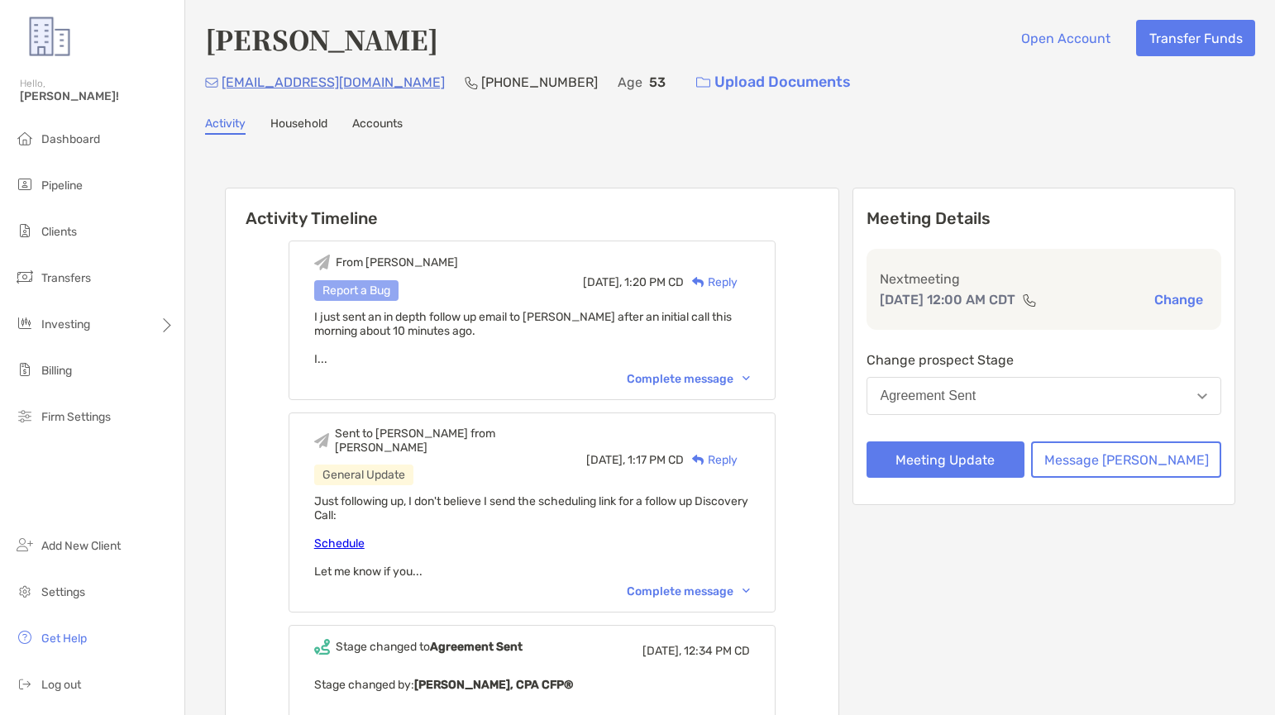
click at [399, 294] on div "Report a Bug" at bounding box center [356, 290] width 84 height 21
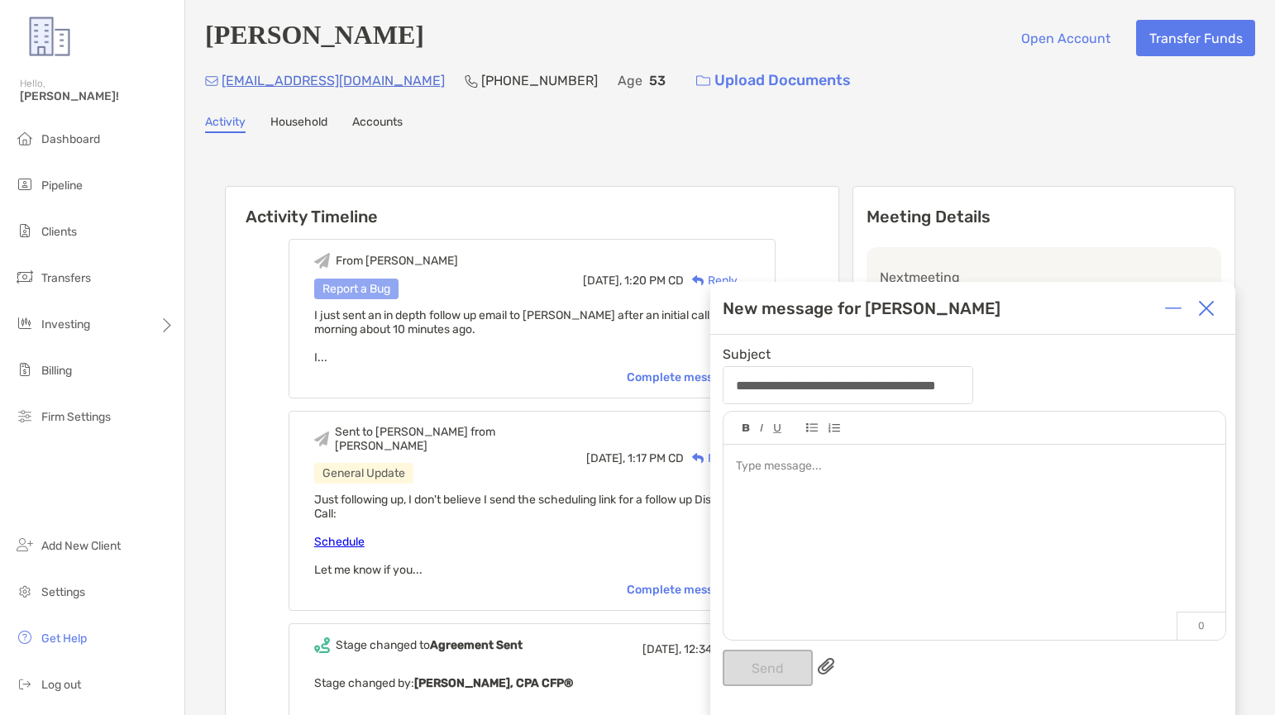
click at [1213, 309] on img at bounding box center [1206, 308] width 17 height 17
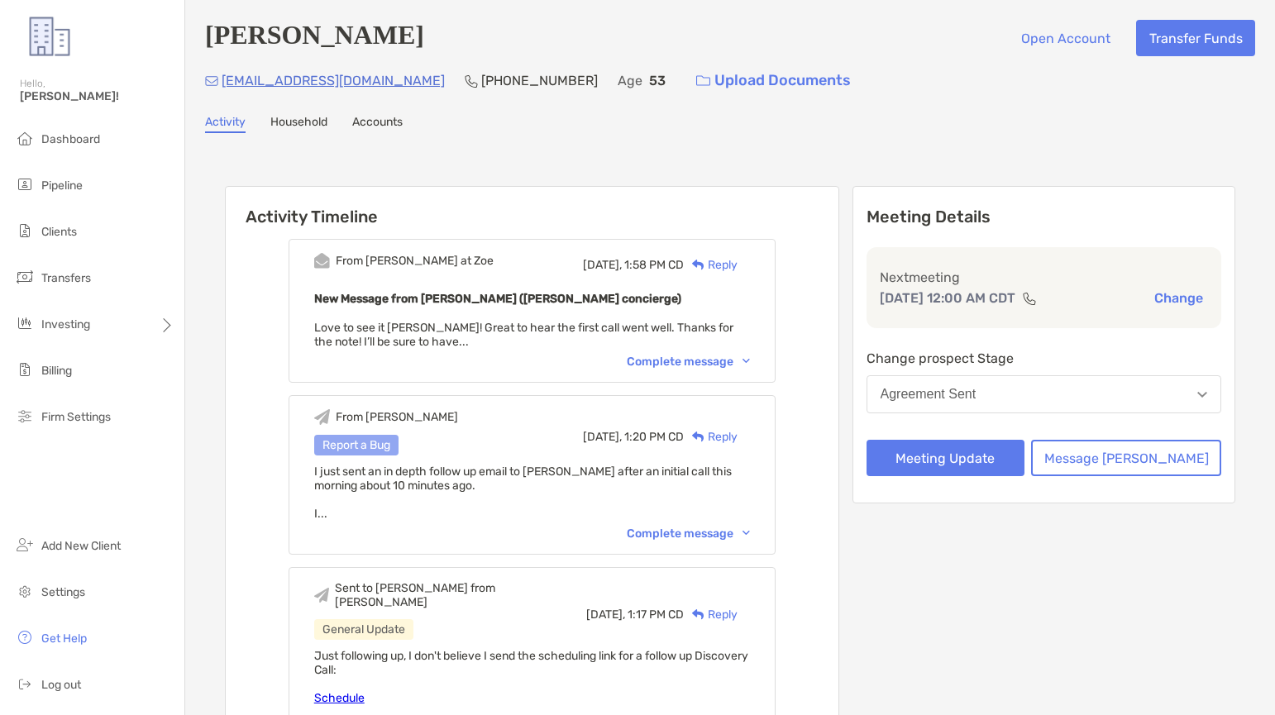
click at [688, 359] on div "Complete message" at bounding box center [688, 362] width 123 height 14
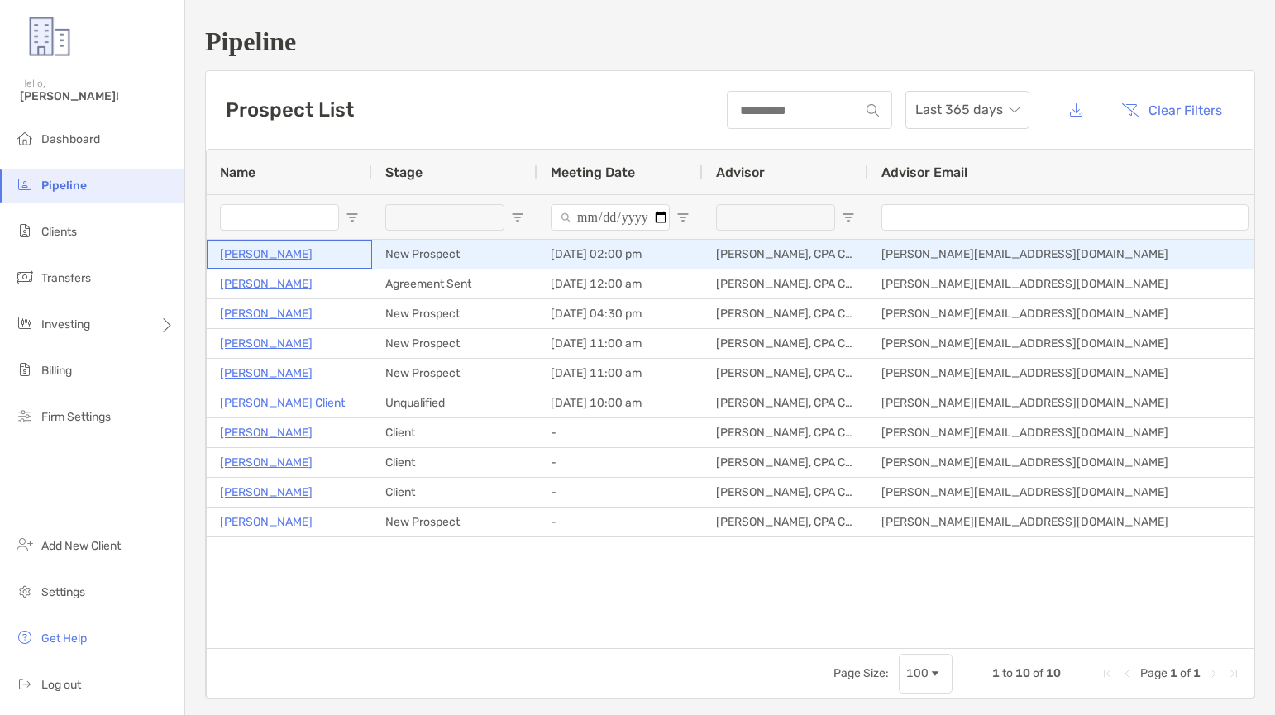
click at [277, 251] on p "[PERSON_NAME]" at bounding box center [266, 254] width 93 height 21
click at [262, 255] on p "[PERSON_NAME]" at bounding box center [266, 254] width 93 height 21
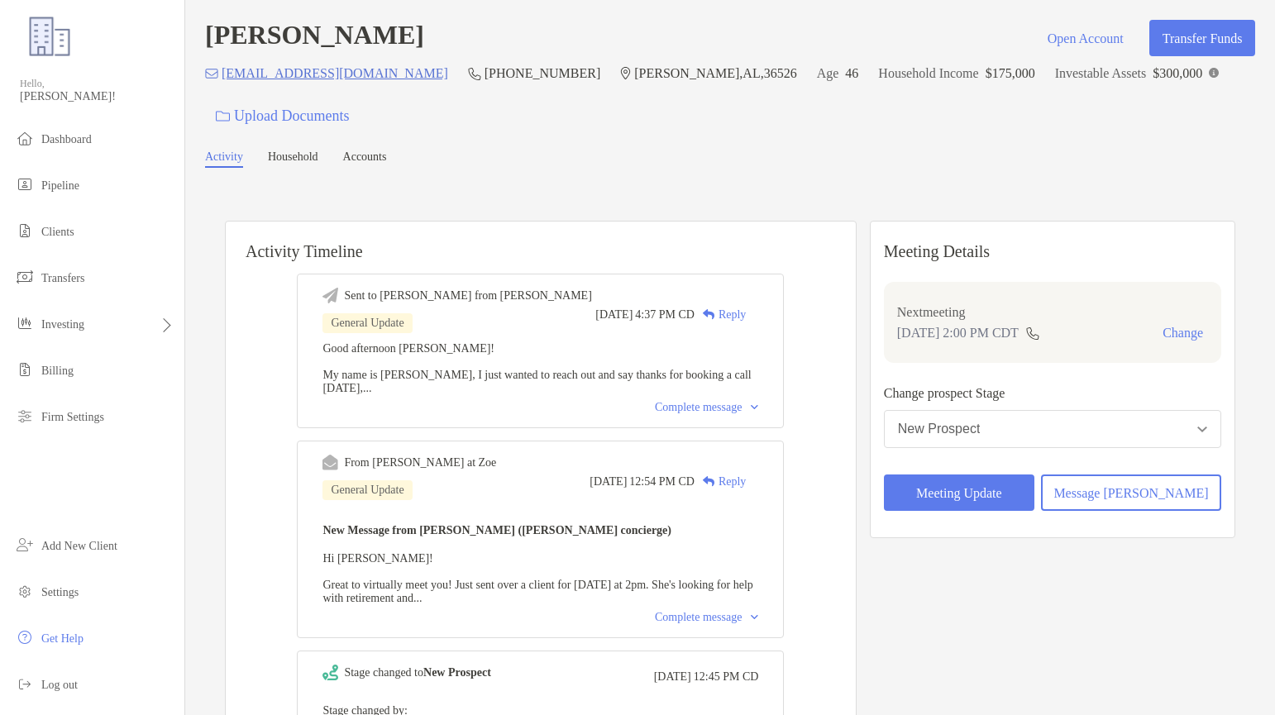
click at [485, 71] on p "[PHONE_NUMBER]" at bounding box center [543, 73] width 116 height 21
click at [79, 189] on span "Pipeline" at bounding box center [60, 185] width 38 height 12
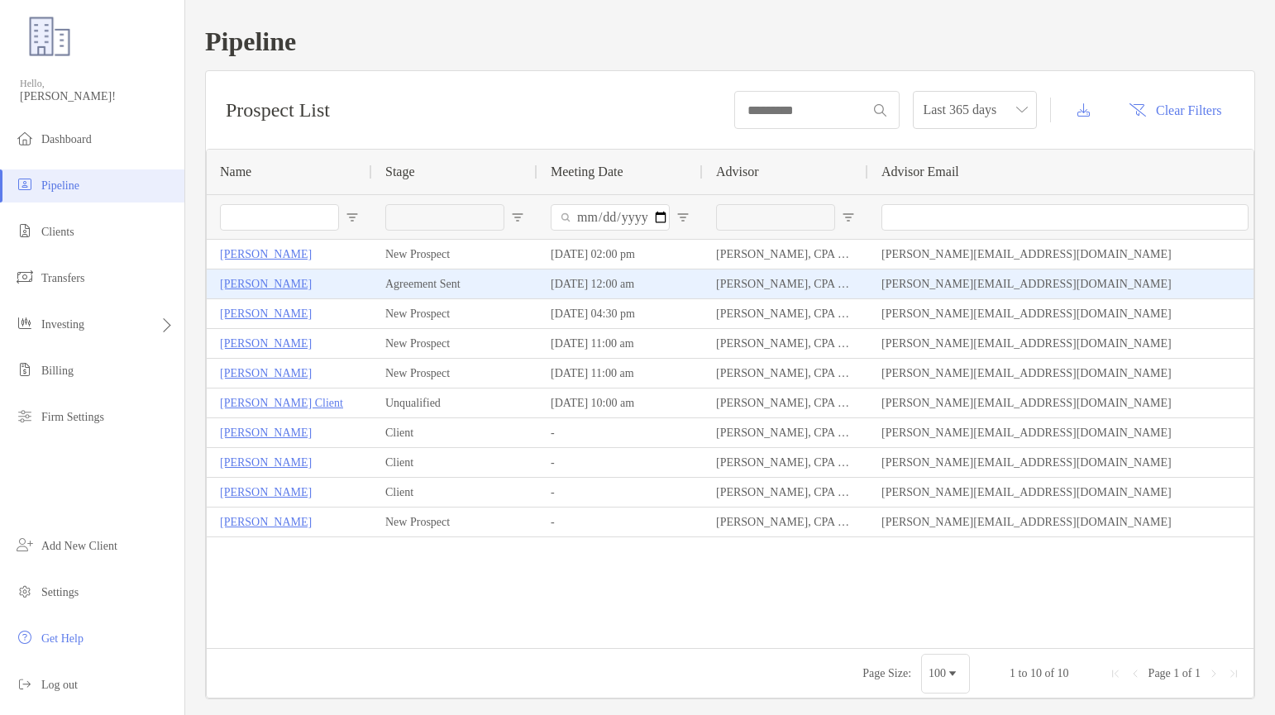
click at [232, 282] on p "[PERSON_NAME]" at bounding box center [266, 284] width 92 height 21
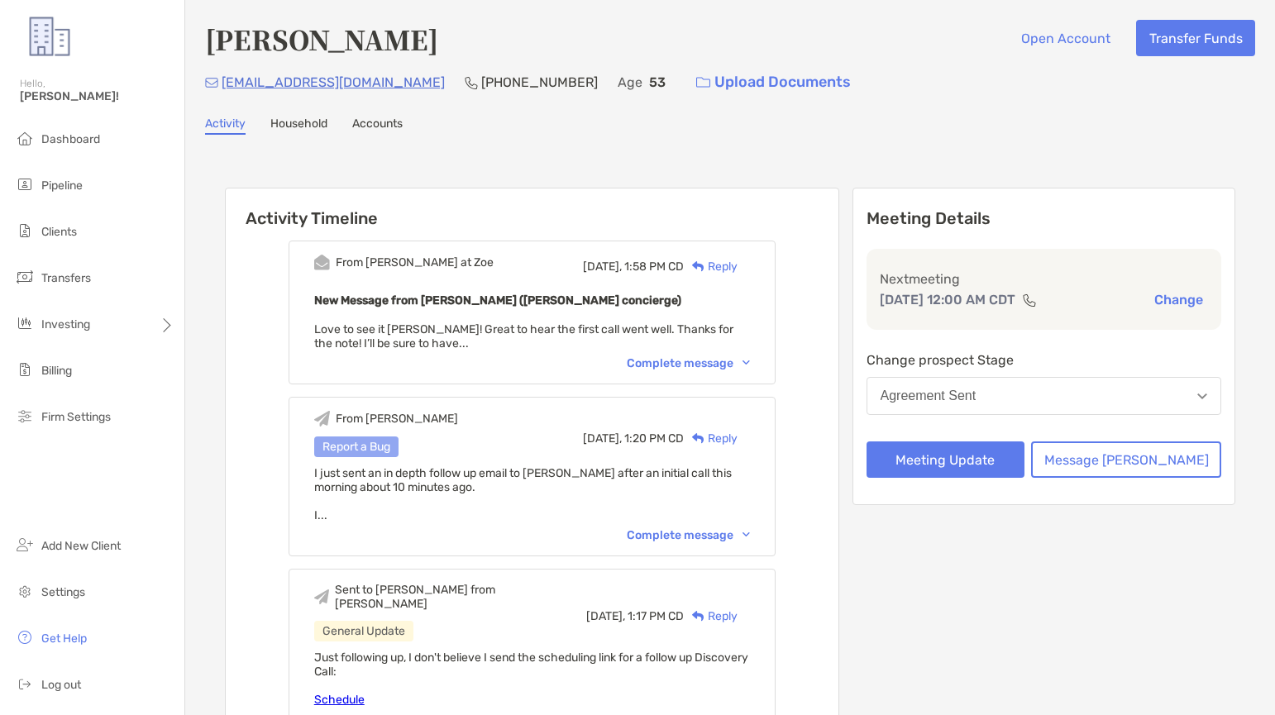
click at [691, 534] on div "Complete message" at bounding box center [688, 536] width 123 height 14
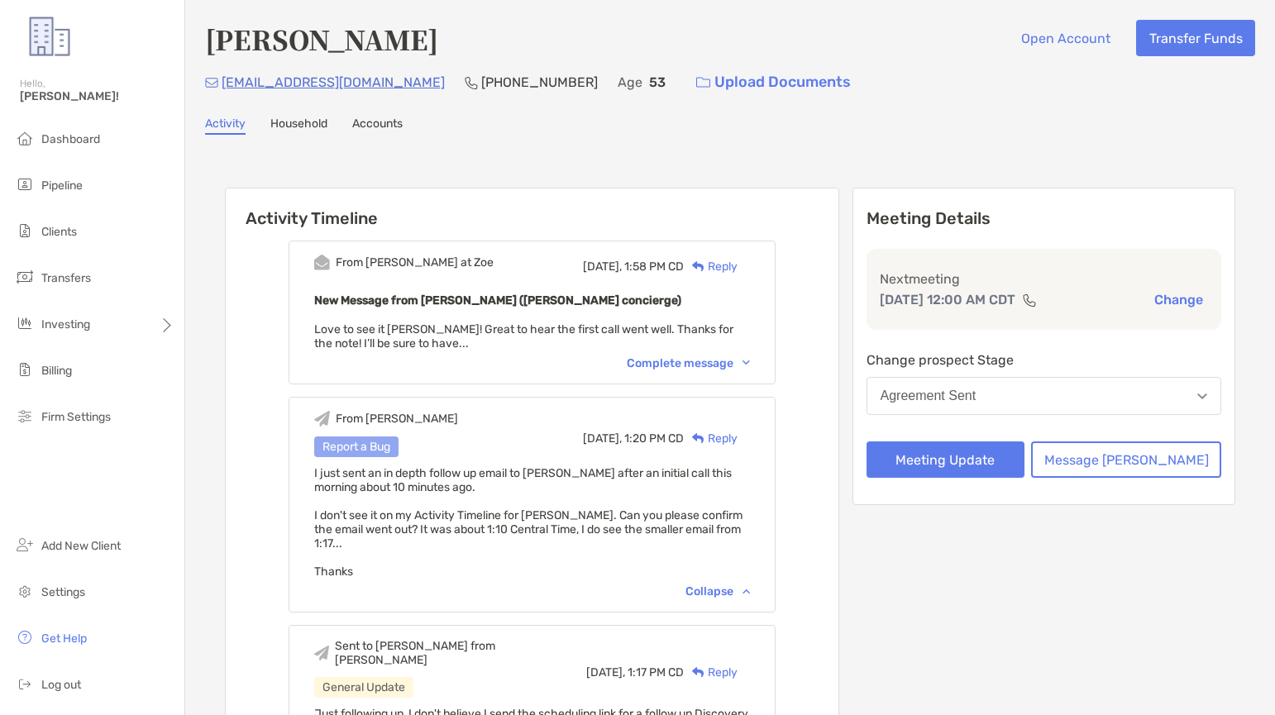
drag, startPoint x: 378, startPoint y: 572, endPoint x: 339, endPoint y: 478, distance: 102.0
click at [339, 478] on div "I just sent an in depth follow up email to [PERSON_NAME] after an initial call …" at bounding box center [532, 522] width 436 height 112
copy span "I just sent an in depth follow up email to [PERSON_NAME] after an initial call …"
click at [738, 264] on div "Reply" at bounding box center [711, 266] width 54 height 17
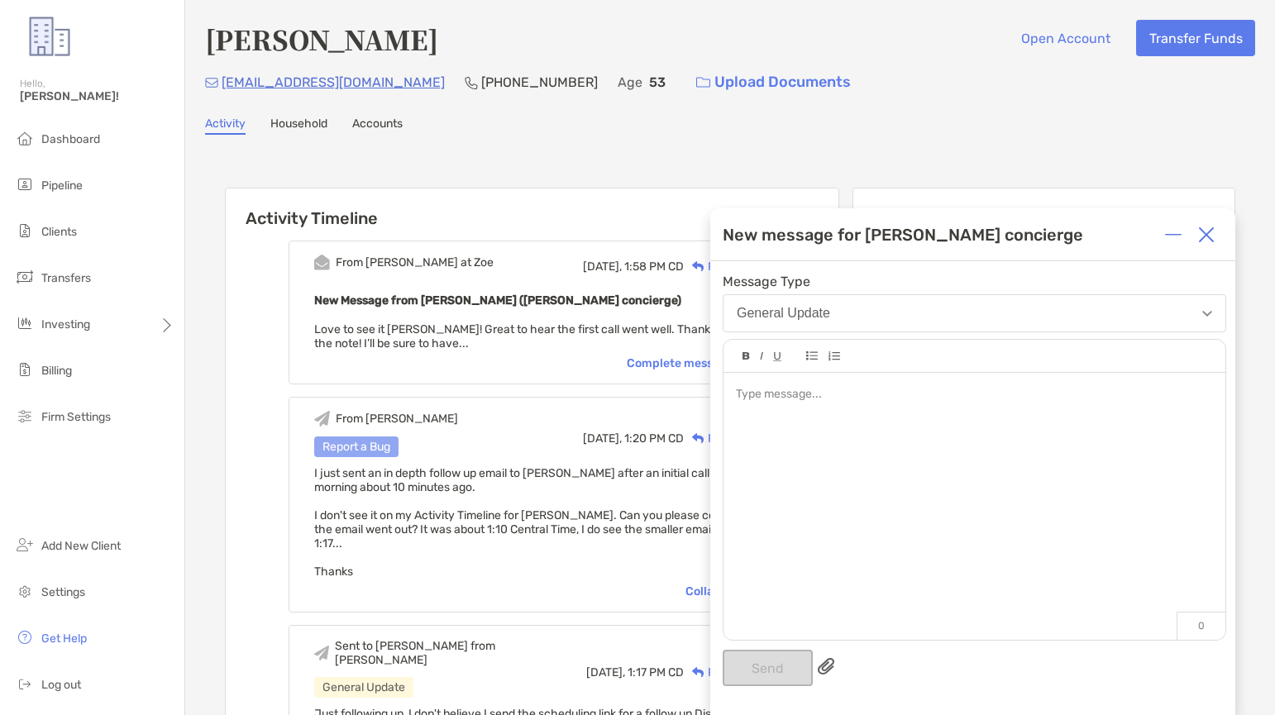
click at [859, 413] on div at bounding box center [975, 498] width 502 height 251
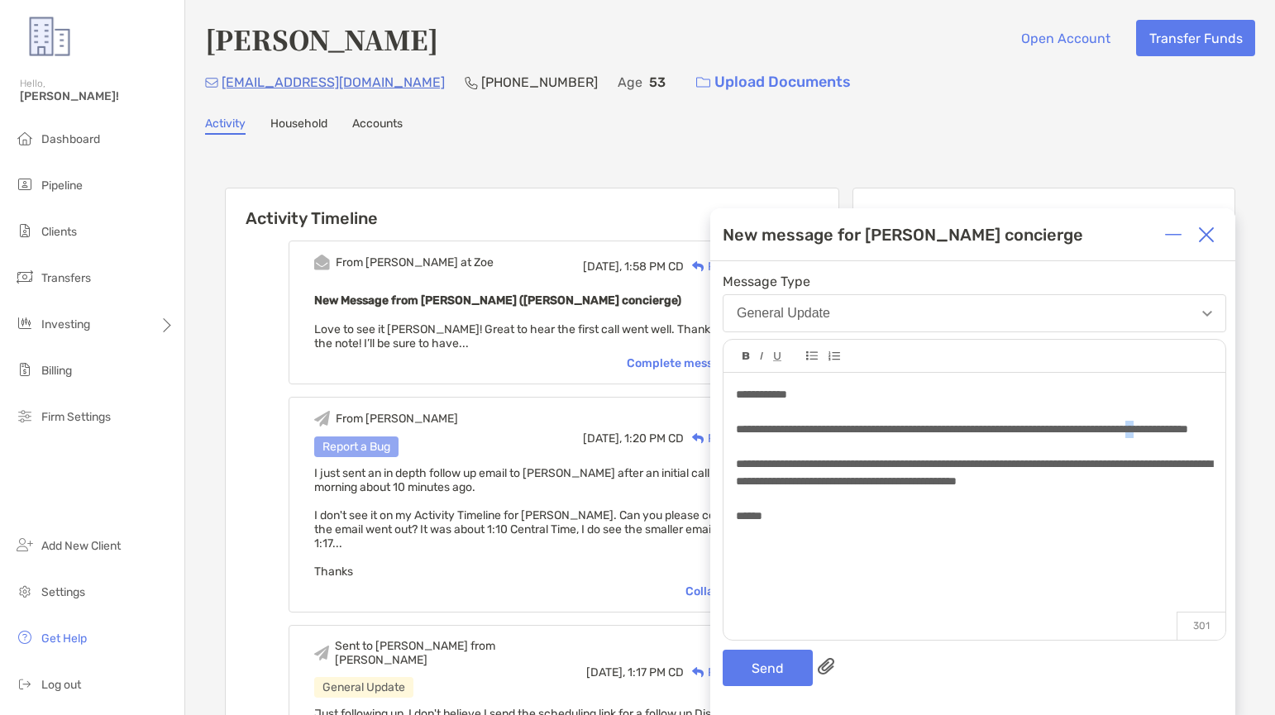
drag, startPoint x: 746, startPoint y: 446, endPoint x: 736, endPoint y: 446, distance: 9.9
click at [736, 446] on span "**********" at bounding box center [974, 472] width 476 height 98
drag, startPoint x: 823, startPoint y: 448, endPoint x: 771, endPoint y: 442, distance: 52.5
click at [762, 443] on span "**********" at bounding box center [974, 472] width 476 height 98
click at [1083, 480] on span "**********" at bounding box center [974, 472] width 476 height 98
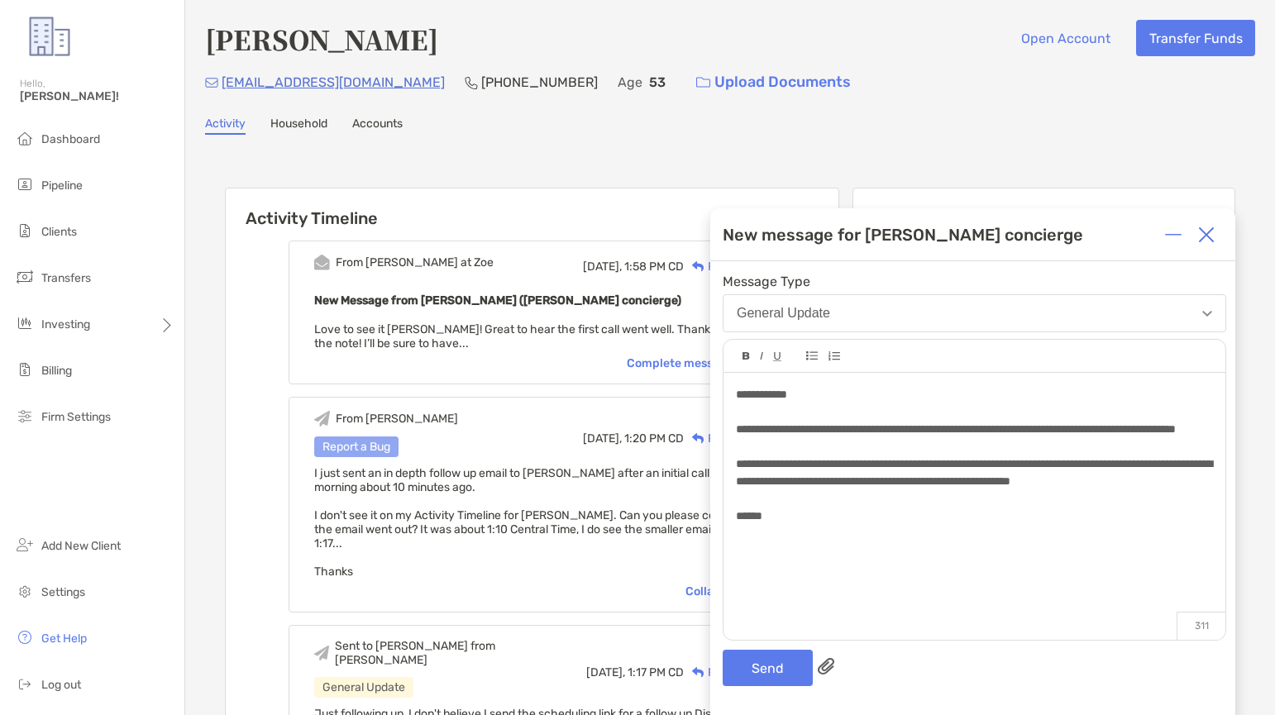
click at [1205, 501] on div "**********" at bounding box center [974, 473] width 476 height 104
click at [778, 672] on button "Send" at bounding box center [768, 668] width 90 height 36
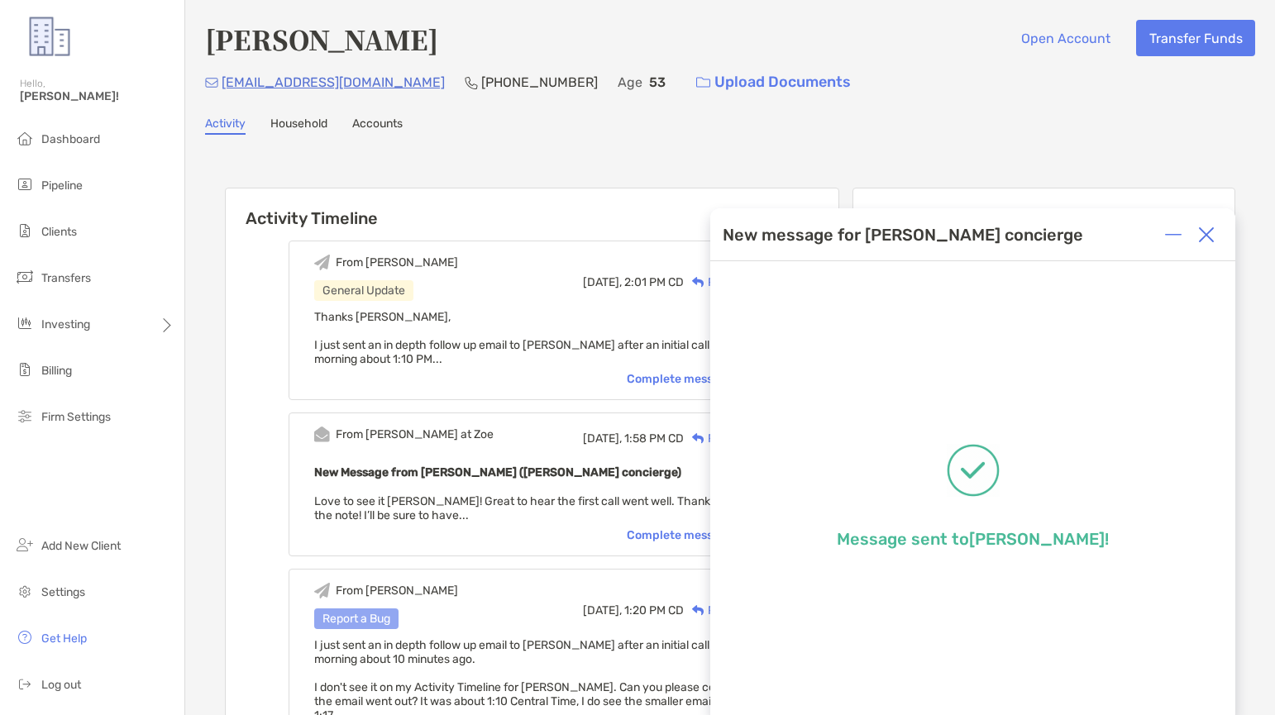
click at [1205, 236] on img at bounding box center [1206, 235] width 17 height 17
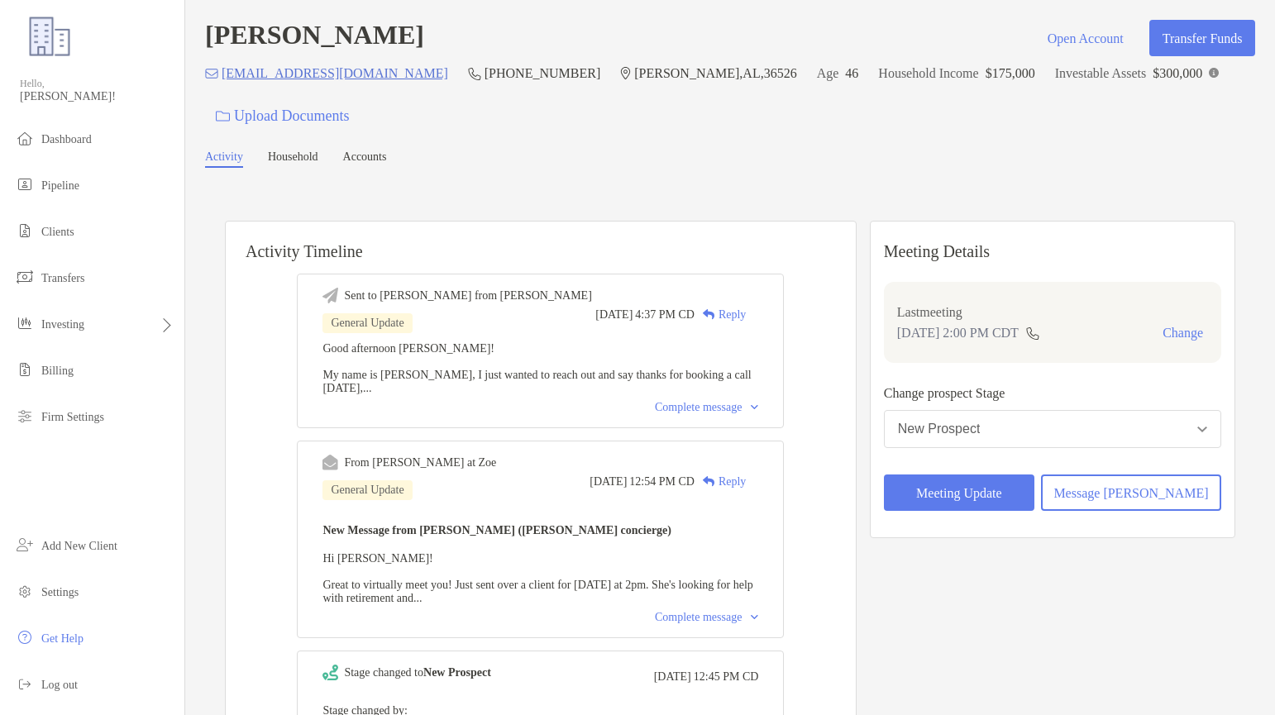
click at [744, 346] on div "Good afternoon [PERSON_NAME]! My name is [PERSON_NAME], I just wanted to reach …" at bounding box center [541, 368] width 436 height 53
click at [639, 153] on div "Activity Household Accounts" at bounding box center [730, 159] width 1050 height 17
click at [1087, 184] on div "[PERSON_NAME] Open Account Transfer Funds [EMAIL_ADDRESS][DOMAIN_NAME] (312) 50…" at bounding box center [730, 468] width 1090 height 936
click at [1007, 396] on p "Change prospect Stage" at bounding box center [1052, 393] width 337 height 21
click at [667, 203] on div "Activity Timeline Sent to [PERSON_NAME] from [PERSON_NAME] General Update [DATE…" at bounding box center [730, 550] width 1050 height 732
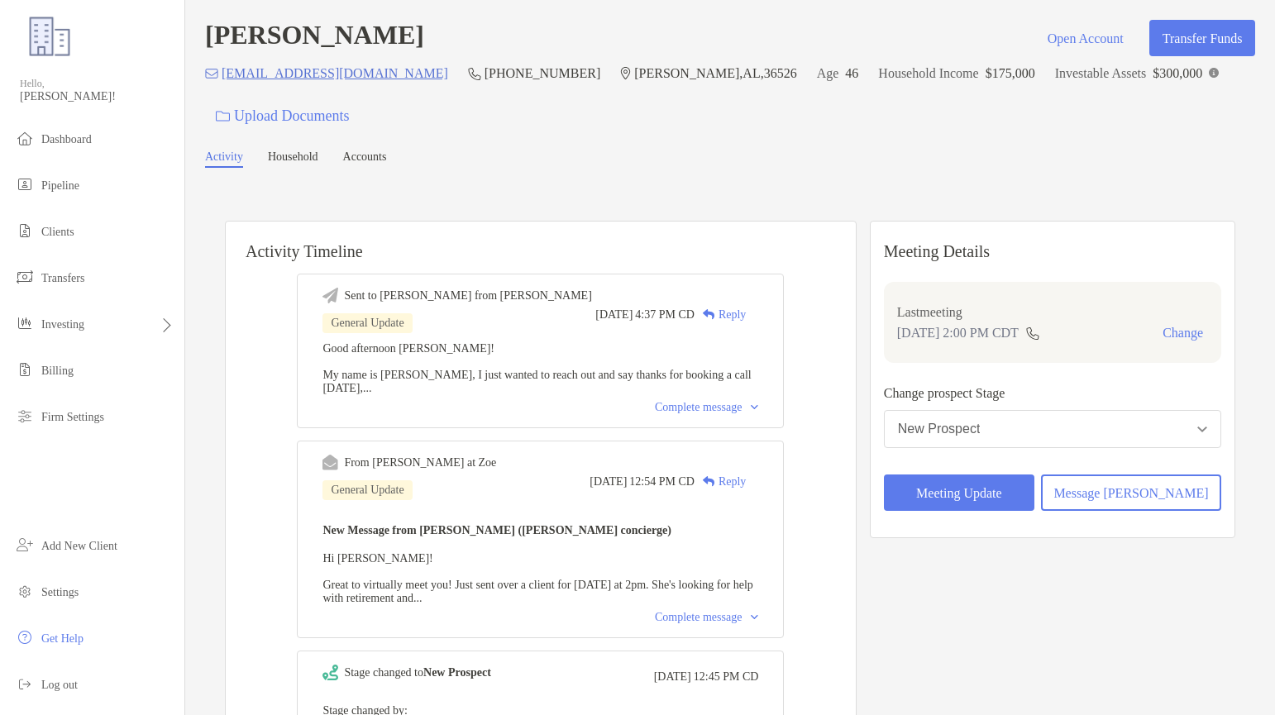
click at [899, 152] on div "Activity Household Accounts" at bounding box center [730, 159] width 1050 height 17
click at [327, 637] on div "From [PERSON_NAME] at [PERSON_NAME] General Update [DATE] 12:54 PM CD Reply New…" at bounding box center [540, 540] width 487 height 198
click at [856, 449] on div "Sent to [PERSON_NAME] from [PERSON_NAME] General Update [DATE] 4:37 PM CD Reply…" at bounding box center [541, 568] width 630 height 614
click at [1120, 624] on div "Meeting Details Last meeting [DATE] 2:00 PM CDT Change Change prospect Stage Ne…" at bounding box center [1053, 548] width 366 height 655
click at [1093, 168] on div "Activity Household Accounts" at bounding box center [730, 159] width 1050 height 17
